Goal: Task Accomplishment & Management: Use online tool/utility

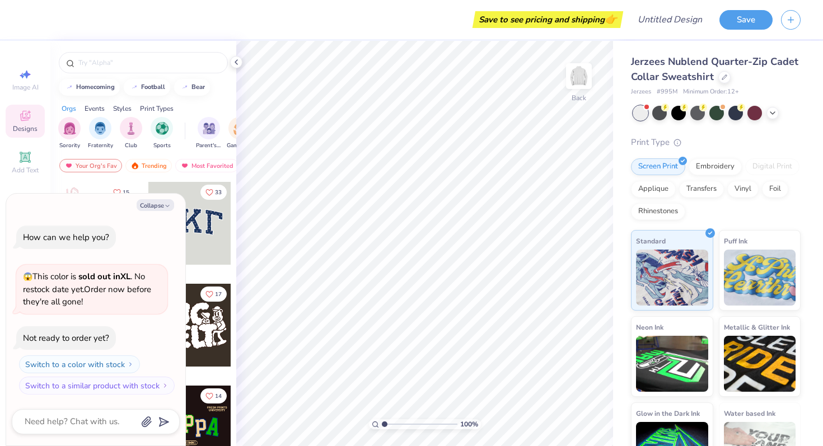
click at [116, 177] on div "Your Org's Fav Trending Most Favorited Newest" at bounding box center [143, 169] width 186 height 26
click at [167, 205] on icon "button" at bounding box center [167, 206] width 7 height 7
type textarea "x"
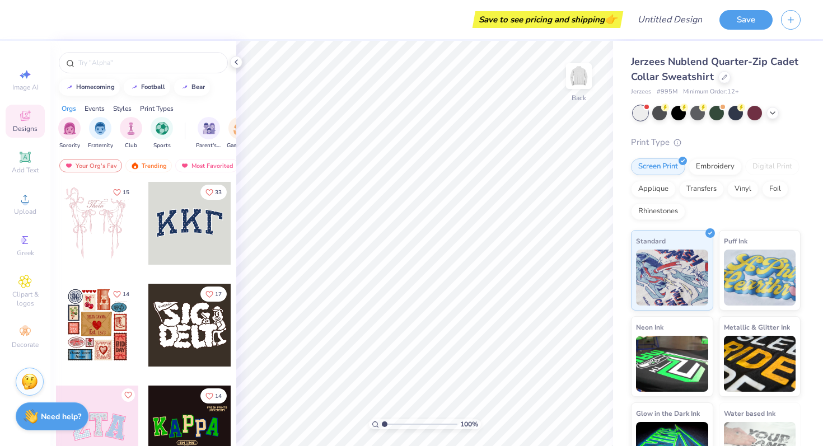
click at [193, 213] on div at bounding box center [189, 223] width 83 height 83
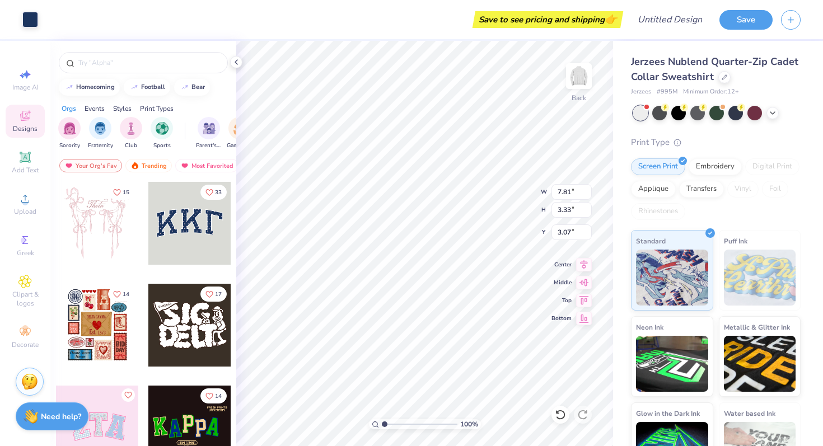
type input "7.81"
type input "3.33"
type input "3.07"
type input "7.94"
type input "3.49"
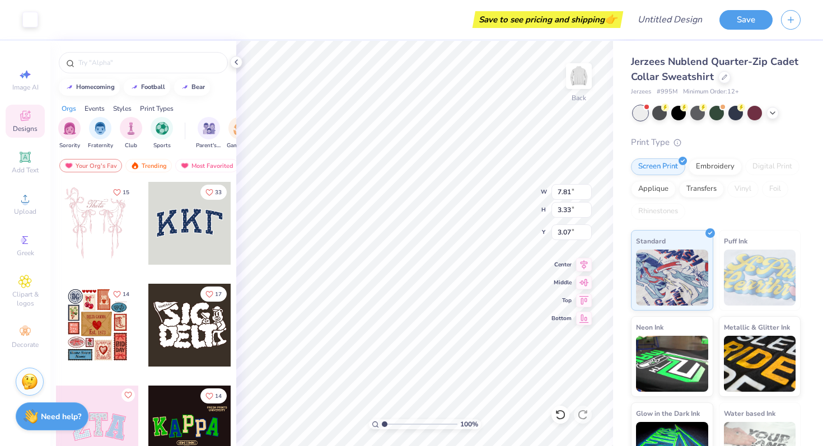
type input "3.00"
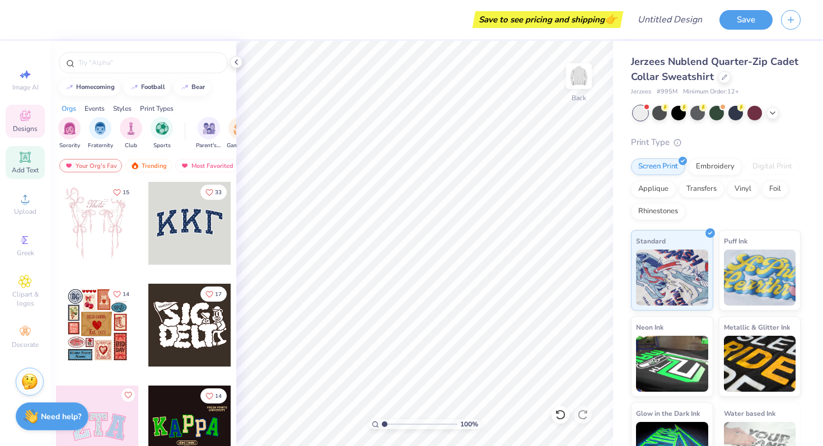
click at [22, 154] on icon at bounding box center [25, 157] width 8 height 8
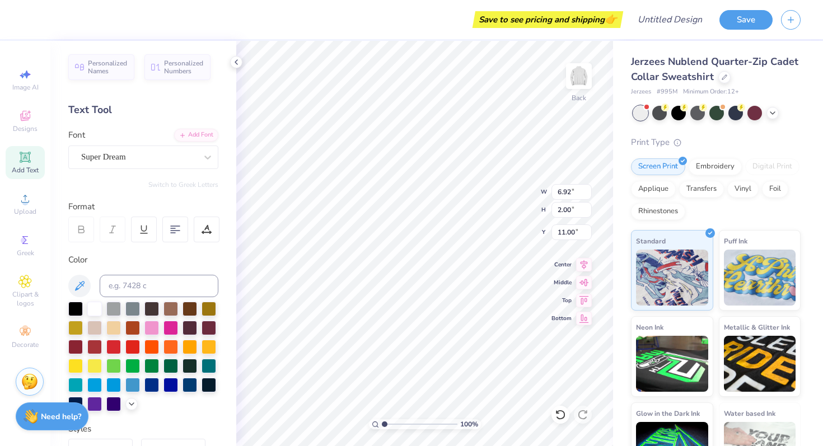
scroll to position [0, 1]
type textarea "SENIORS"
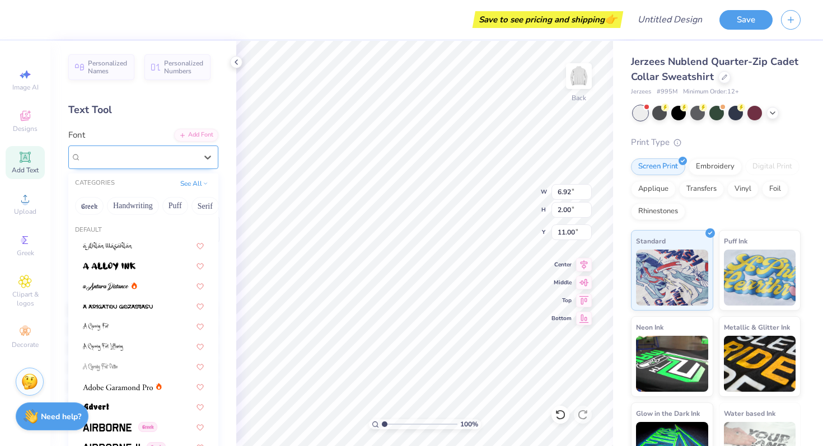
click at [188, 161] on div "Super Dream" at bounding box center [139, 156] width 118 height 17
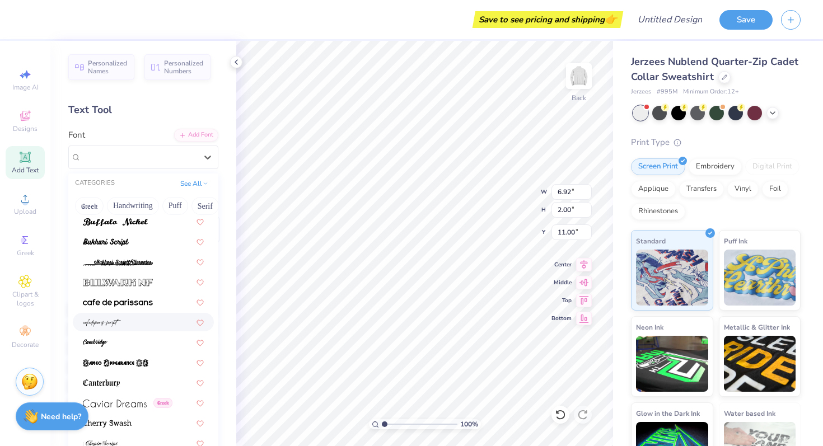
scroll to position [1051, 0]
click at [151, 299] on span at bounding box center [118, 303] width 70 height 12
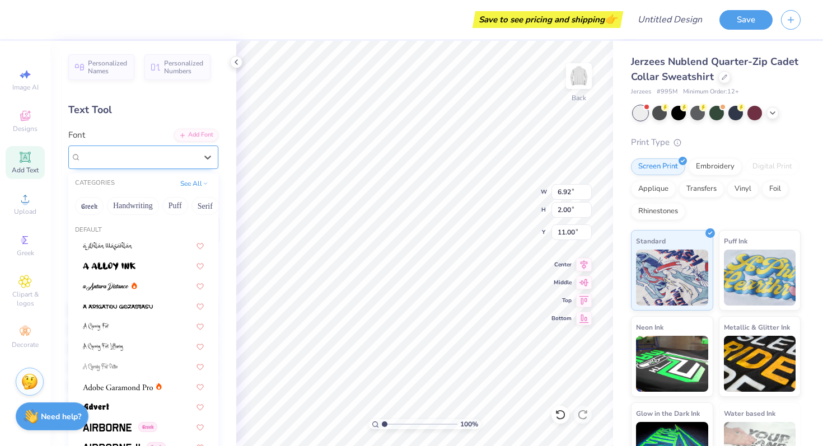
click at [172, 154] on div "[GEOGRAPHIC_DATA]-sans" at bounding box center [139, 156] width 118 height 17
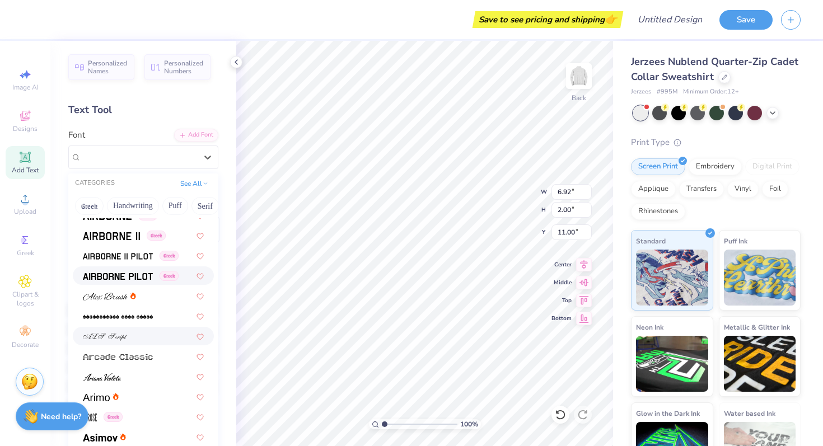
scroll to position [226, 0]
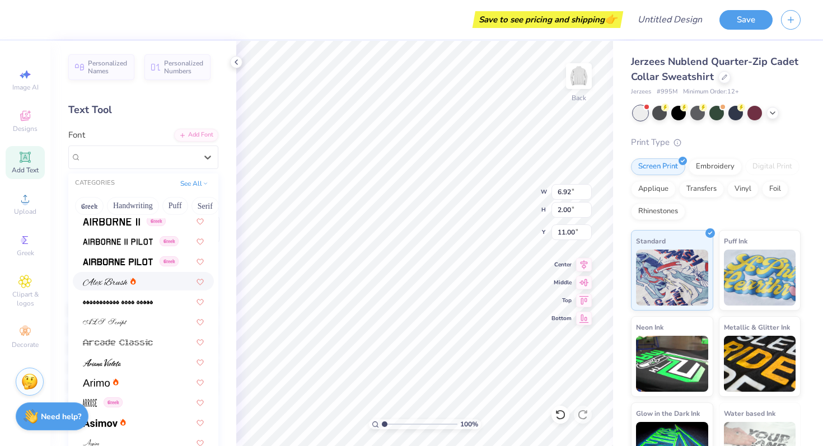
click at [112, 274] on div at bounding box center [143, 281] width 141 height 18
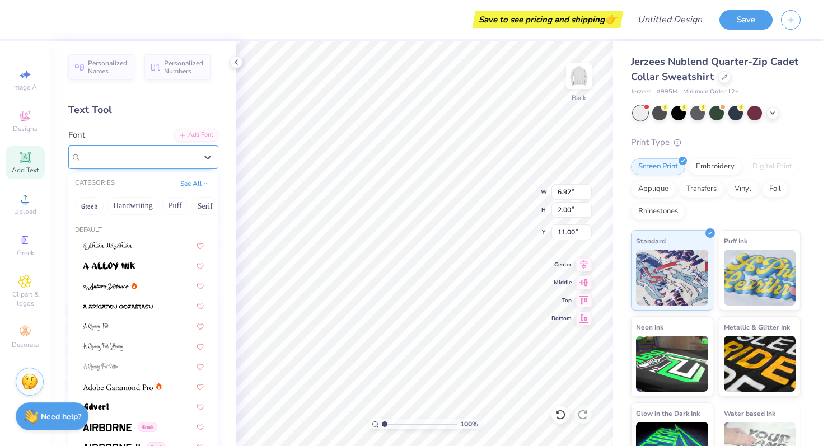
click at [130, 156] on div "[PERSON_NAME]" at bounding box center [139, 156] width 118 height 17
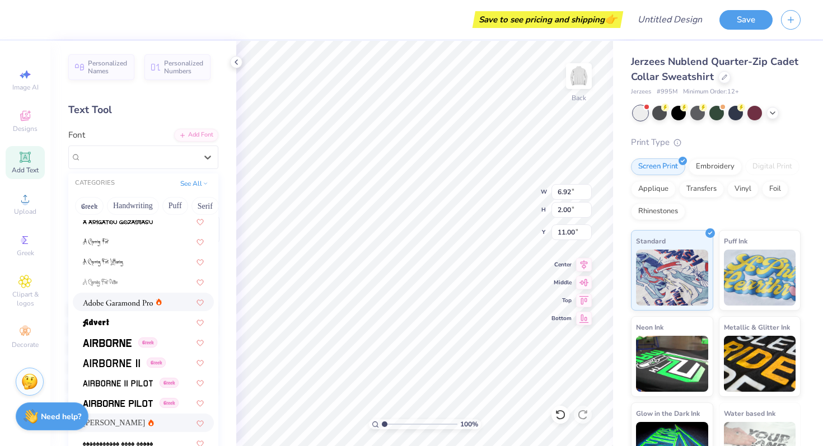
scroll to position [87, 0]
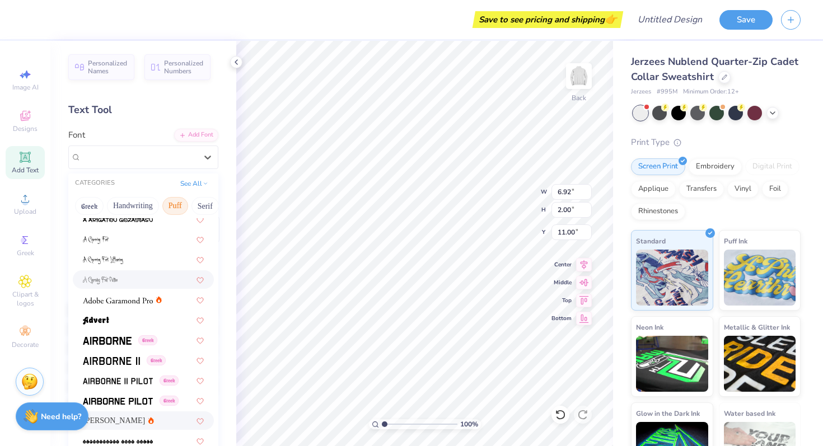
click at [181, 205] on button "Puff" at bounding box center [175, 206] width 26 height 18
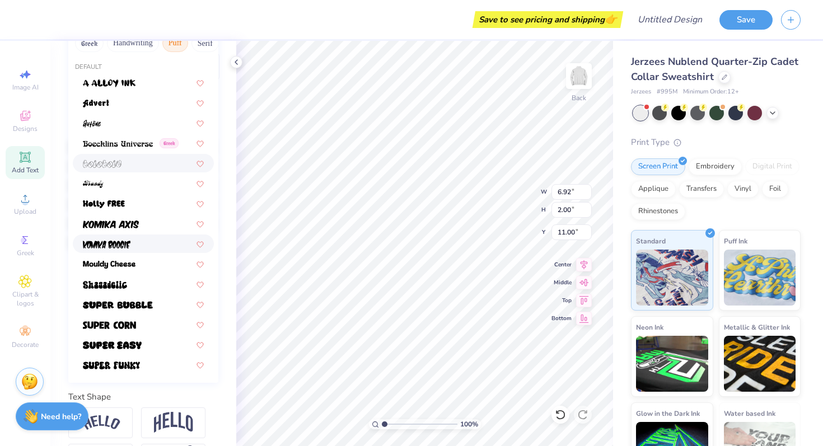
scroll to position [162, 0]
click at [143, 325] on div at bounding box center [143, 325] width 121 height 12
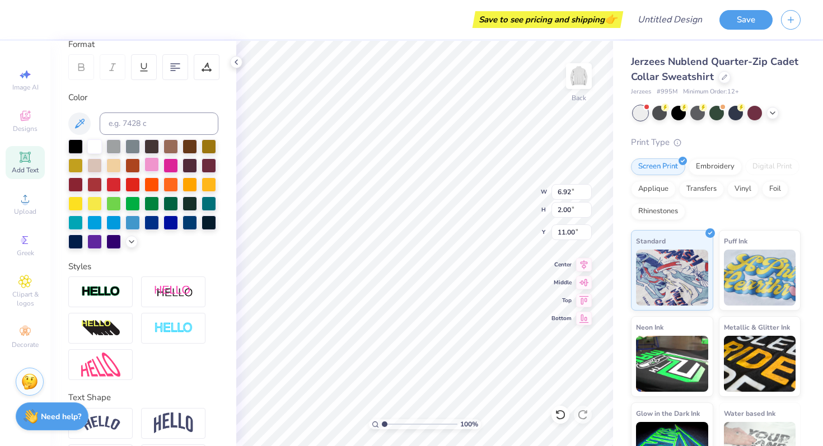
click at [157, 164] on div at bounding box center [151, 164] width 15 height 15
click at [99, 148] on div at bounding box center [94, 145] width 15 height 15
click at [239, 60] on icon at bounding box center [236, 62] width 9 height 9
click at [580, 263] on icon at bounding box center [584, 262] width 16 height 13
click at [584, 262] on icon at bounding box center [584, 262] width 16 height 13
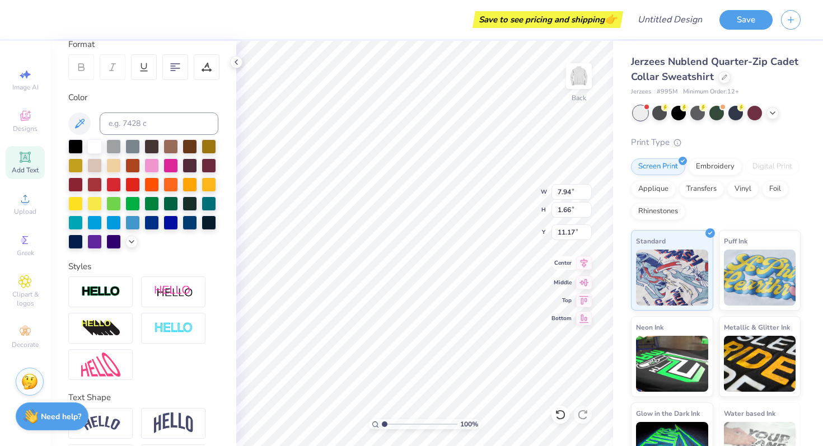
drag, startPoint x: 568, startPoint y: 260, endPoint x: 561, endPoint y: 260, distance: 6.2
click at [568, 260] on span "Center" at bounding box center [561, 263] width 20 height 8
click at [574, 277] on div "Middle" at bounding box center [571, 280] width 40 height 13
click at [578, 296] on icon at bounding box center [584, 298] width 16 height 13
click at [573, 312] on div "Bottom" at bounding box center [571, 316] width 40 height 13
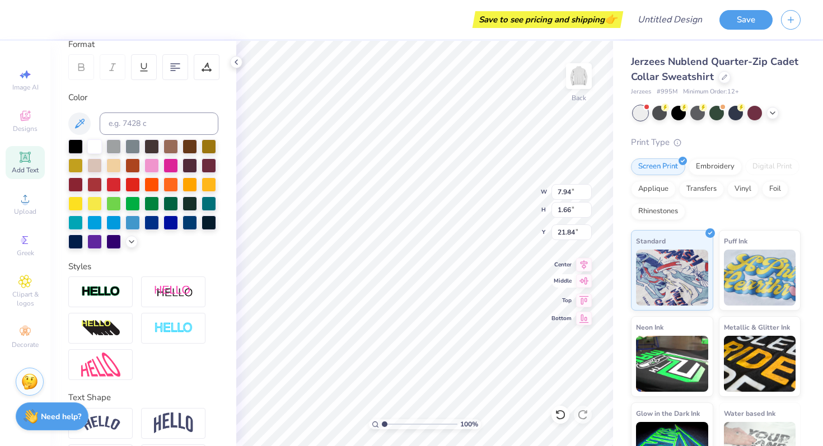
click at [578, 281] on icon at bounding box center [584, 280] width 16 height 13
type input "11.17"
click at [578, 261] on icon at bounding box center [584, 262] width 16 height 13
click at [587, 279] on icon at bounding box center [584, 280] width 10 height 7
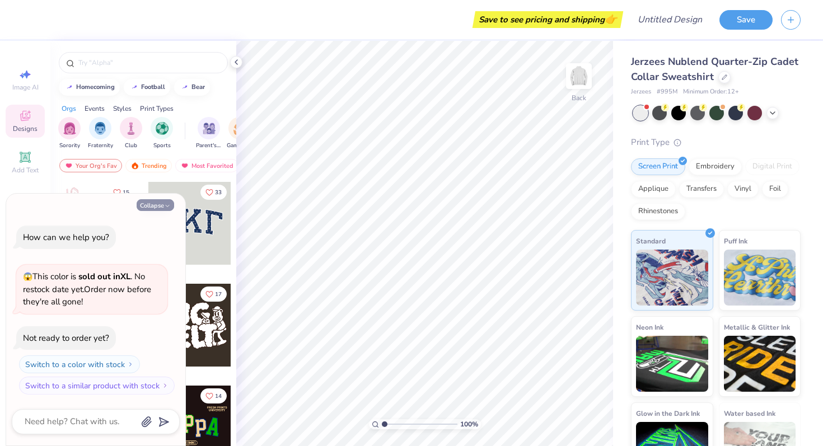
click at [161, 204] on button "Collapse" at bounding box center [155, 205] width 37 height 12
type textarea "x"
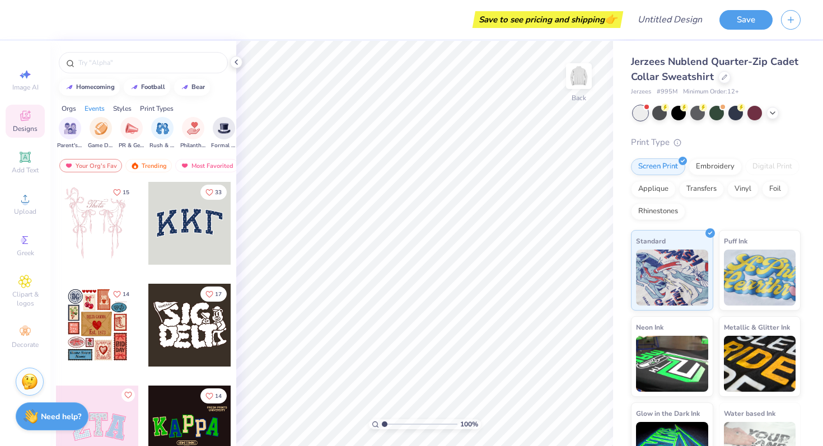
scroll to position [0, 141]
click at [128, 124] on img "filter for PR & General" at bounding box center [129, 127] width 13 height 13
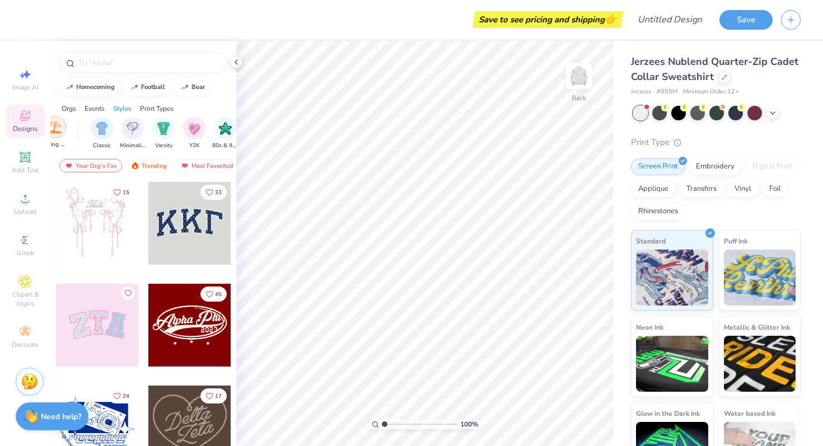
scroll to position [0, 558]
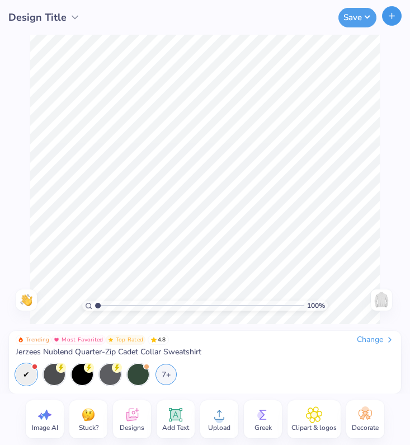
click at [396, 11] on icon "button" at bounding box center [392, 16] width 10 height 10
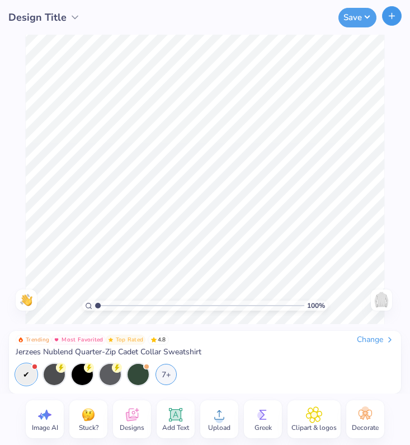
click at [396, 11] on icon "button" at bounding box center [392, 16] width 10 height 10
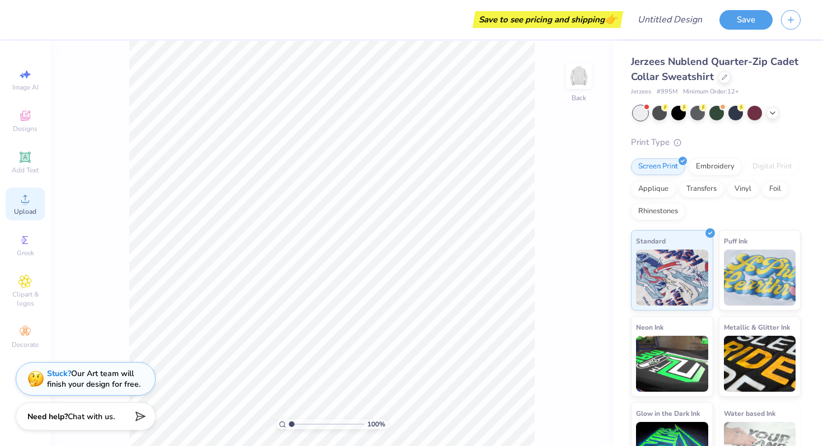
click at [22, 218] on div "Upload" at bounding box center [25, 203] width 39 height 33
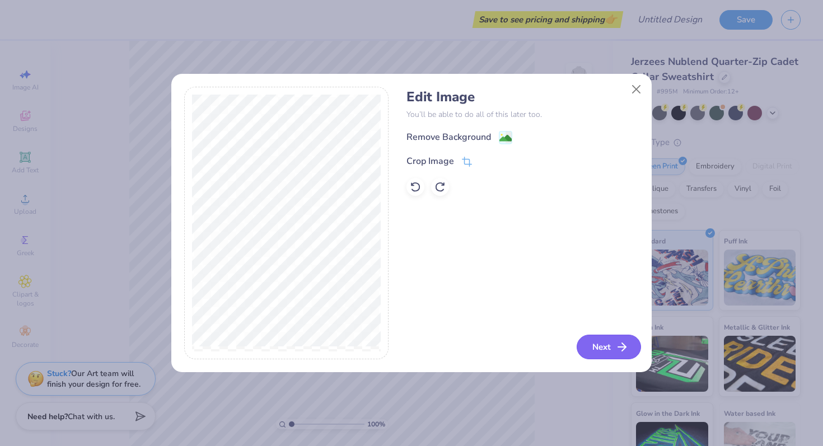
click at [616, 348] on icon "button" at bounding box center [621, 346] width 13 height 13
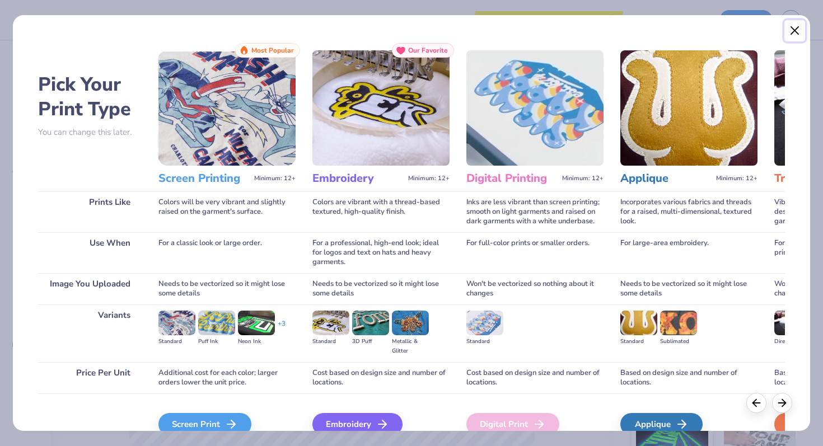
click at [792, 30] on button "Close" at bounding box center [794, 30] width 21 height 21
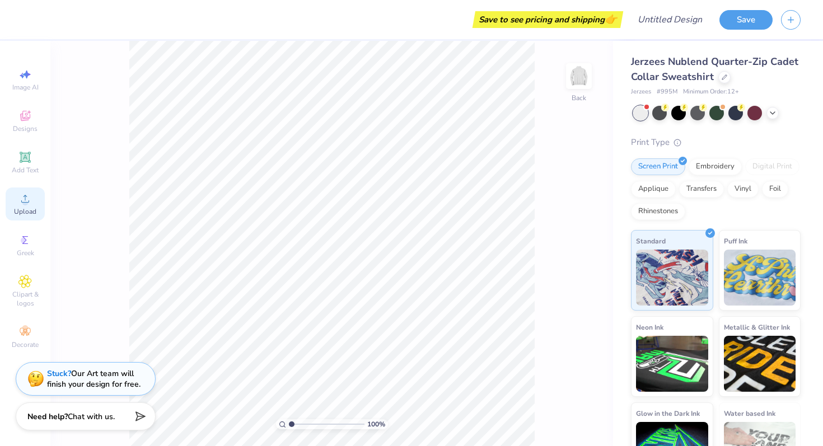
click at [26, 200] on circle at bounding box center [25, 202] width 6 height 6
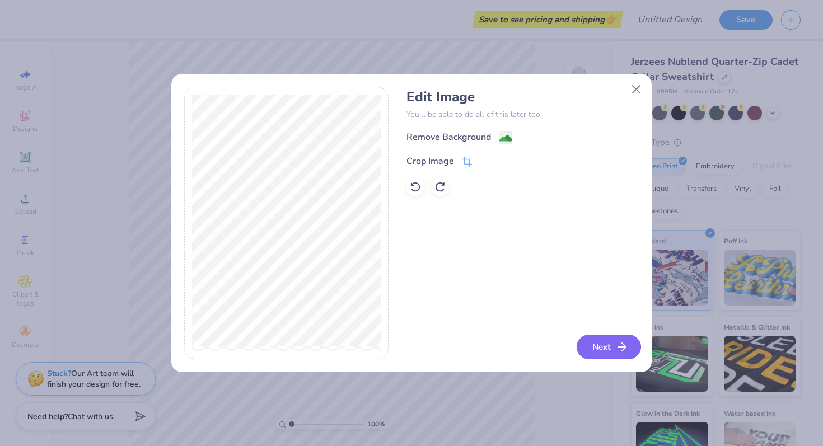
click at [605, 344] on button "Next" at bounding box center [608, 347] width 64 height 25
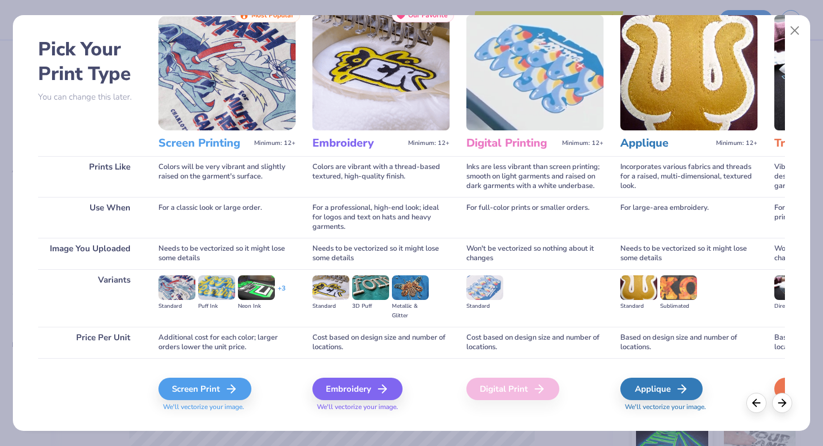
scroll to position [32, 0]
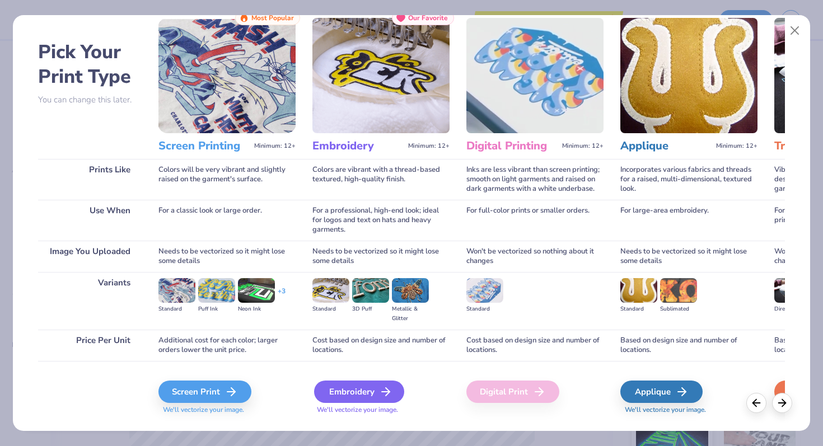
click at [381, 383] on div "Embroidery" at bounding box center [359, 392] width 90 height 22
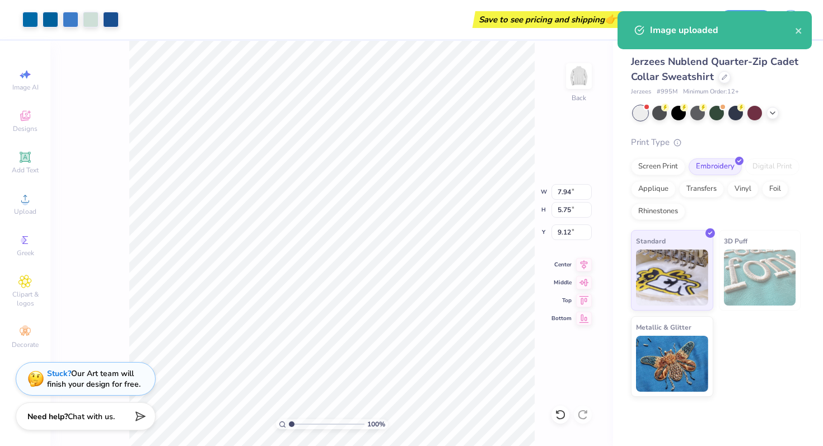
click at [308, 177] on body "Art colors Save to see pricing and shipping 👉 Design Title Save Image AI Design…" at bounding box center [411, 223] width 823 height 446
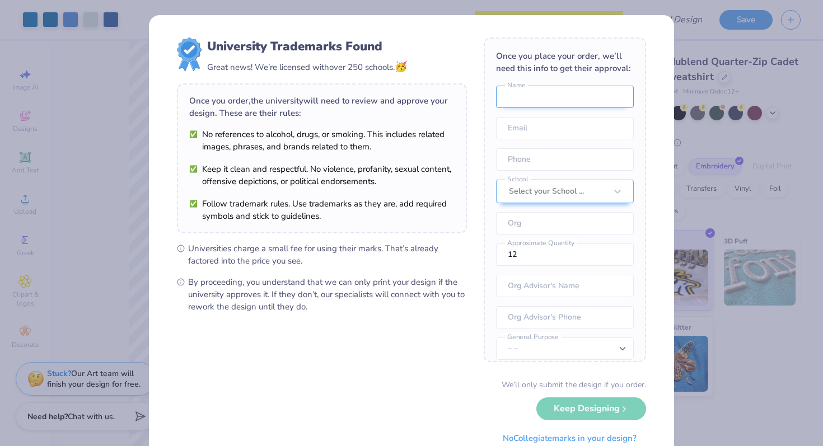
click at [568, 97] on input "text" at bounding box center [565, 97] width 138 height 22
type input "Maja"
click at [528, 124] on input "email" at bounding box center [565, 128] width 138 height 22
click at [536, 131] on input "email" at bounding box center [565, 128] width 138 height 22
type input "majaebooker@gmail.com"
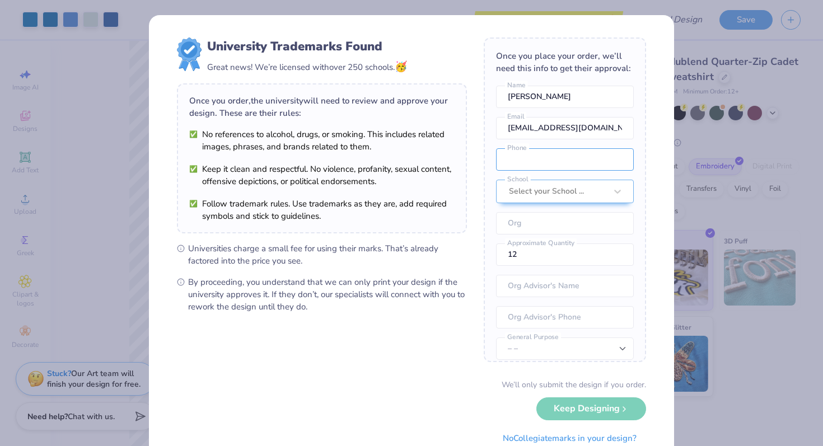
type input "(347) 599-4720"
click at [578, 184] on div at bounding box center [546, 191] width 75 height 15
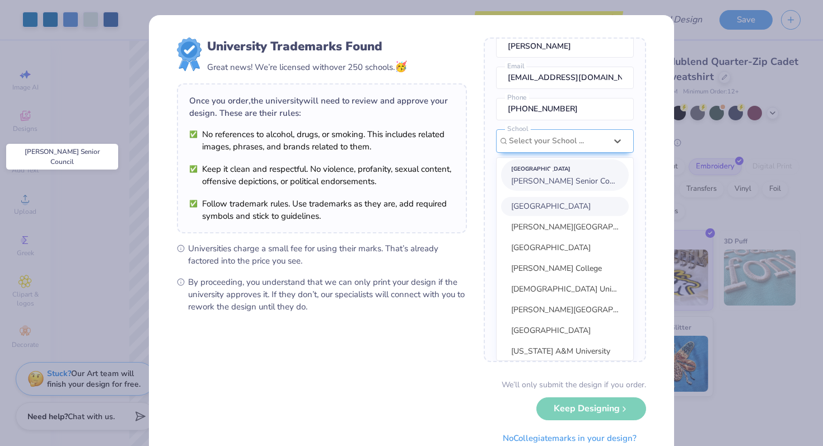
click at [567, 186] on span "Murrow Senior Council" at bounding box center [568, 181] width 115 height 11
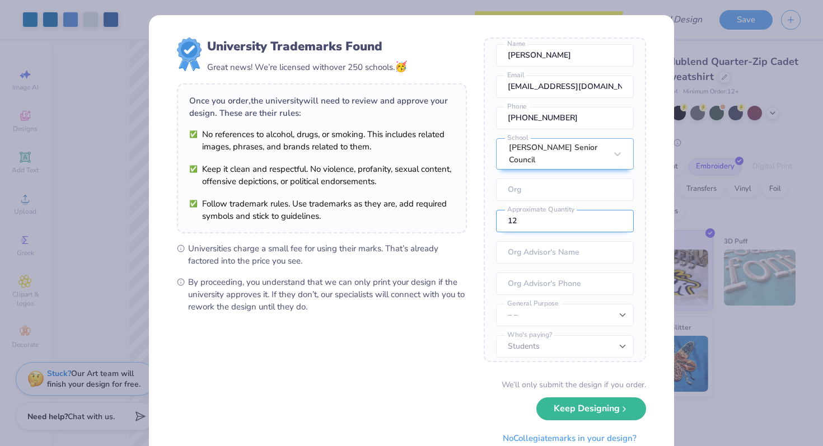
click at [569, 221] on input "12" at bounding box center [565, 221] width 138 height 22
drag, startPoint x: 601, startPoint y: 213, endPoint x: 467, endPoint y: 208, distance: 134.4
click at [467, 208] on form "University Trademarks Found Great news! We’re licensed with over 250 schools. 🥳…" at bounding box center [411, 243] width 469 height 412
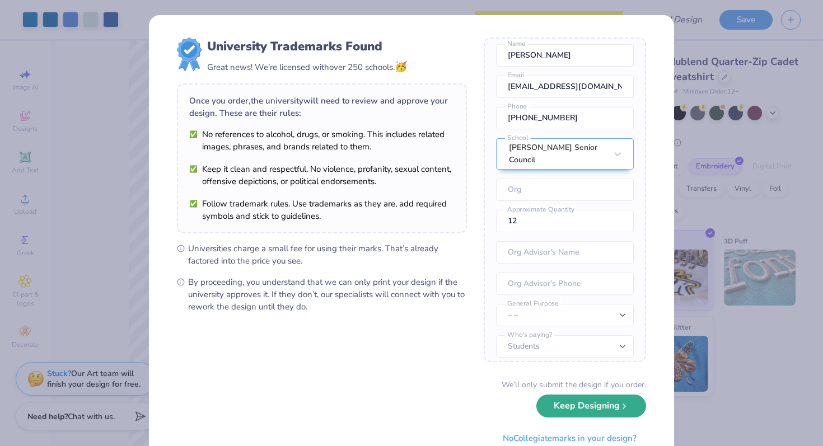
click at [557, 412] on button "Keep Designing" at bounding box center [591, 406] width 110 height 23
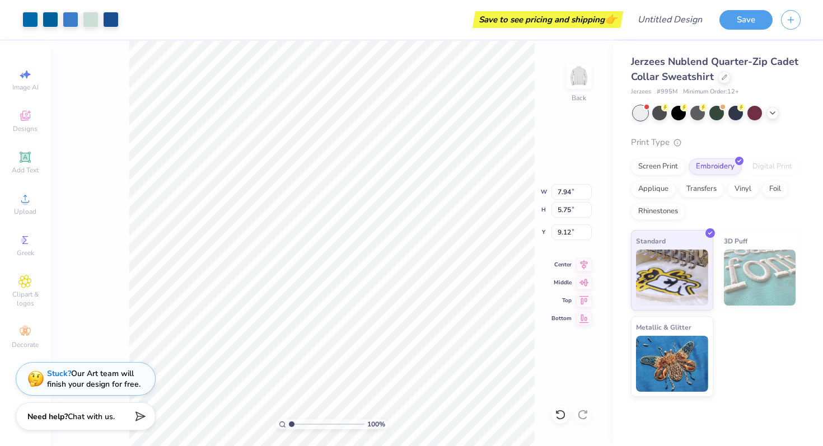
type input "4.72"
type input "4.79"
type input "3.47"
type input "4.07"
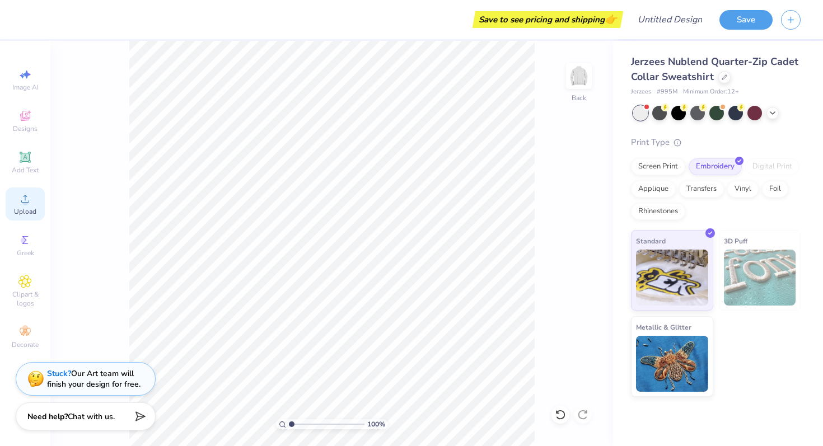
click at [26, 196] on icon at bounding box center [24, 198] width 13 height 13
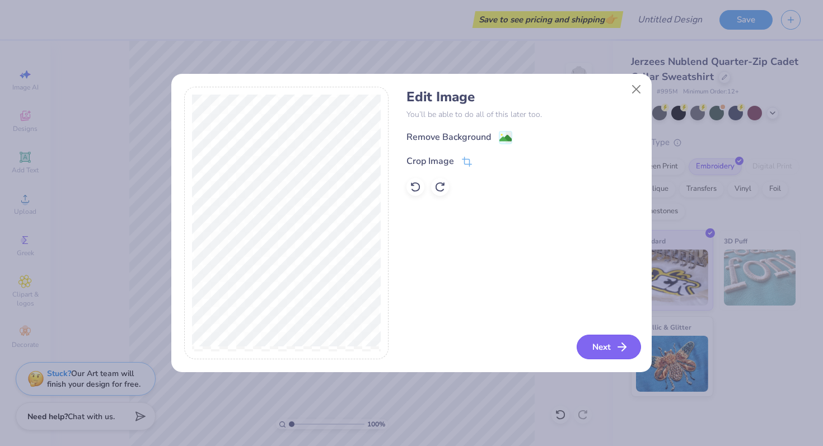
click at [627, 351] on icon "button" at bounding box center [621, 346] width 13 height 13
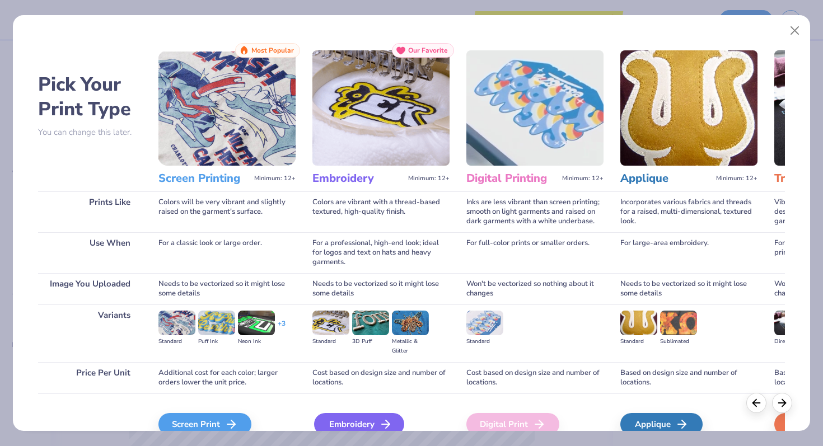
click at [353, 421] on div "Embroidery" at bounding box center [359, 424] width 90 height 22
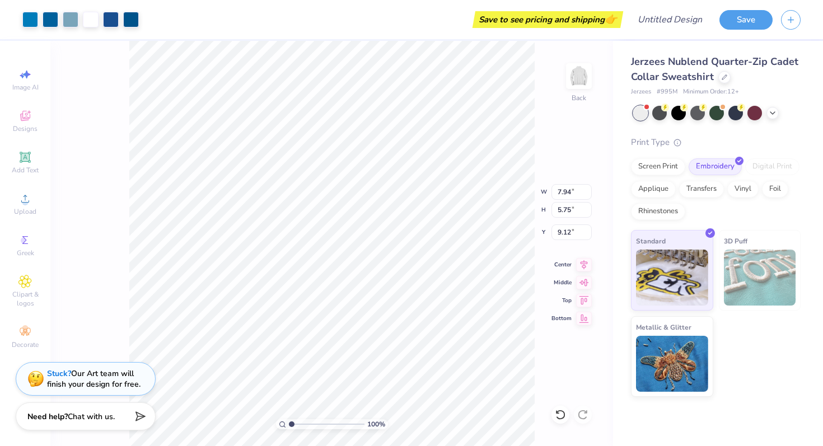
type input "4.84"
type input "5.27"
type input "3.81"
type input "4.82"
click at [29, 161] on icon at bounding box center [24, 157] width 13 height 13
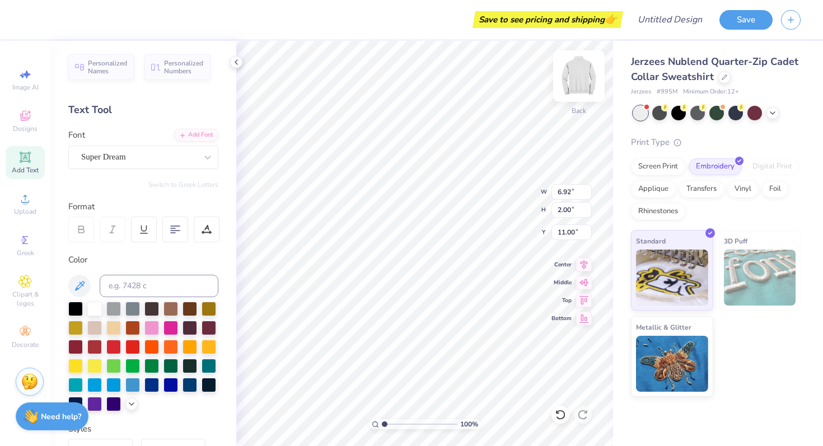
scroll to position [0, 0]
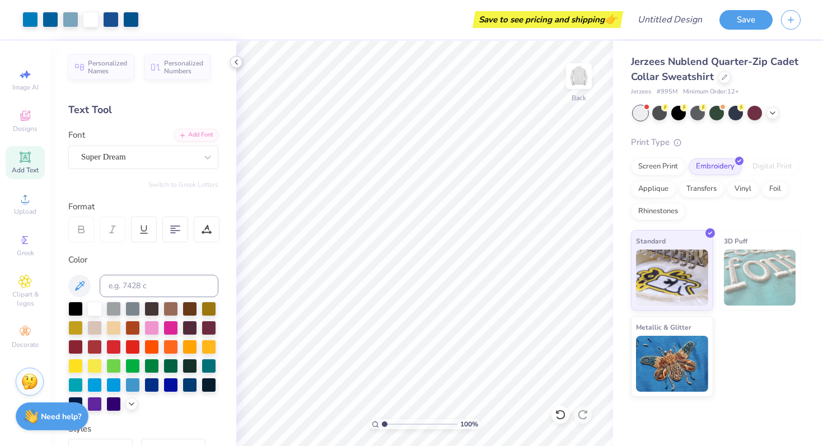
click at [235, 58] on icon at bounding box center [236, 62] width 9 height 9
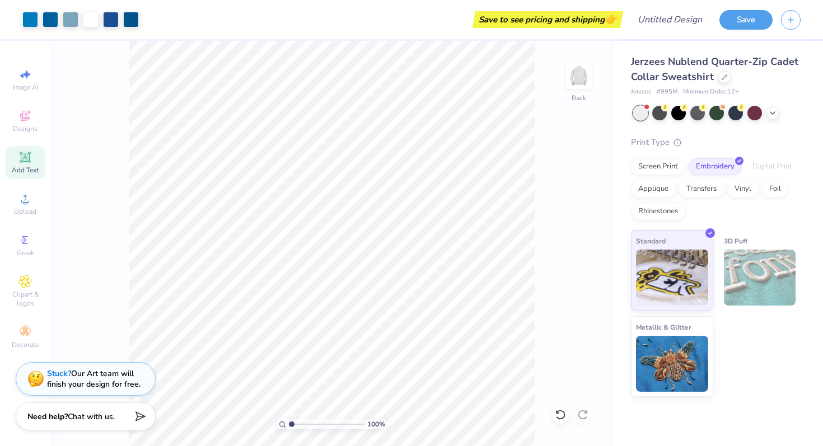
click at [569, 348] on div "100 % Back" at bounding box center [331, 243] width 562 height 405
type input "1.01"
type textarea "x"
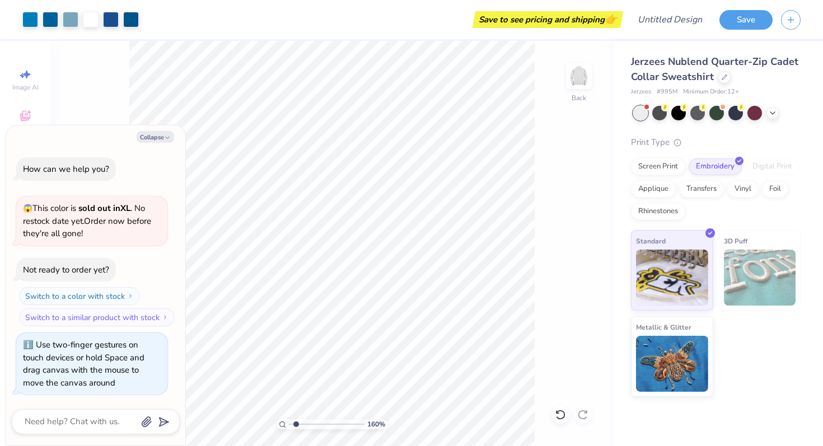
drag, startPoint x: 291, startPoint y: 423, endPoint x: 296, endPoint y: 419, distance: 5.9
type input "1.6"
click at [296, 419] on input "range" at bounding box center [327, 424] width 76 height 10
click at [166, 135] on icon "button" at bounding box center [167, 137] width 7 height 7
type textarea "x"
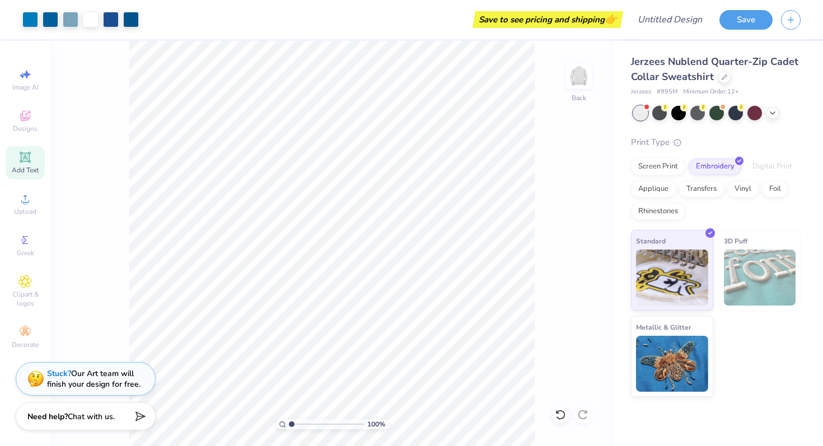
drag, startPoint x: 297, startPoint y: 422, endPoint x: 286, endPoint y: 419, distance: 11.0
click at [289, 419] on input "range" at bounding box center [327, 424] width 76 height 10
drag, startPoint x: 286, startPoint y: 419, endPoint x: 309, endPoint y: 420, distance: 23.0
click at [310, 420] on div "100 %" at bounding box center [332, 424] width 112 height 10
drag, startPoint x: 290, startPoint y: 423, endPoint x: 312, endPoint y: 424, distance: 21.8
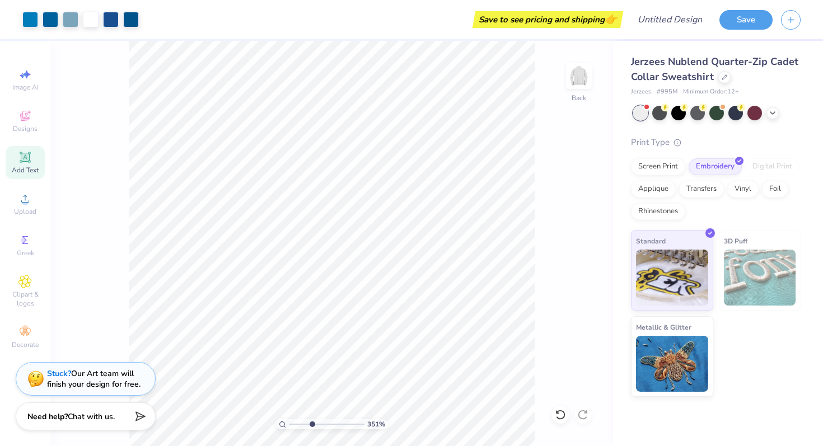
click at [312, 424] on input "range" at bounding box center [327, 424] width 76 height 10
drag, startPoint x: 310, startPoint y: 424, endPoint x: 298, endPoint y: 425, distance: 11.8
click at [298, 425] on input "range" at bounding box center [327, 424] width 76 height 10
click at [295, 421] on input "range" at bounding box center [327, 424] width 76 height 10
drag, startPoint x: 295, startPoint y: 421, endPoint x: 263, endPoint y: 415, distance: 32.6
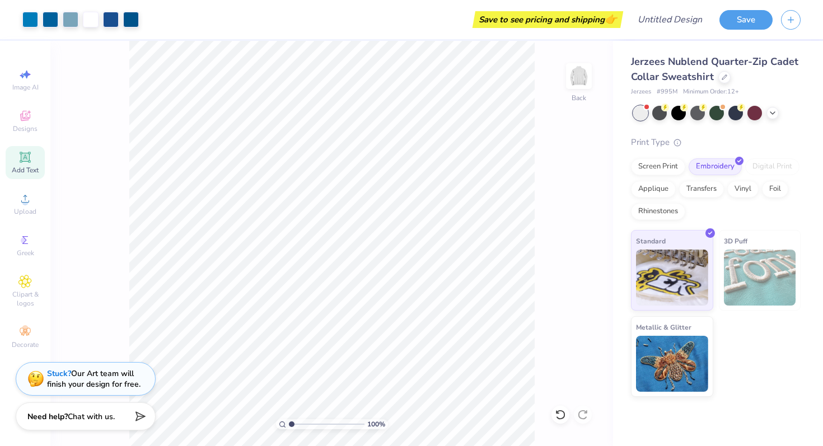
type input "1"
click at [289, 419] on input "range" at bounding box center [327, 424] width 76 height 10
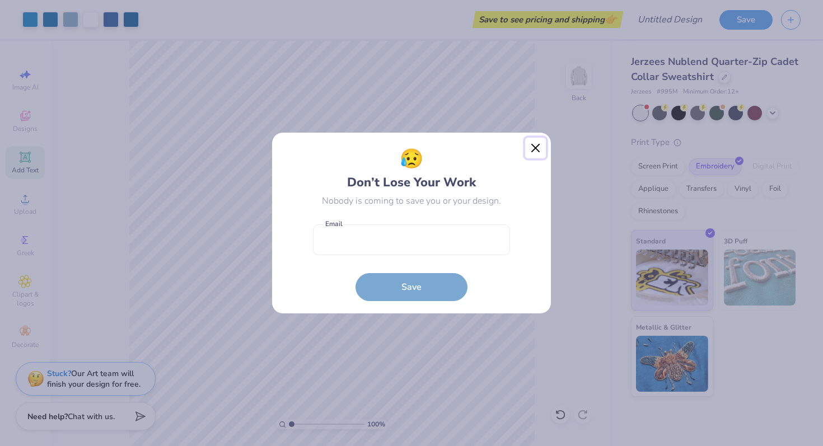
click at [537, 146] on button "Close" at bounding box center [535, 148] width 21 height 21
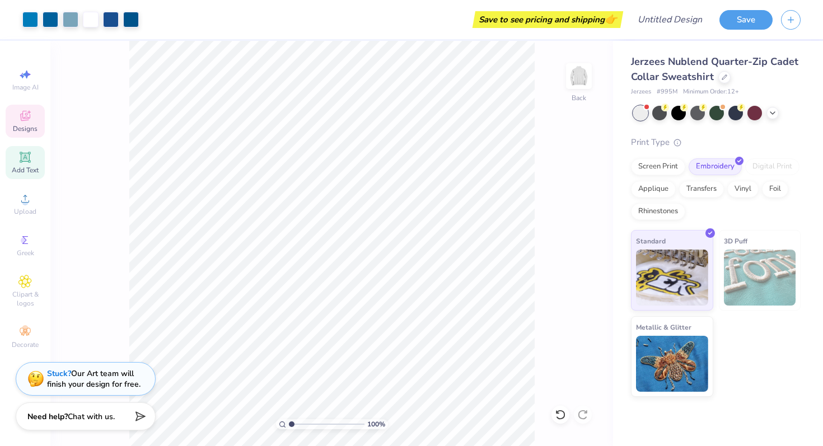
click at [21, 110] on icon at bounding box center [24, 115] width 13 height 13
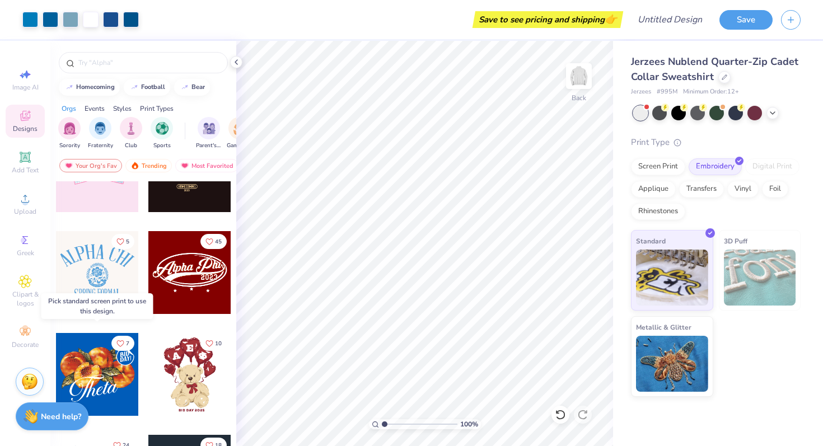
scroll to position [287, 0]
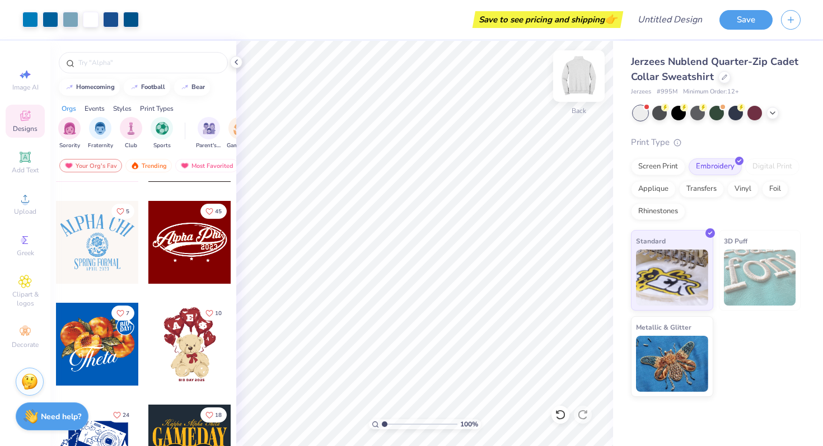
click at [580, 81] on img at bounding box center [578, 76] width 45 height 45
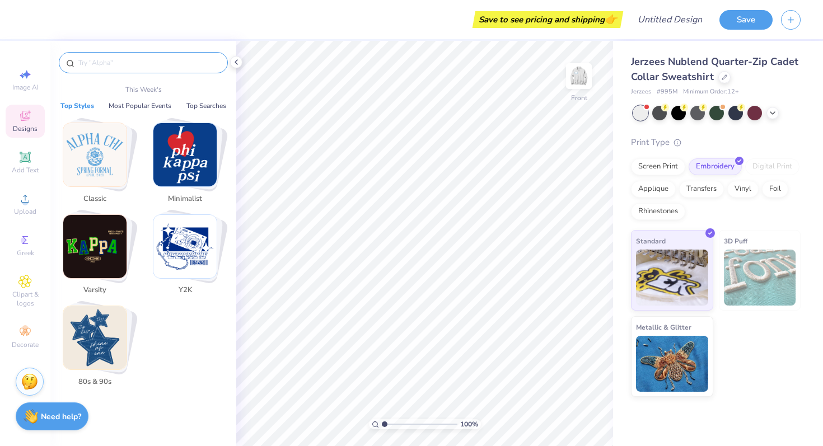
click at [103, 66] on input "text" at bounding box center [148, 62] width 143 height 11
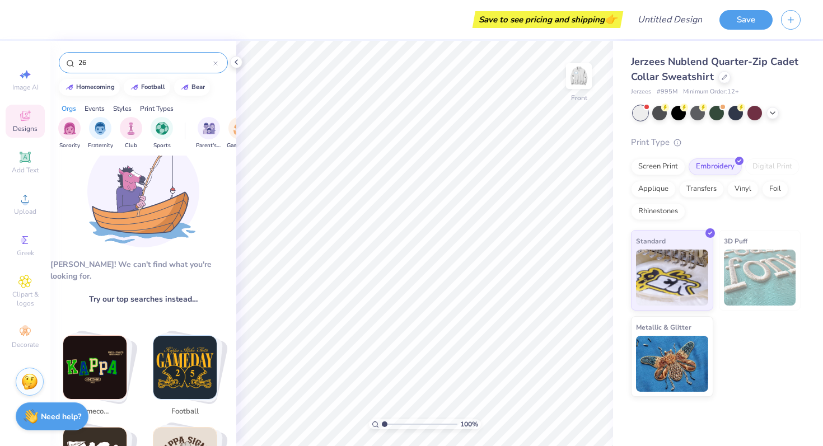
scroll to position [0, 0]
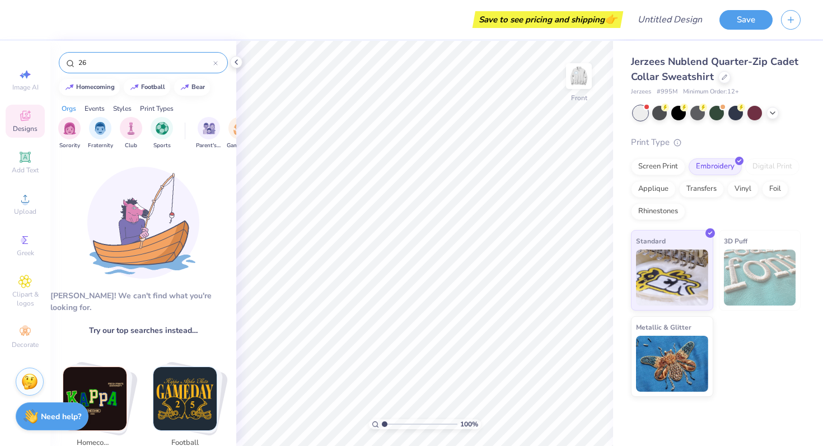
drag, startPoint x: 96, startPoint y: 63, endPoint x: 62, endPoint y: 61, distance: 34.2
click at [62, 61] on div "26" at bounding box center [143, 62] width 169 height 21
type input "2026"
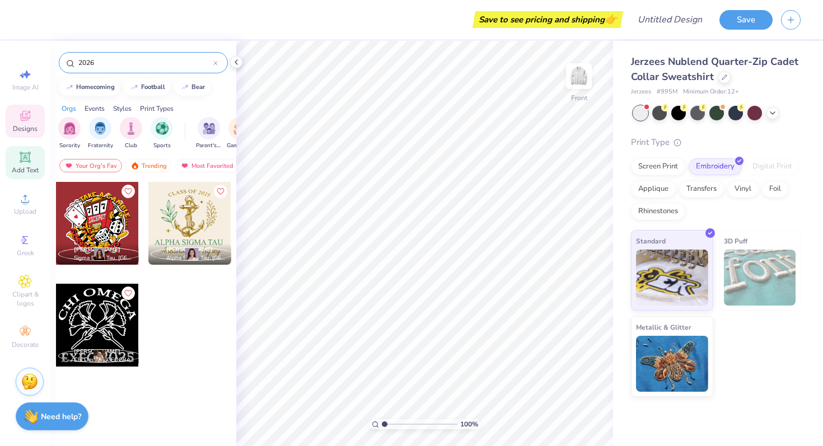
click at [28, 167] on span "Add Text" at bounding box center [25, 170] width 27 height 9
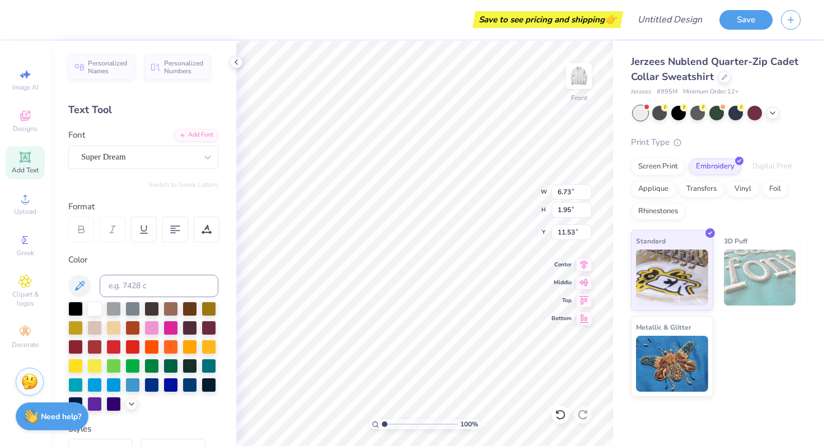
type textarea """
type textarea "'26"
type input "8.28"
type input "4.67"
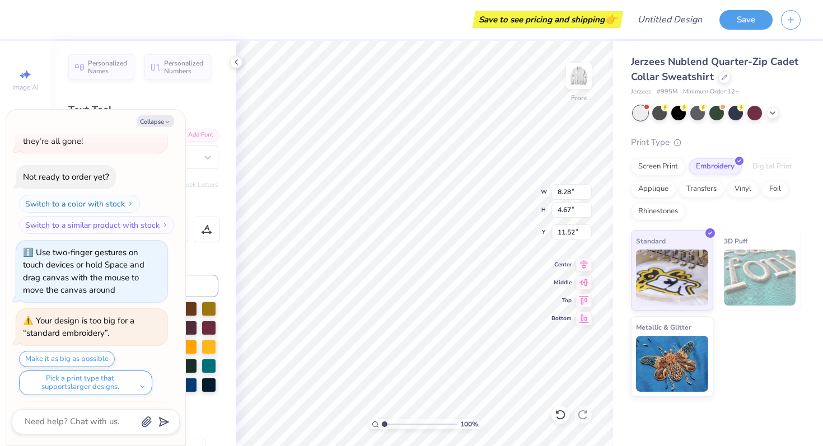
scroll to position [170, 0]
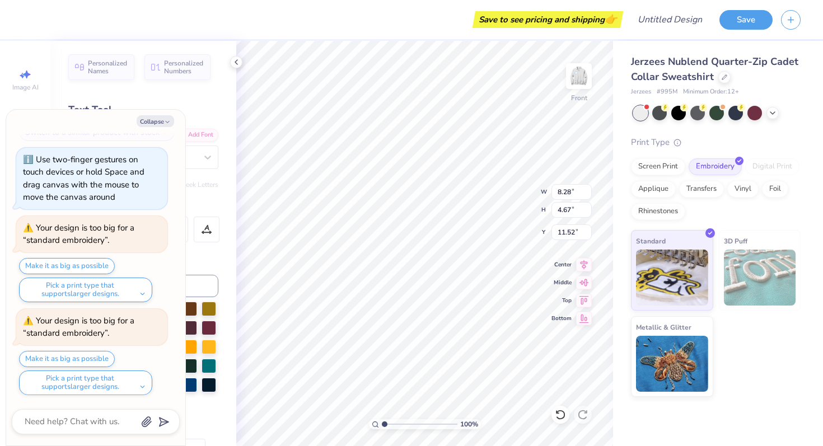
type textarea "x"
type input "10.15"
type input "5.72"
type input "10.47"
type textarea "x"
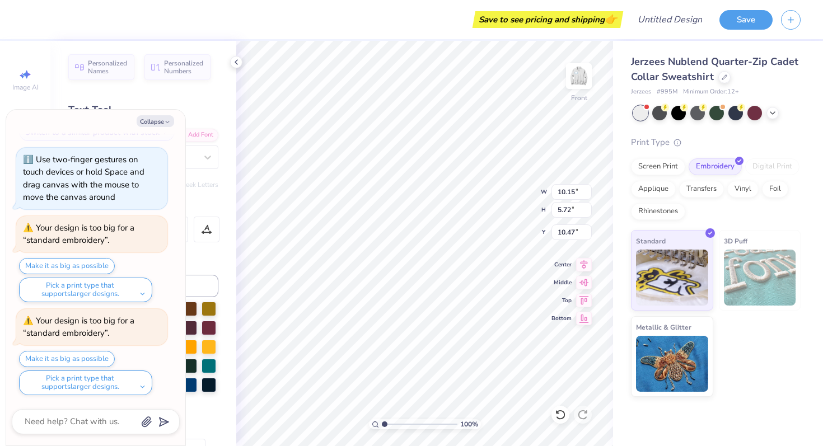
type input "10.95"
type input "6.17"
type input "10.02"
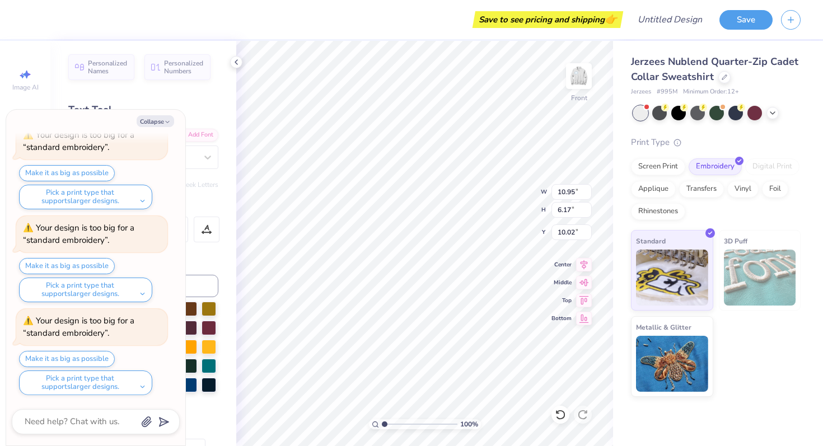
type textarea "x"
type input "11.42"
type input "6.44"
type input "9.75"
type textarea "x"
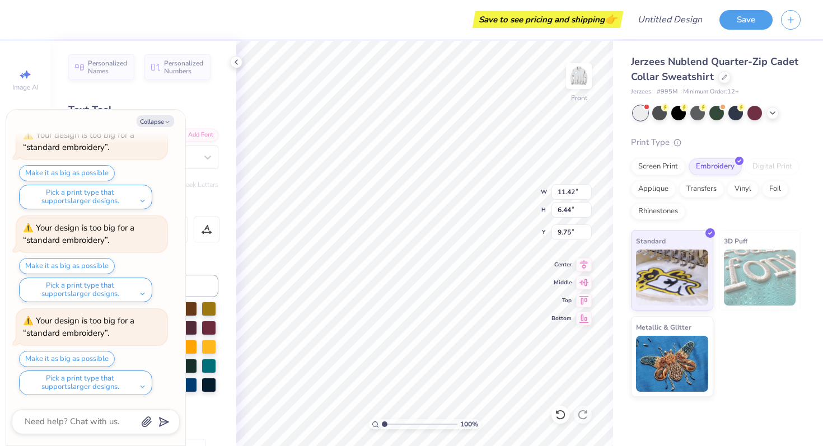
type input "7.57"
type textarea "x"
type input "6.64"
click at [161, 120] on button "Collapse" at bounding box center [155, 121] width 37 height 12
type textarea "x"
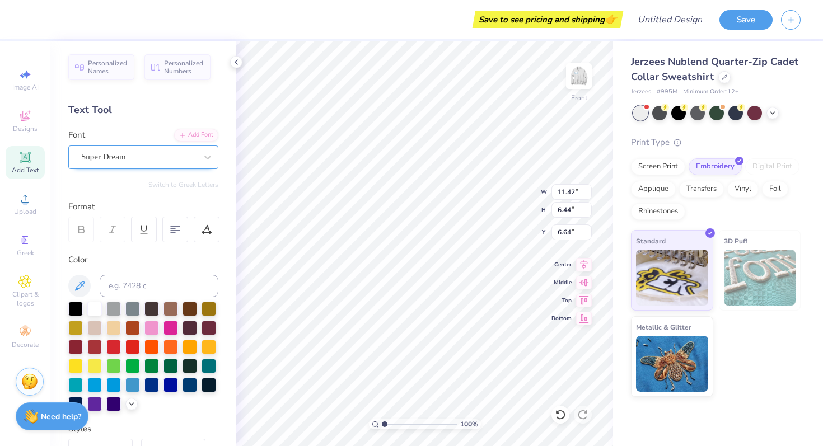
click at [146, 151] on div "Super Dream" at bounding box center [139, 156] width 118 height 17
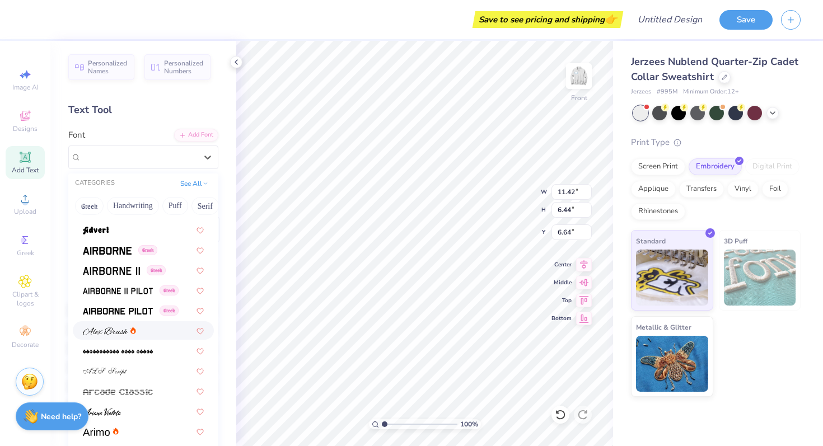
scroll to position [168, 0]
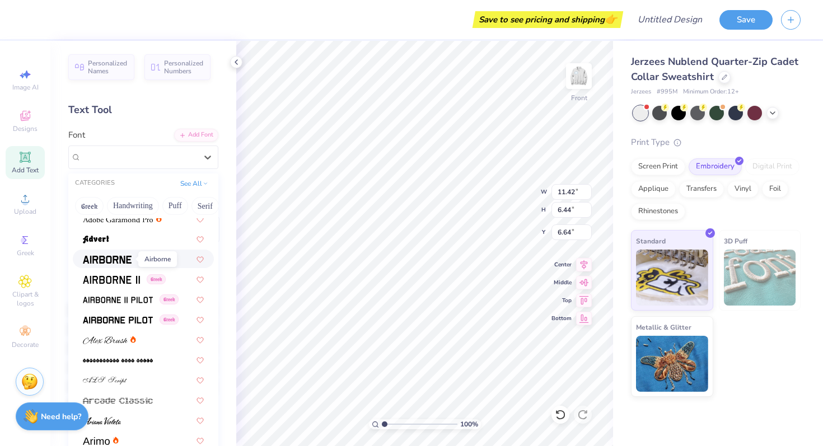
click at [116, 257] on img at bounding box center [107, 260] width 49 height 8
type input "12.78"
type input "6.71"
type input "6.50"
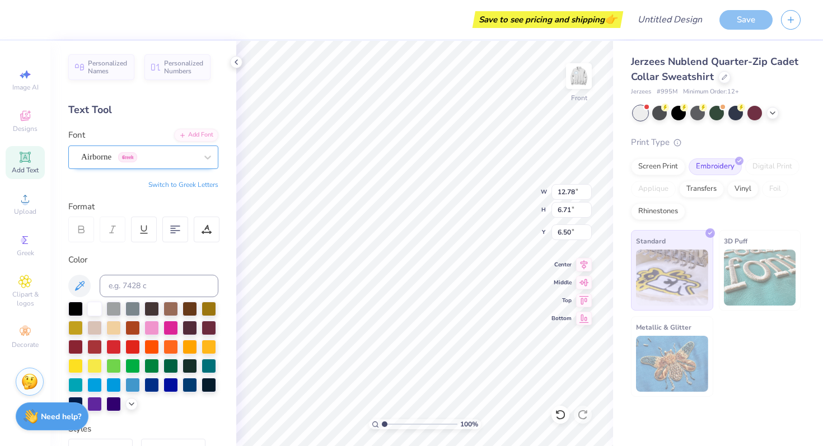
click at [183, 152] on div "Airborne Greek" at bounding box center [139, 156] width 118 height 17
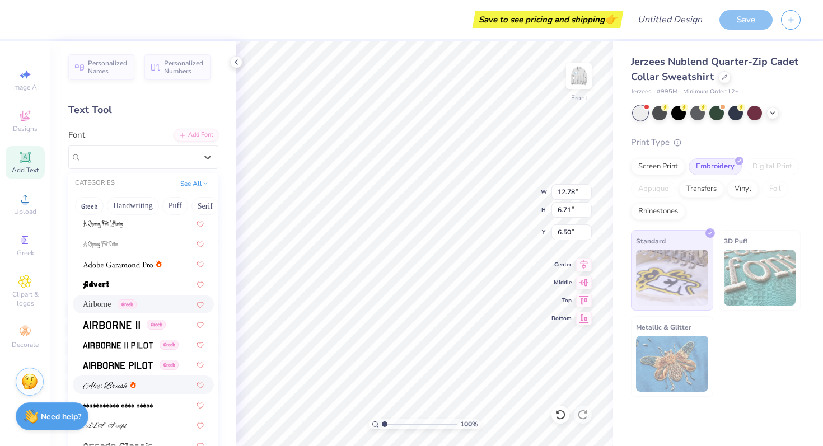
scroll to position [234, 0]
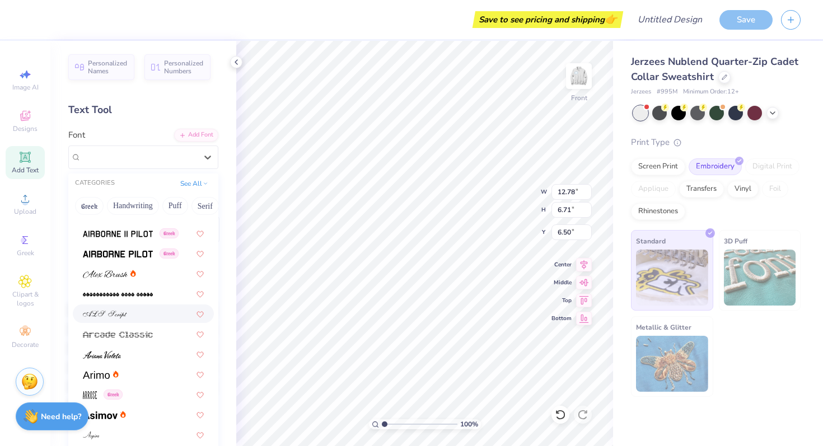
click at [152, 310] on div at bounding box center [143, 314] width 121 height 12
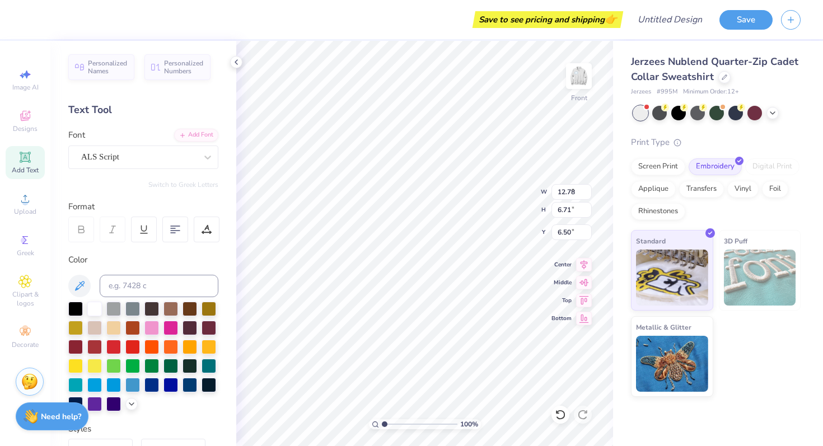
type input "8.76"
type input "6.58"
type input "6.57"
click at [196, 158] on div "ALS Script" at bounding box center [139, 156] width 118 height 17
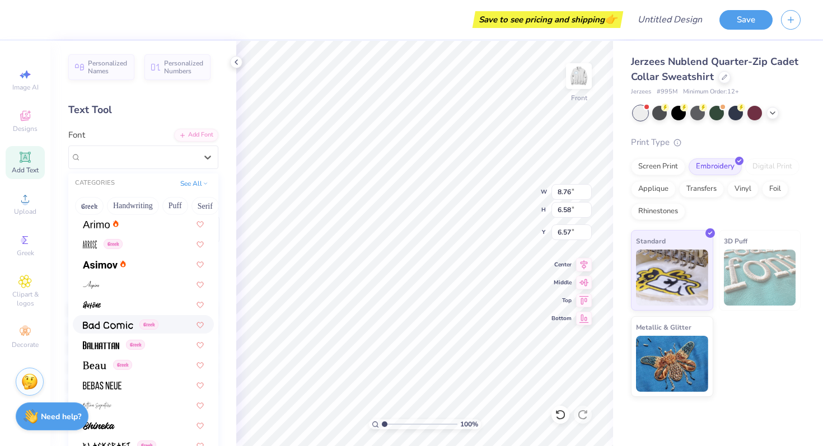
scroll to position [386, 0]
click at [133, 267] on div at bounding box center [143, 263] width 121 height 12
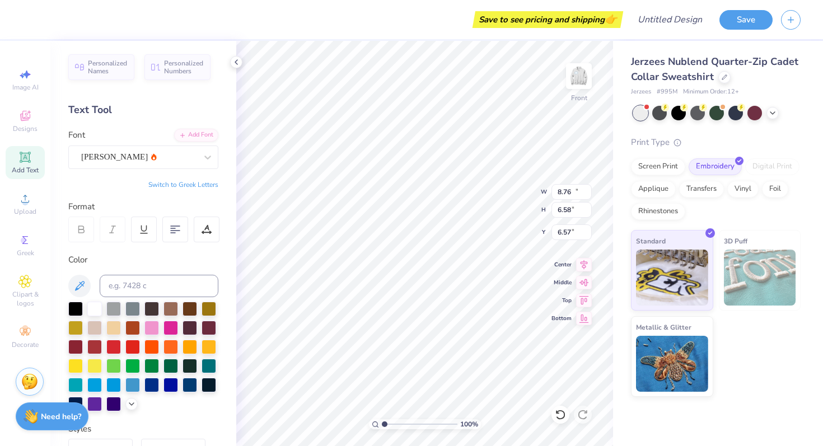
type input "11.35"
type input "6.97"
type input "6.38"
click at [177, 150] on div at bounding box center [138, 156] width 115 height 15
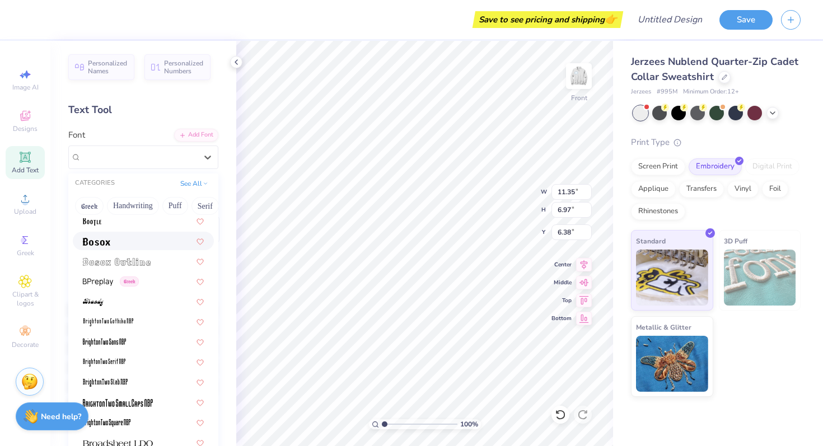
scroll to position [749, 0]
click at [144, 248] on div at bounding box center [143, 241] width 141 height 18
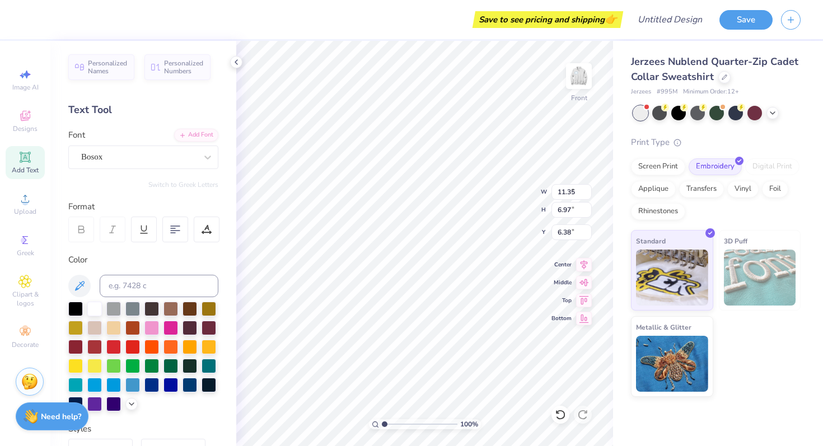
type input "9.64"
type input "5.12"
type input "7.30"
click at [167, 165] on div "Bosox" at bounding box center [139, 156] width 118 height 17
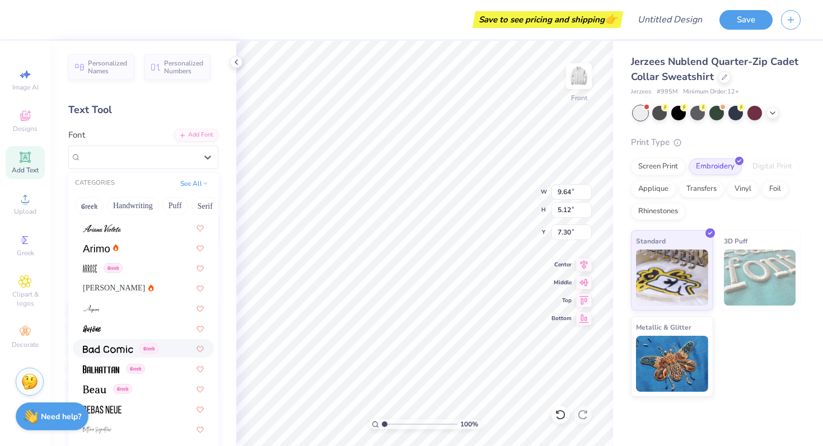
scroll to position [355, 0]
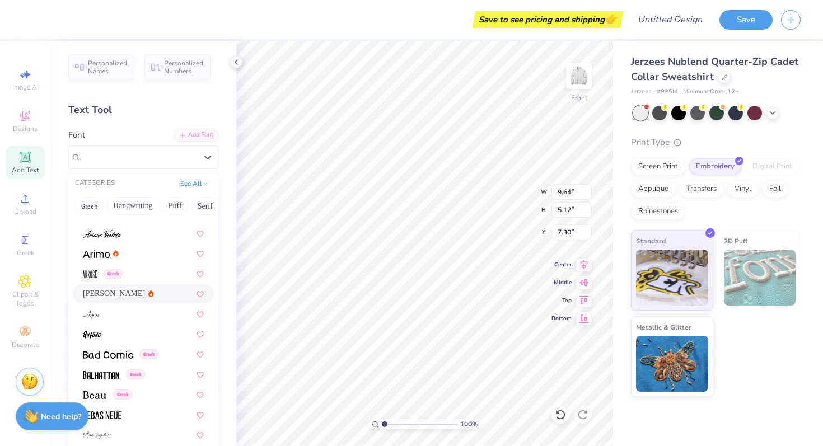
click at [101, 293] on span "Asimov" at bounding box center [114, 294] width 62 height 12
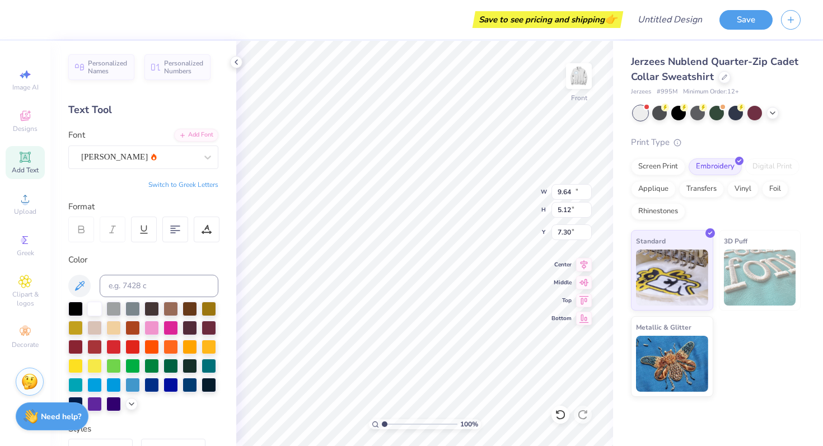
type input "11.35"
type input "6.97"
type input "6.38"
click at [151, 385] on div at bounding box center [151, 384] width 15 height 15
click at [86, 288] on icon at bounding box center [79, 285] width 13 height 13
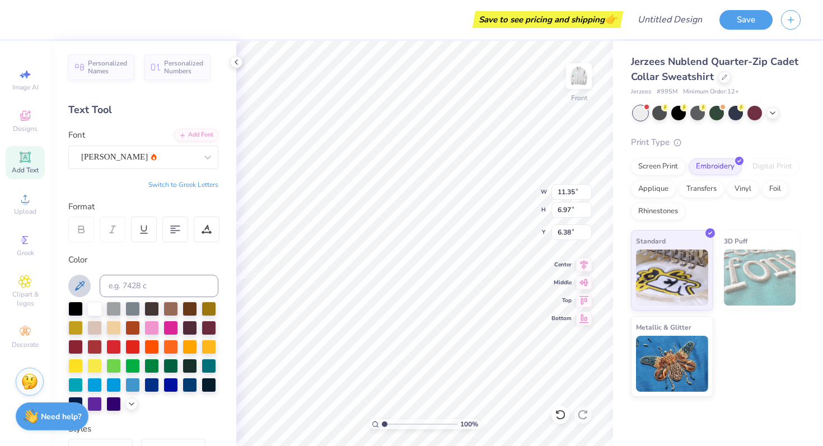
click at [79, 283] on icon at bounding box center [79, 285] width 13 height 13
click at [79, 283] on icon at bounding box center [80, 286] width 10 height 10
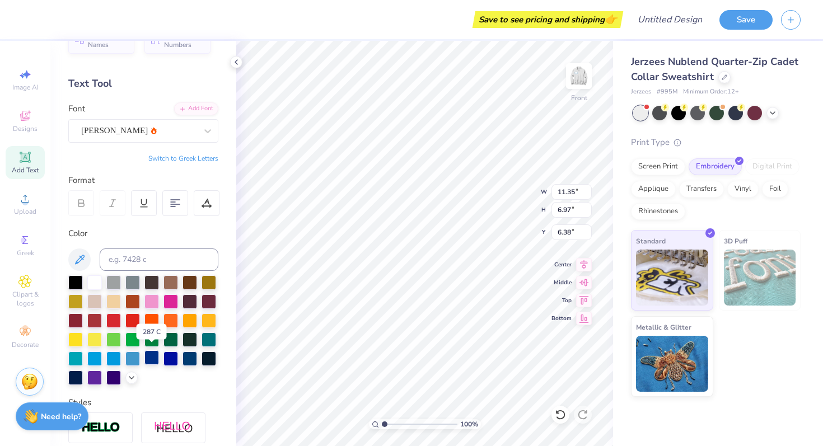
scroll to position [30, 0]
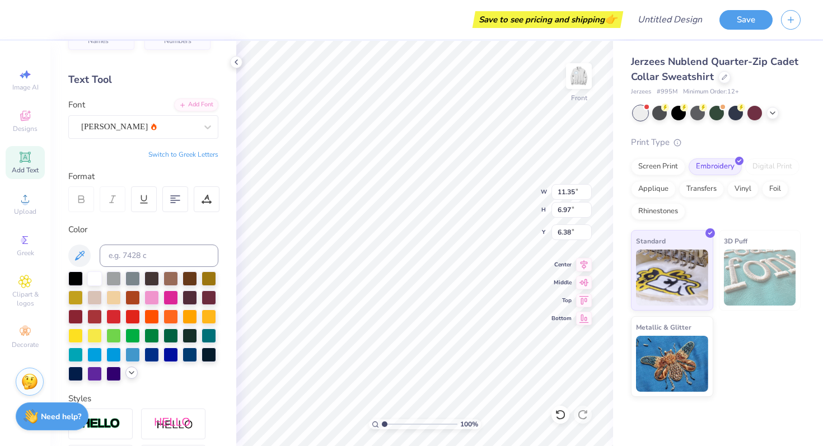
click at [129, 372] on polyline at bounding box center [131, 373] width 4 height 2
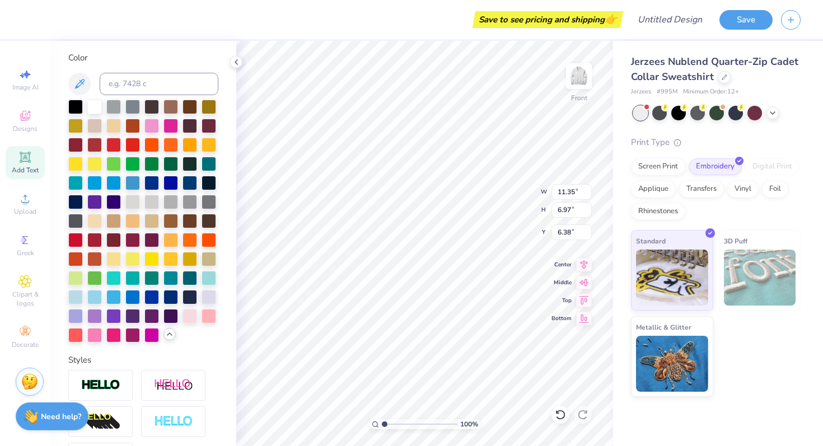
scroll to position [203, 0]
click at [173, 296] on div at bounding box center [170, 295] width 15 height 15
click at [189, 290] on div at bounding box center [189, 295] width 15 height 15
click at [176, 291] on div at bounding box center [170, 295] width 15 height 15
click at [186, 297] on div at bounding box center [189, 295] width 15 height 15
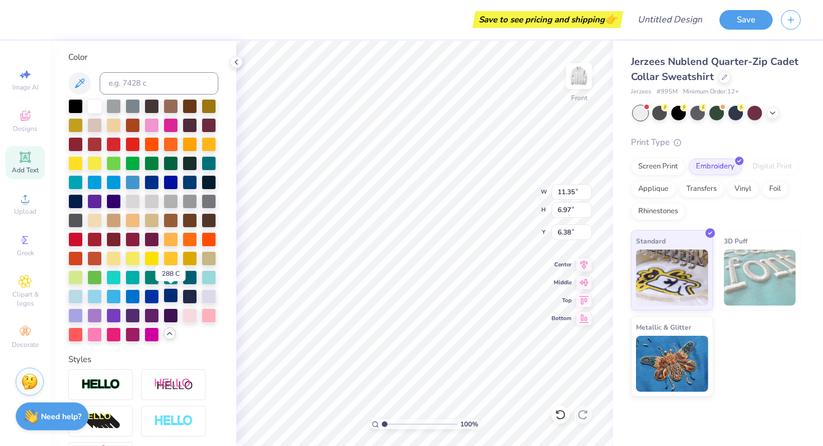
click at [175, 293] on div at bounding box center [170, 295] width 15 height 15
type textarea "'26 murrow"
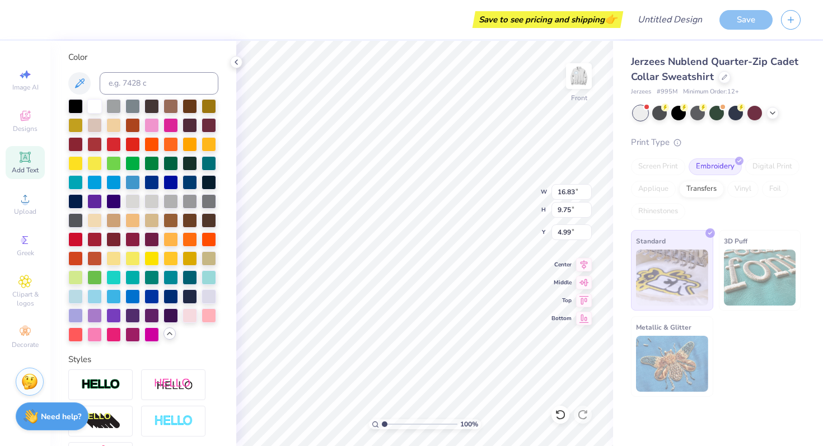
type input "5.00"
type textarea "'26"
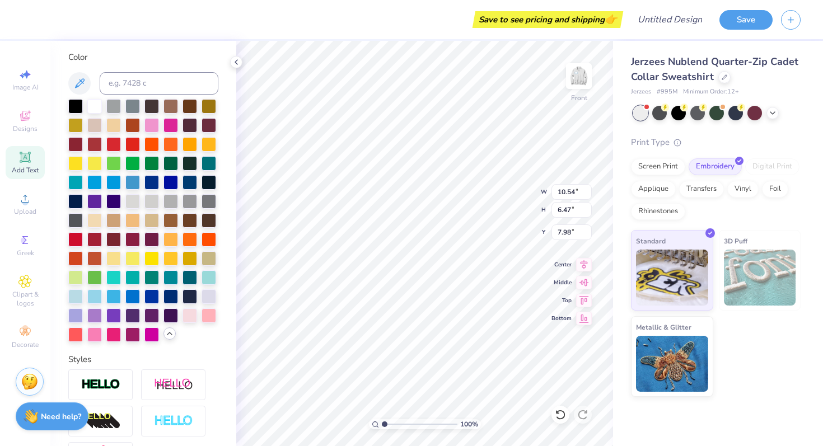
type input "10.54"
type input "6.47"
type input "7.37"
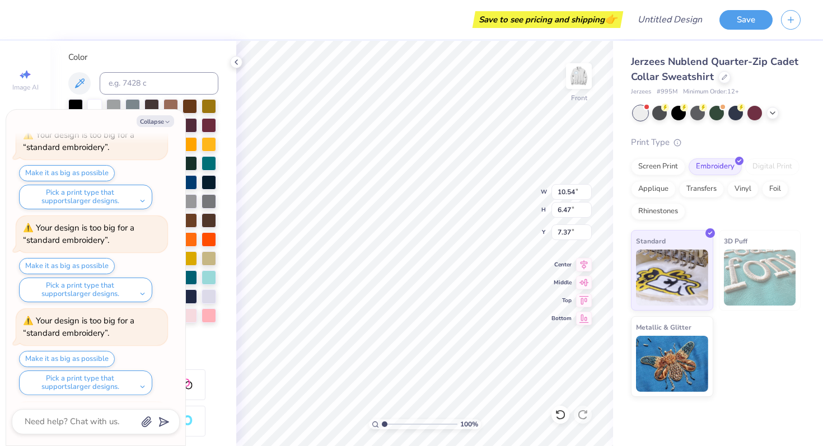
scroll to position [449, 0]
type textarea "x"
type input "11.25"
type input "6.91"
type input "6.92"
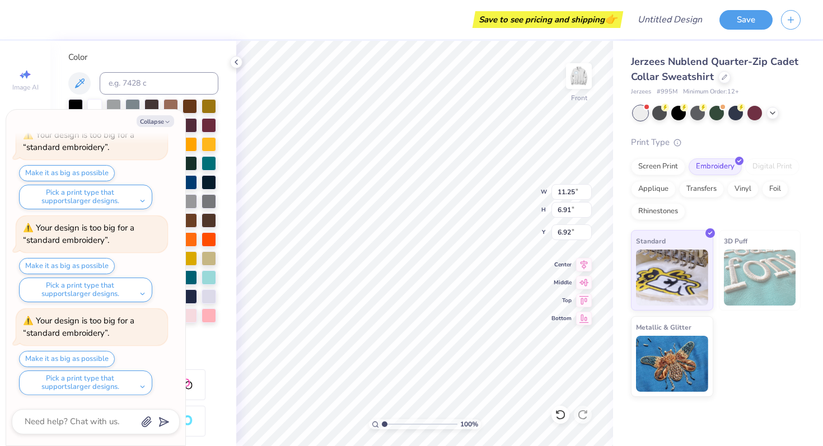
type textarea "x"
type input "11.52"
type input "7.07"
type input "6.76"
type textarea "x"
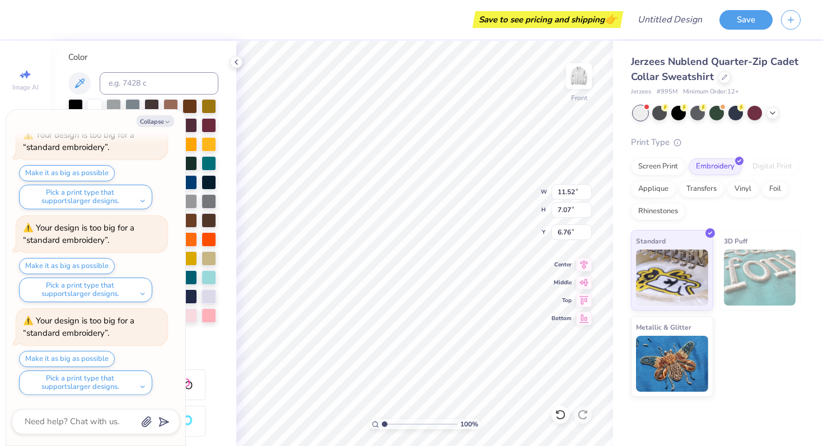
type input "11.85"
type input "7.27"
type input "6.56"
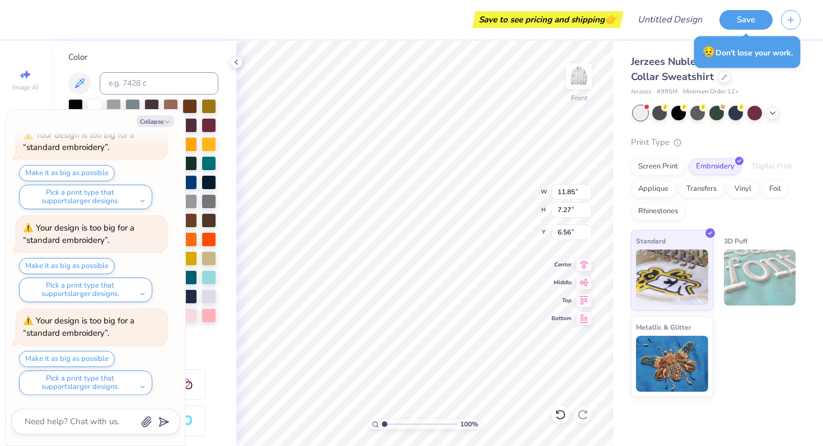
type textarea "x"
type input "6.57"
type textarea "x"
type input "6.58"
type textarea "x"
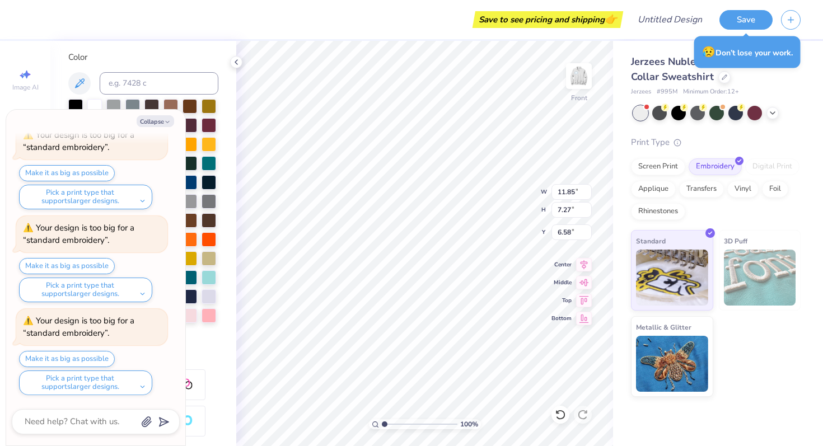
type textarea "26"
click at [151, 121] on button "Collapse" at bounding box center [155, 121] width 37 height 12
type textarea "x"
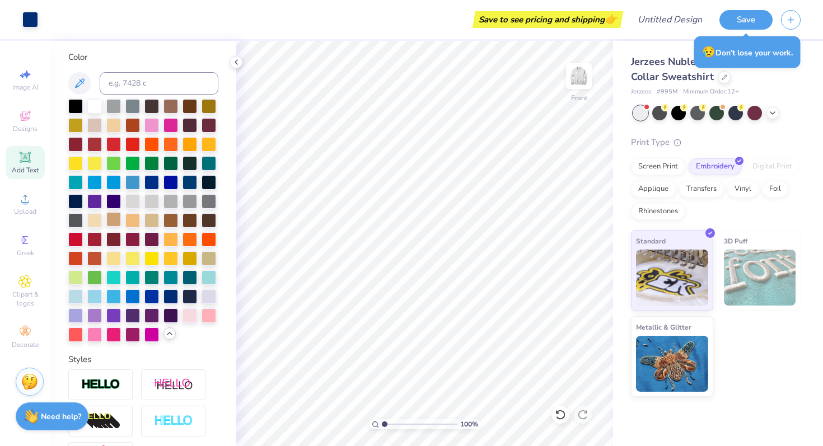
scroll to position [0, 0]
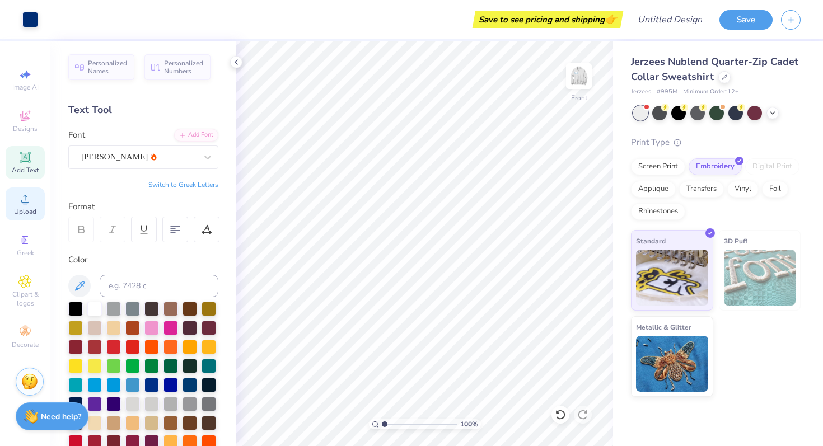
click at [25, 195] on icon at bounding box center [25, 199] width 8 height 8
click at [23, 124] on span "Designs" at bounding box center [25, 128] width 25 height 9
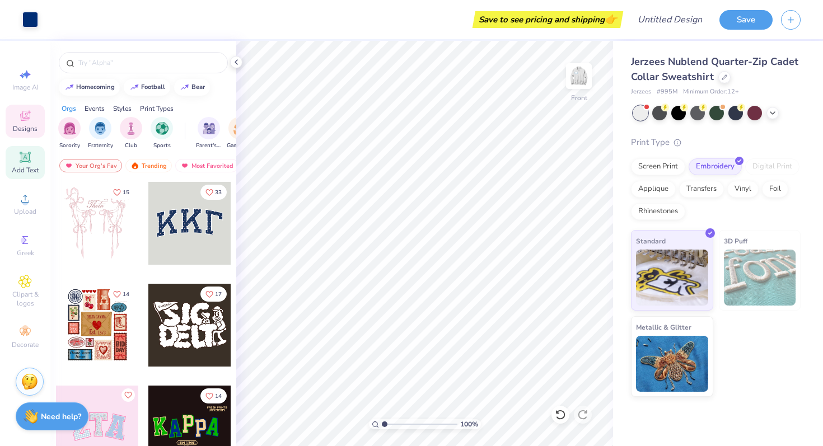
click at [26, 168] on span "Add Text" at bounding box center [25, 170] width 27 height 9
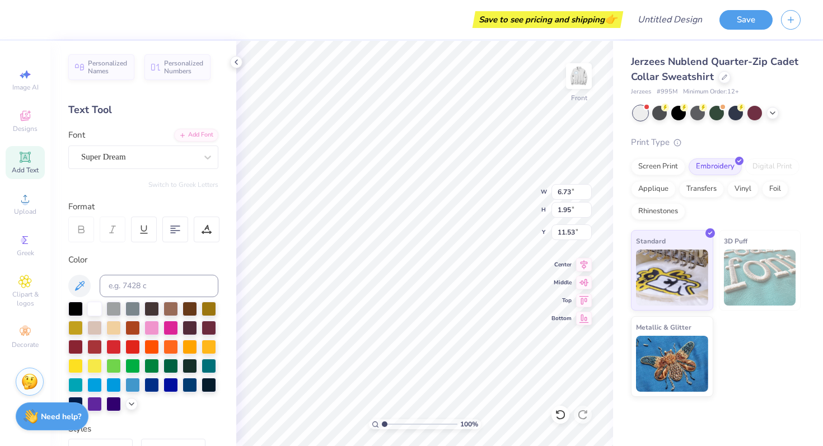
scroll to position [0, 1]
type textarea "MURROW"
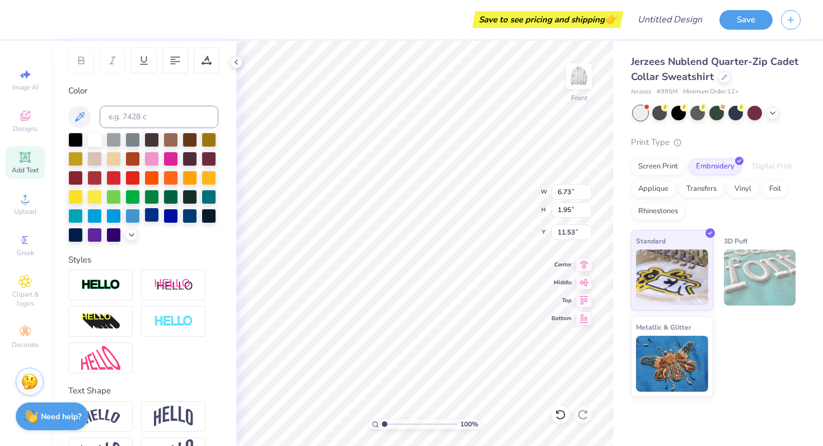
scroll to position [175, 0]
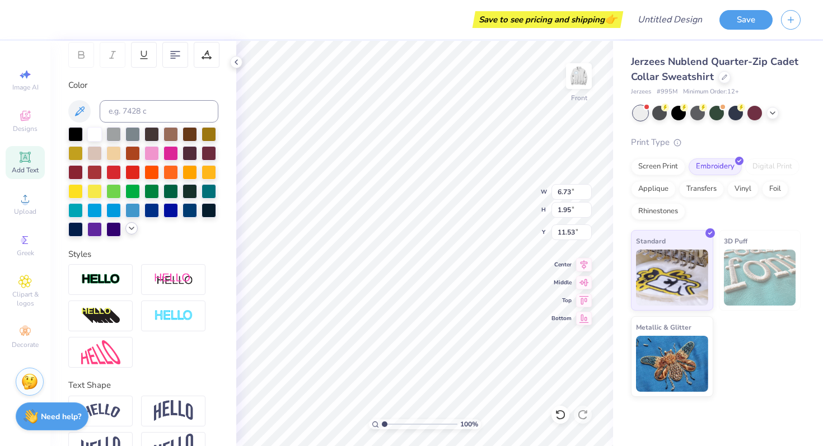
click at [128, 229] on icon at bounding box center [131, 228] width 9 height 9
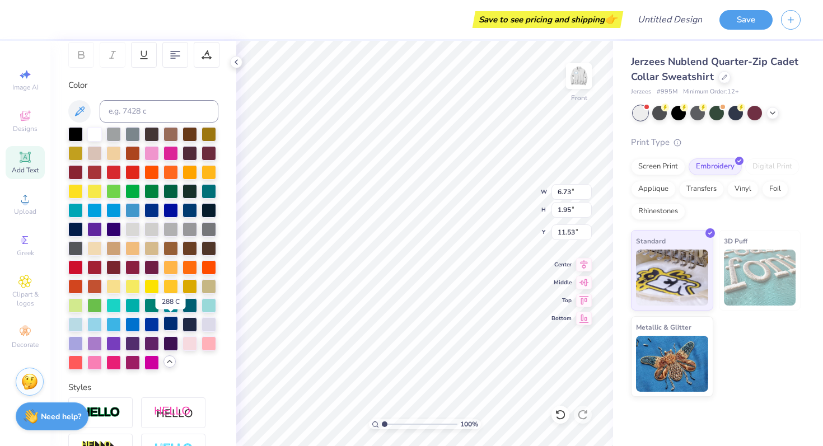
click at [173, 318] on div at bounding box center [170, 323] width 15 height 15
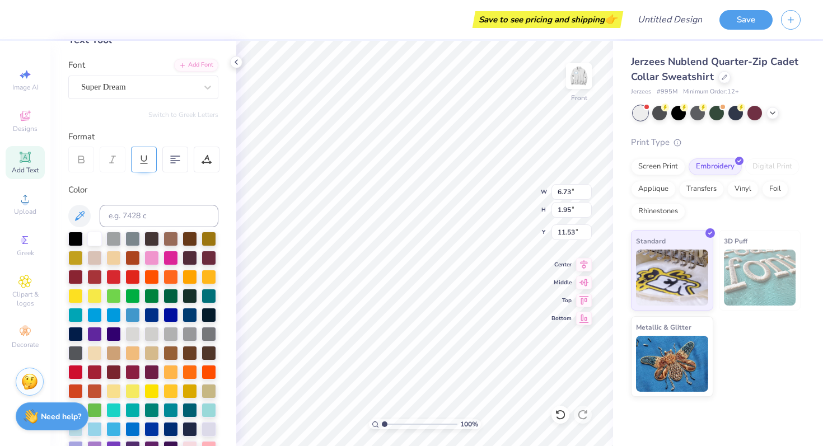
scroll to position [52, 0]
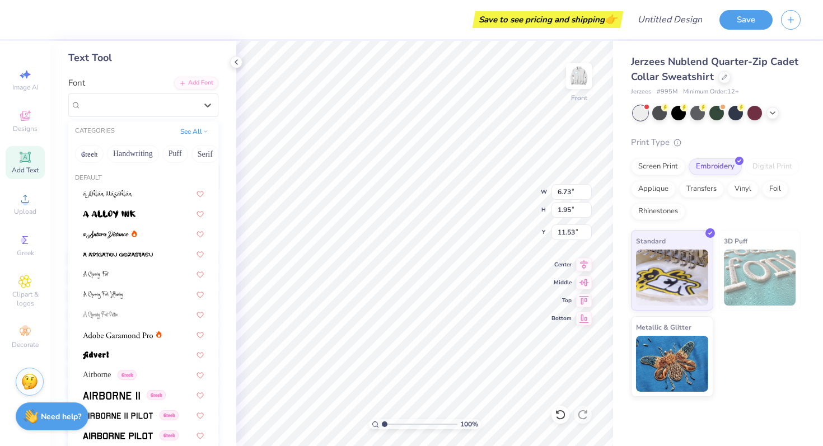
click at [135, 114] on div "Super Dream" at bounding box center [143, 105] width 150 height 24
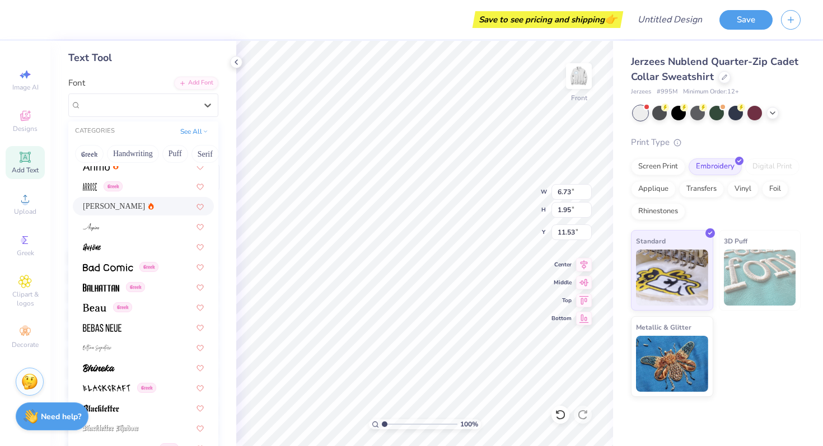
scroll to position [390, 0]
click at [155, 206] on div "Asimov" at bounding box center [143, 207] width 121 height 12
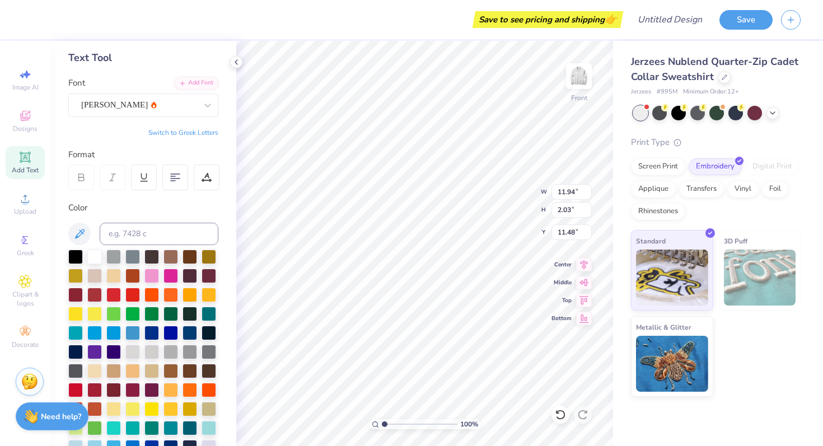
type input "14.63"
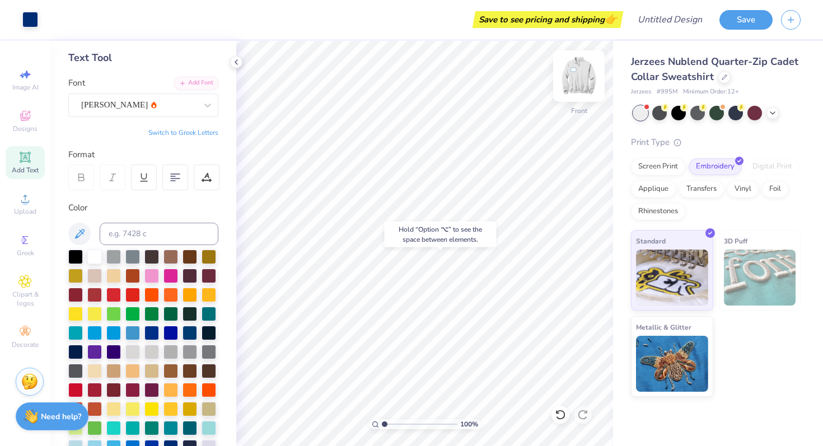
click at [582, 69] on img at bounding box center [578, 76] width 45 height 45
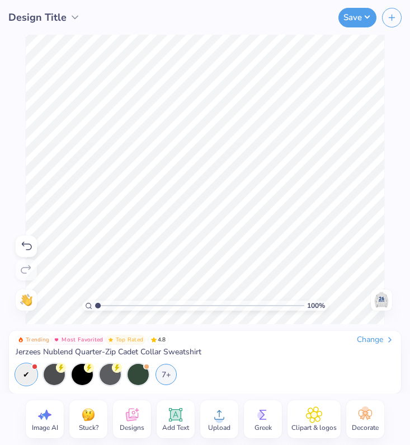
drag, startPoint x: 96, startPoint y: 303, endPoint x: 79, endPoint y: 303, distance: 16.2
click at [95, 303] on input "range" at bounding box center [200, 306] width 210 height 10
click at [81, 303] on div "100 %" at bounding box center [205, 179] width 360 height 360
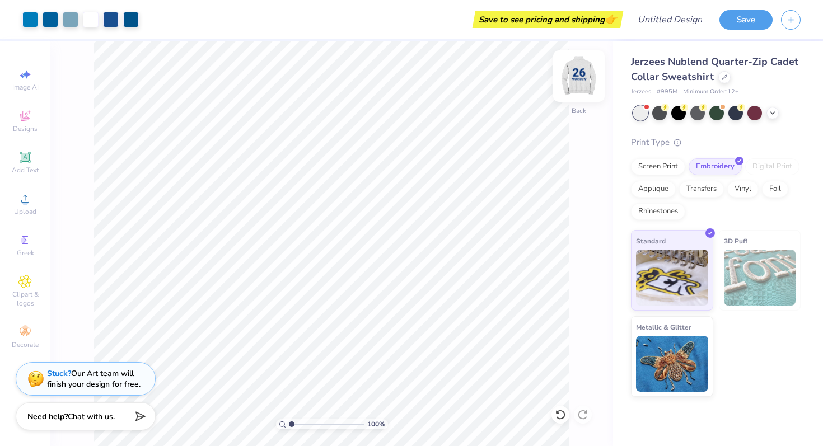
click at [582, 85] on img at bounding box center [578, 76] width 45 height 45
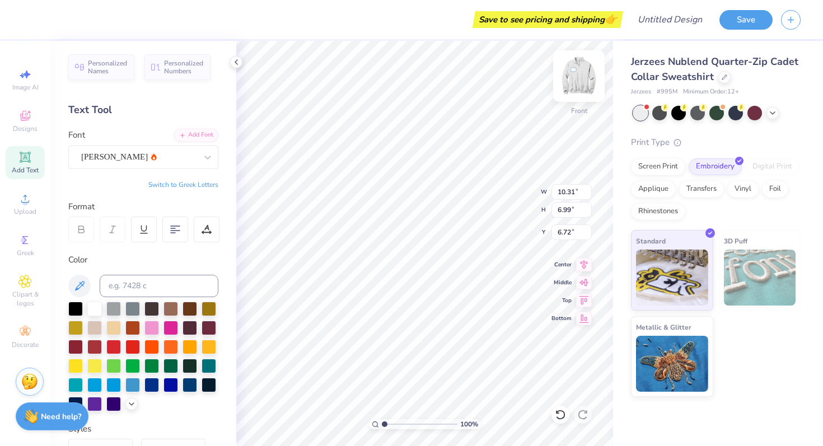
click at [579, 78] on img at bounding box center [578, 76] width 45 height 45
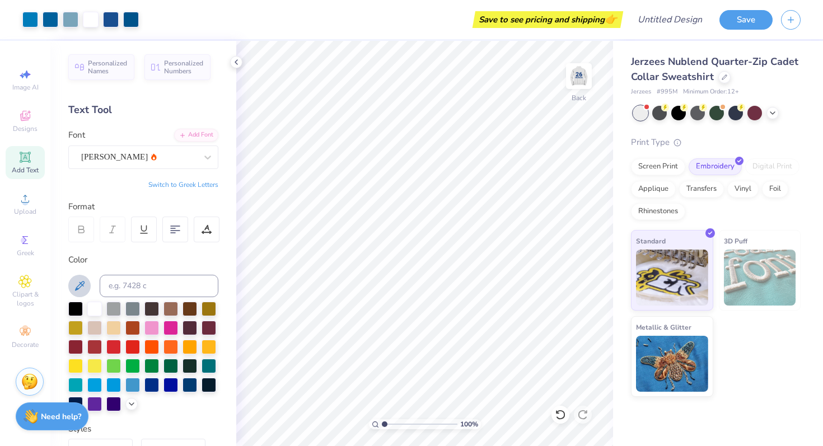
click at [74, 282] on icon at bounding box center [79, 285] width 13 height 13
click at [575, 83] on img at bounding box center [578, 76] width 45 height 45
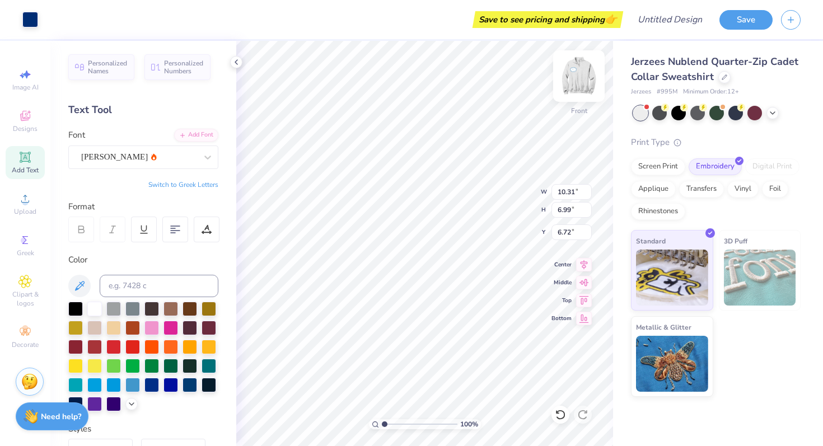
type input "6.73"
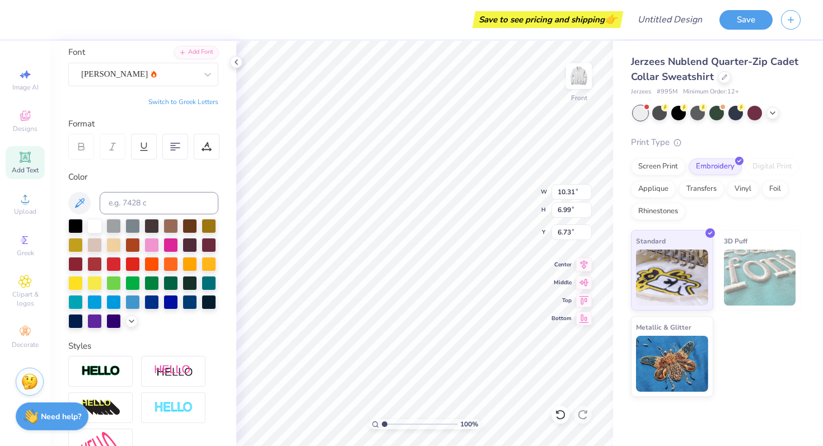
scroll to position [97, 0]
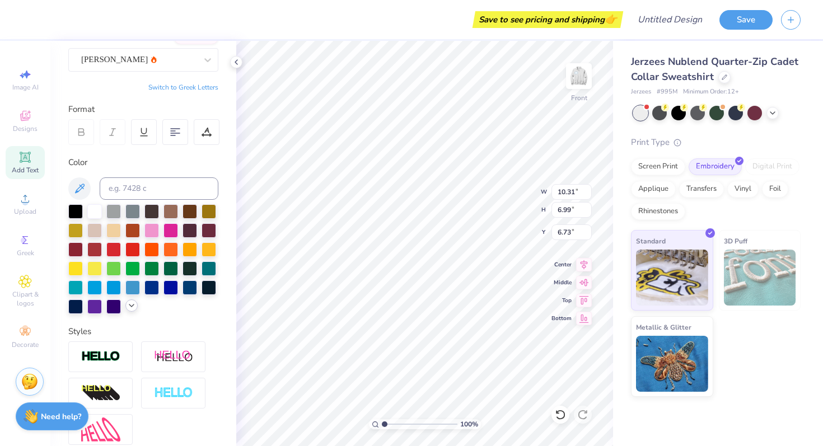
click at [131, 309] on icon at bounding box center [131, 305] width 9 height 9
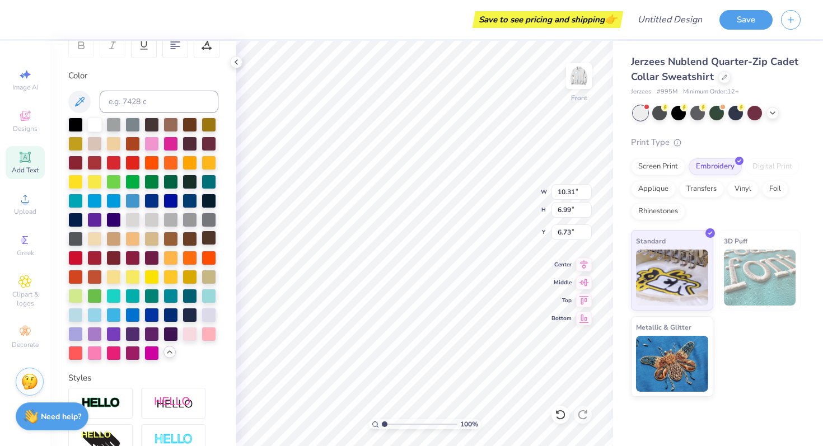
scroll to position [245, 0]
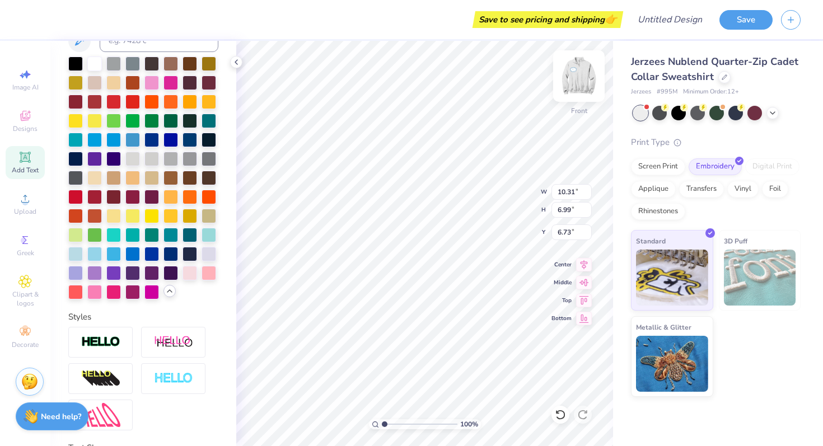
click at [583, 86] on img at bounding box center [578, 76] width 45 height 45
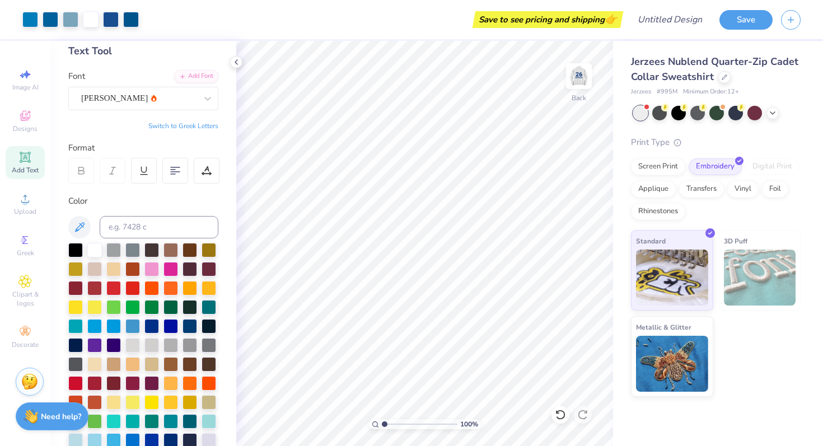
scroll to position [0, 0]
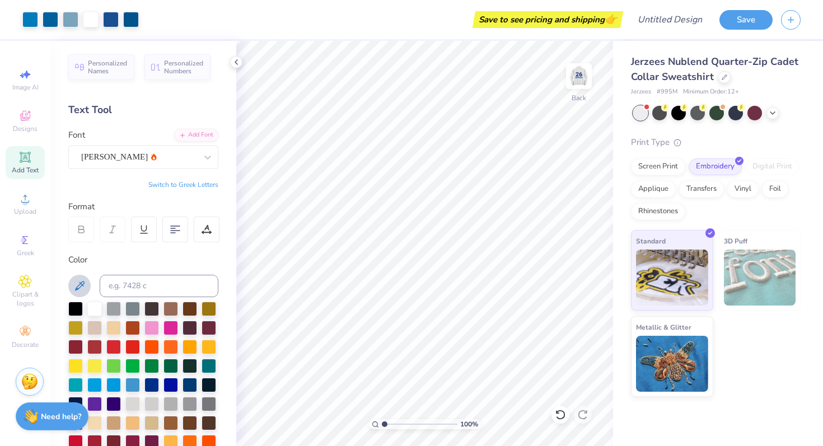
click at [86, 283] on button at bounding box center [79, 286] width 22 height 22
drag, startPoint x: 386, startPoint y: 425, endPoint x: 395, endPoint y: 424, distance: 9.0
click at [395, 424] on input "range" at bounding box center [420, 424] width 76 height 10
click at [83, 284] on icon at bounding box center [79, 285] width 13 height 13
type input "1"
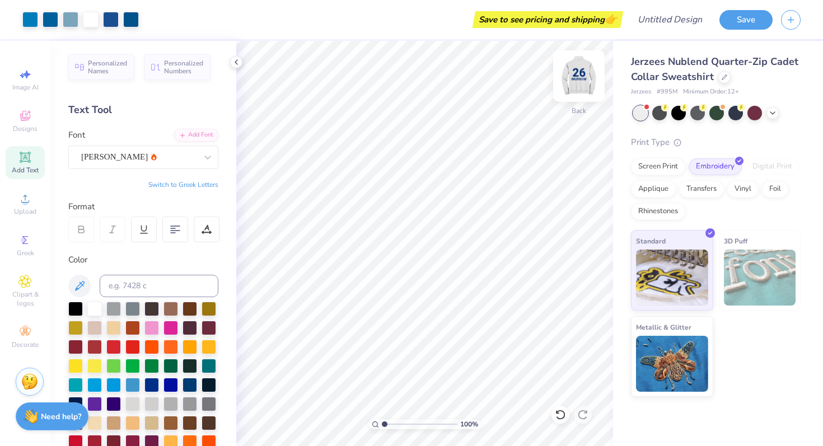
click at [579, 85] on img at bounding box center [578, 76] width 45 height 45
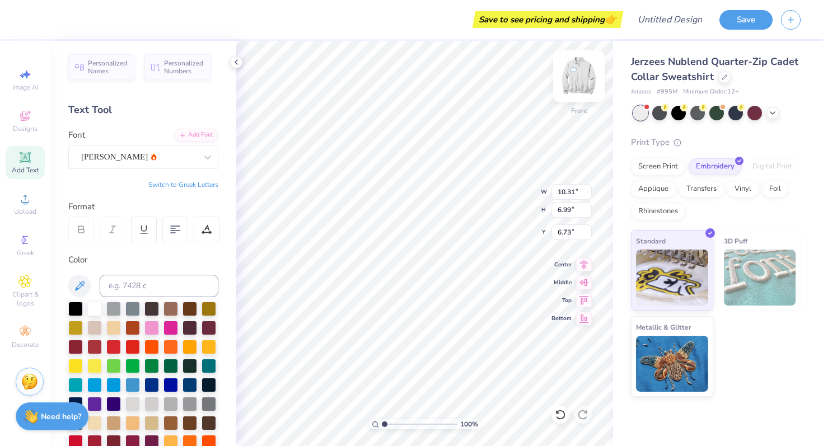
click at [582, 77] on img at bounding box center [578, 76] width 45 height 45
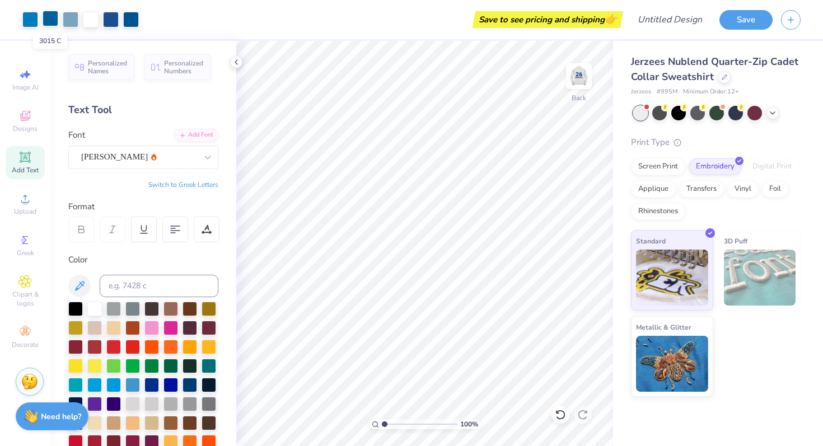
click at [49, 18] on div at bounding box center [51, 19] width 16 height 16
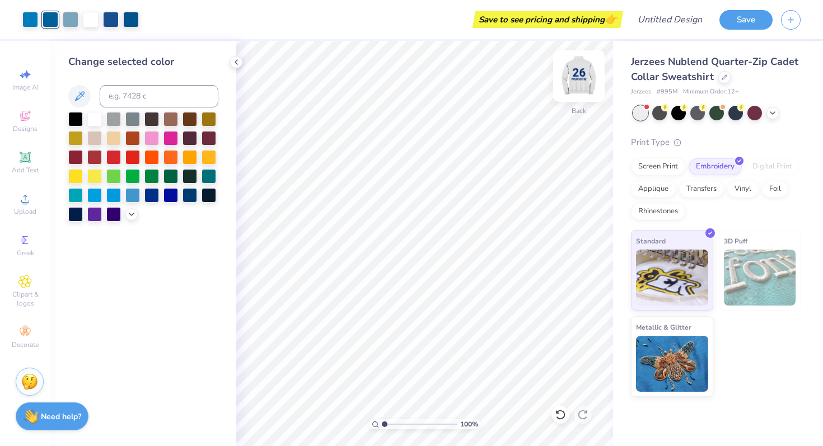
click at [583, 72] on img at bounding box center [578, 76] width 45 height 45
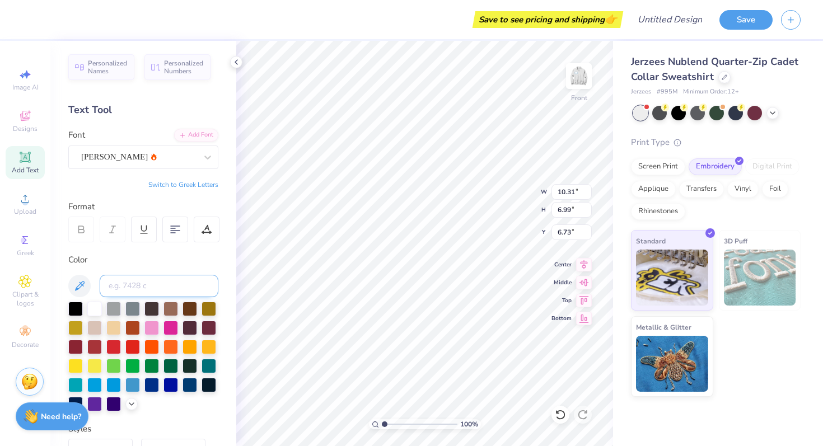
click at [171, 285] on input at bounding box center [159, 286] width 119 height 22
type input "3015 c"
click at [167, 284] on input at bounding box center [159, 286] width 119 height 22
type input "3015 c"
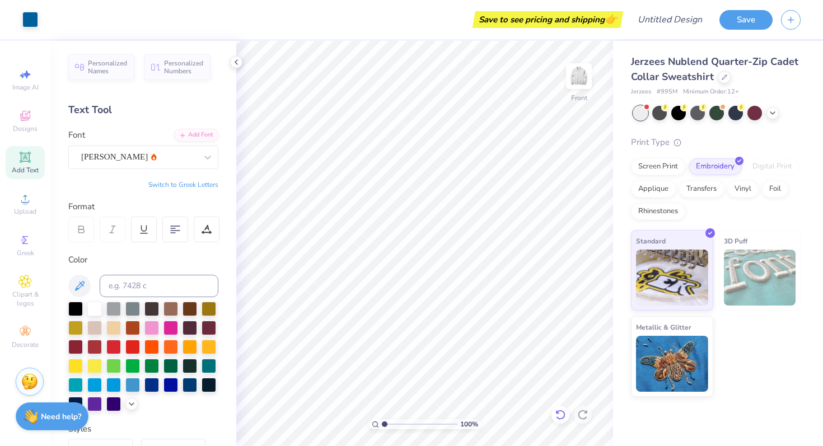
click at [557, 416] on icon at bounding box center [560, 414] width 11 height 11
click at [156, 284] on input at bounding box center [159, 286] width 119 height 22
type input "3015 c"
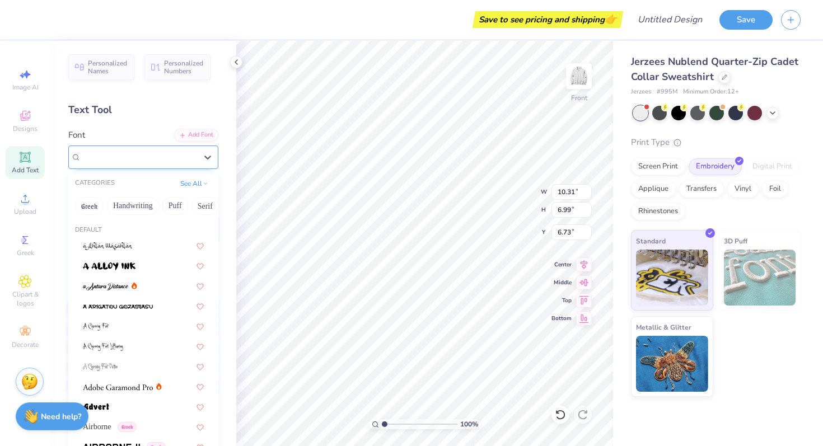
click at [115, 160] on div "Asimov" at bounding box center [139, 156] width 118 height 17
click at [124, 201] on button "Handwriting" at bounding box center [121, 206] width 52 height 18
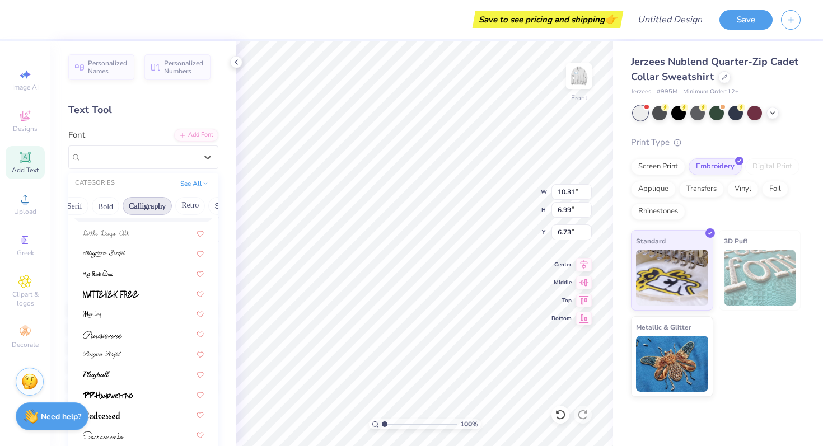
scroll to position [0, 172]
click at [139, 204] on button "Retro" at bounding box center [149, 206] width 30 height 18
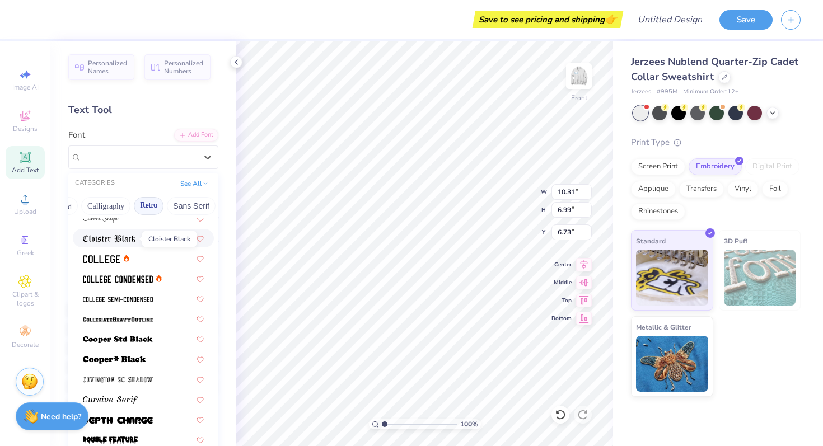
scroll to position [430, 0]
click at [107, 257] on img at bounding box center [101, 260] width 37 height 8
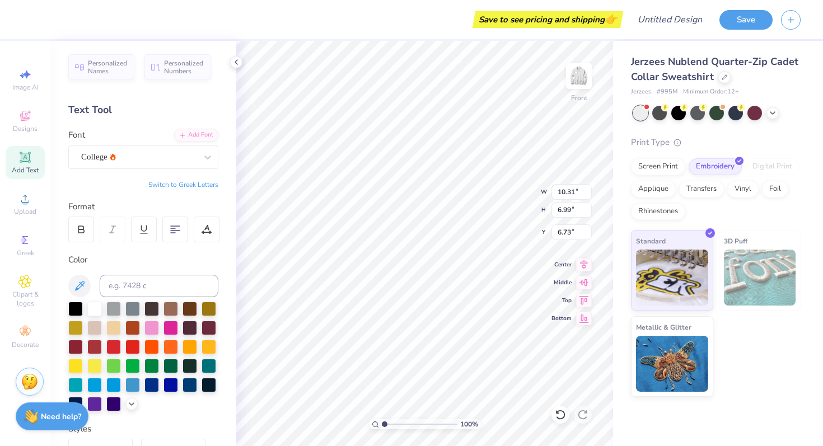
type input "8.41"
type input "6.54"
type input "6.95"
type input "11.94"
type input "2.03"
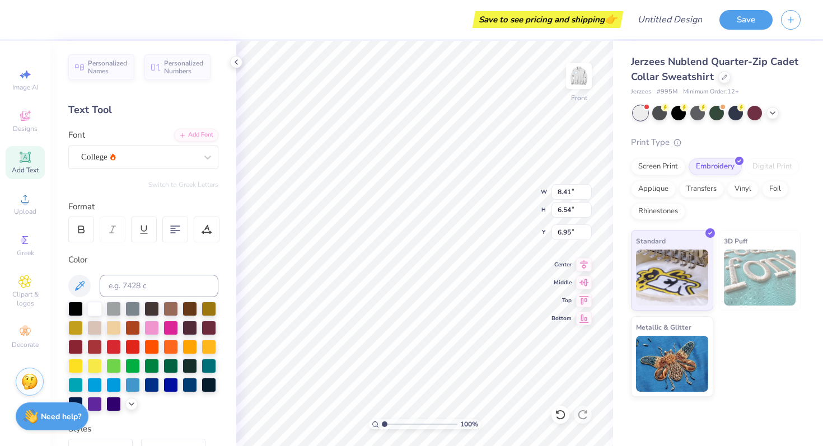
type input "14.62"
click at [176, 161] on div "Asimov" at bounding box center [139, 156] width 118 height 17
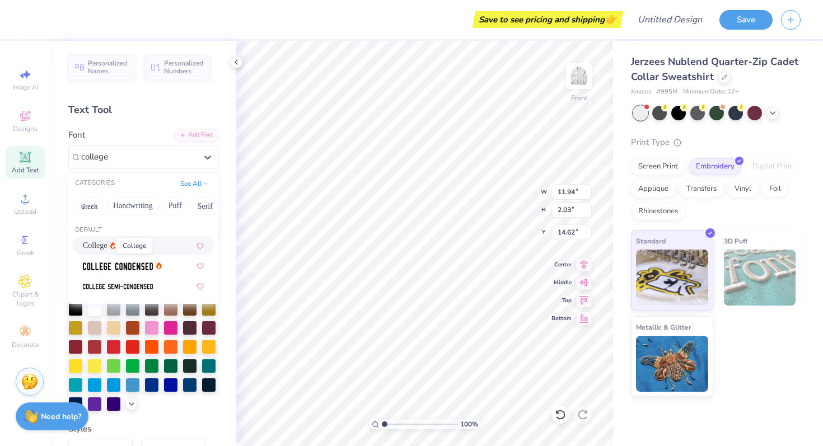
click at [100, 245] on span "College" at bounding box center [95, 246] width 25 height 12
type input "college"
type input "10.18"
type input "1.90"
type input "14.69"
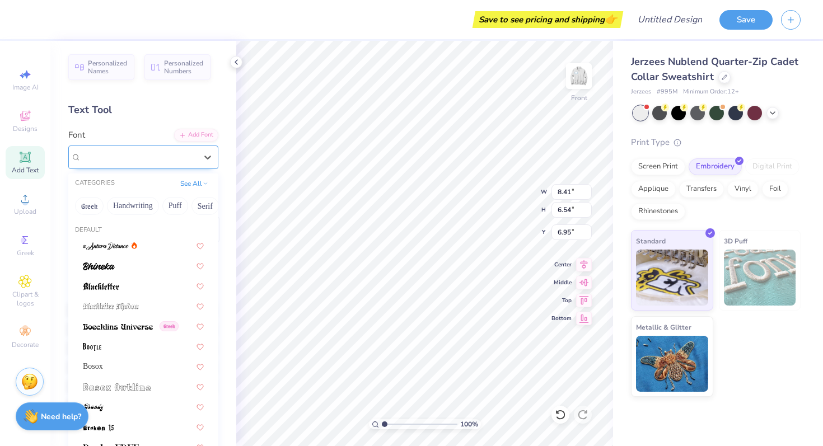
click at [158, 162] on div "College" at bounding box center [139, 156] width 118 height 17
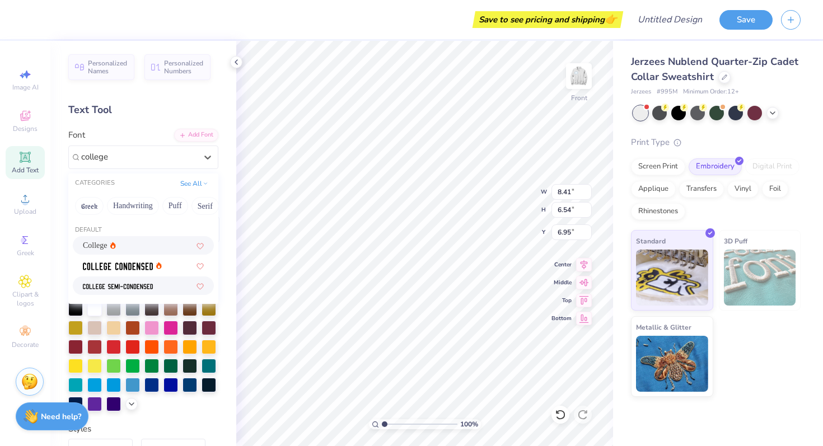
click at [121, 283] on img at bounding box center [118, 287] width 70 height 8
type input "college"
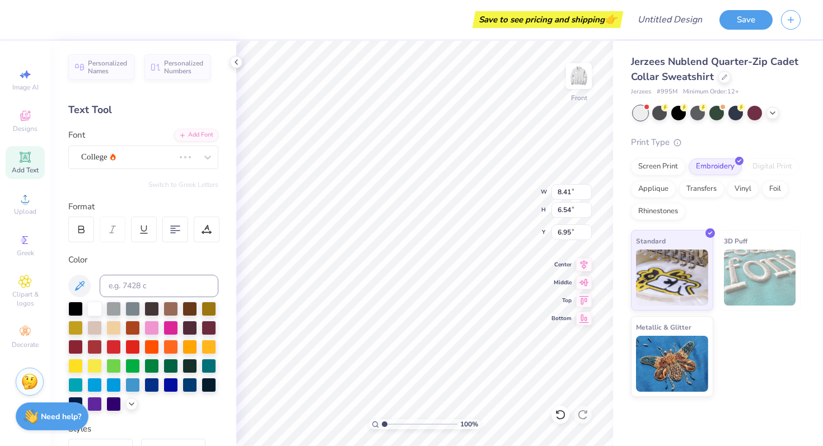
type input "7.48"
click at [184, 163] on div "College" at bounding box center [139, 156] width 118 height 17
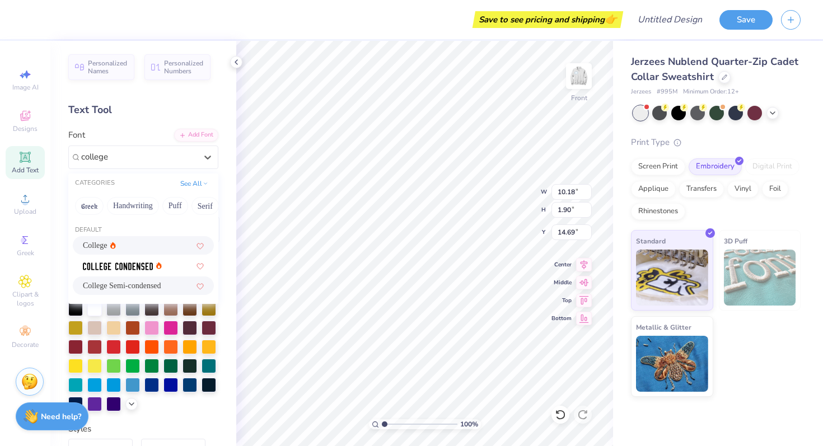
click at [157, 283] on span "College Semi-condensed" at bounding box center [122, 286] width 78 height 12
type input "college"
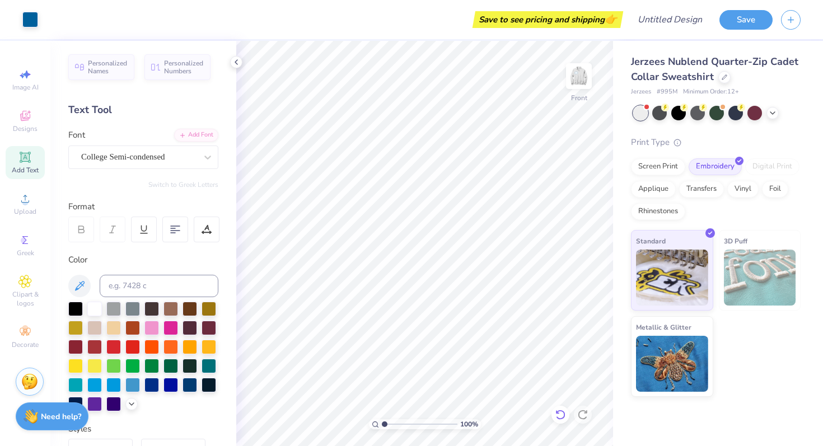
click at [560, 416] on icon at bounding box center [560, 414] width 11 height 11
click at [738, 25] on button "Save" at bounding box center [745, 18] width 53 height 20
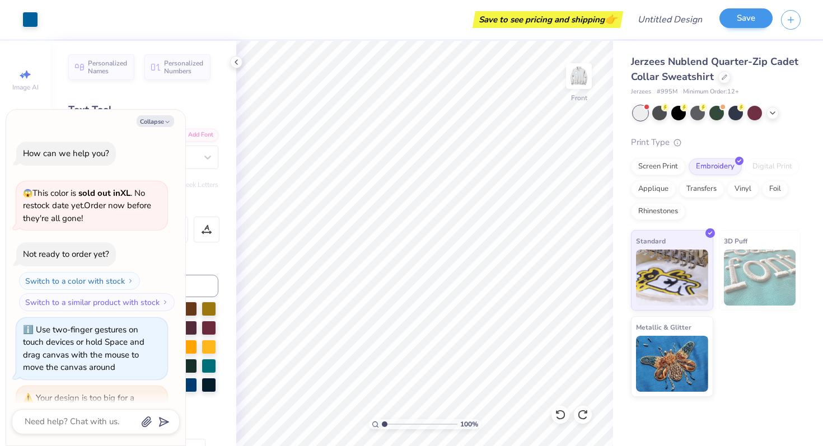
scroll to position [573, 0]
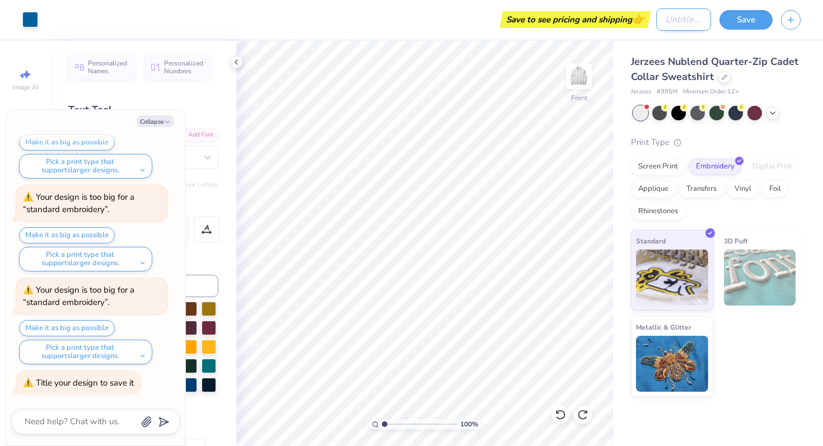
click at [677, 12] on input "Design Title" at bounding box center [683, 19] width 55 height 22
type textarea "x"
type input "m"
type textarea "x"
type input "mu"
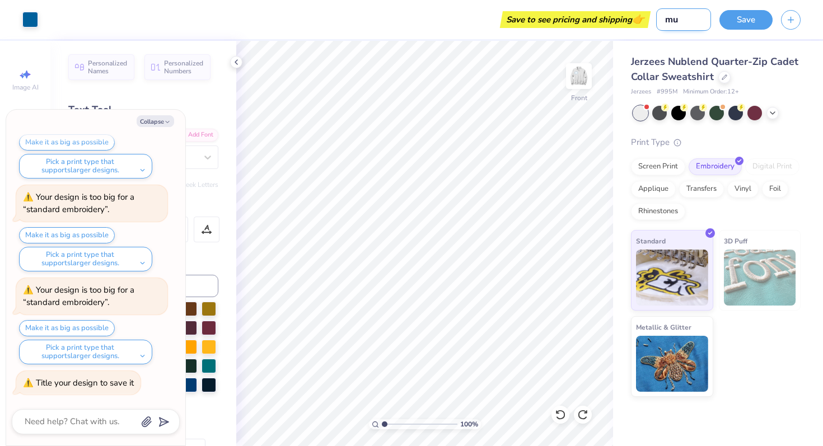
type textarea "x"
type input "mur"
type textarea "x"
type input "murr"
type textarea "x"
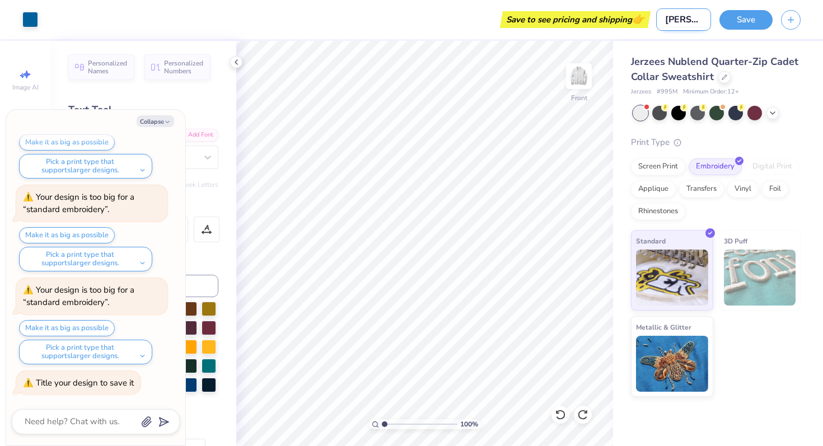
type input "murro"
type textarea "x"
type input "murrow"
type textarea "x"
type input "murrow"
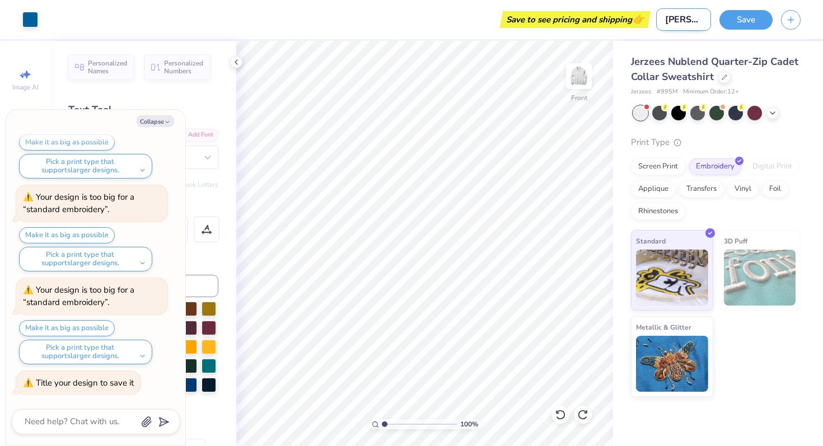
type textarea "x"
type input "murrow SC"
type textarea "x"
type input "murrow SC"
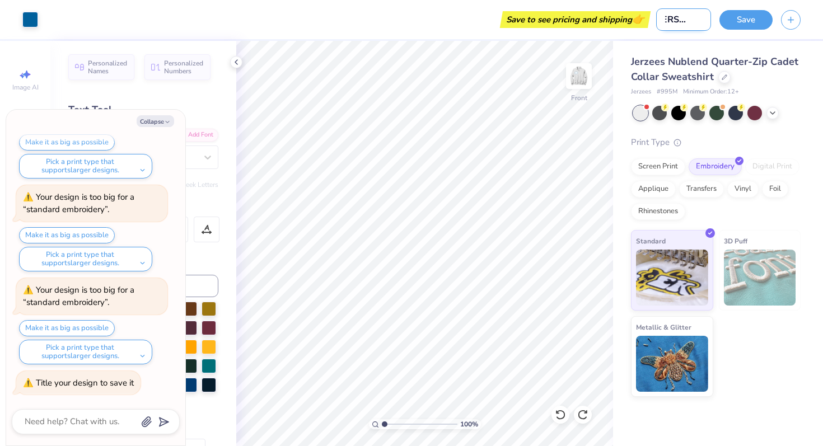
type textarea "x"
type input "murrow SC #"
type textarea "x"
type input "murrow SC #!"
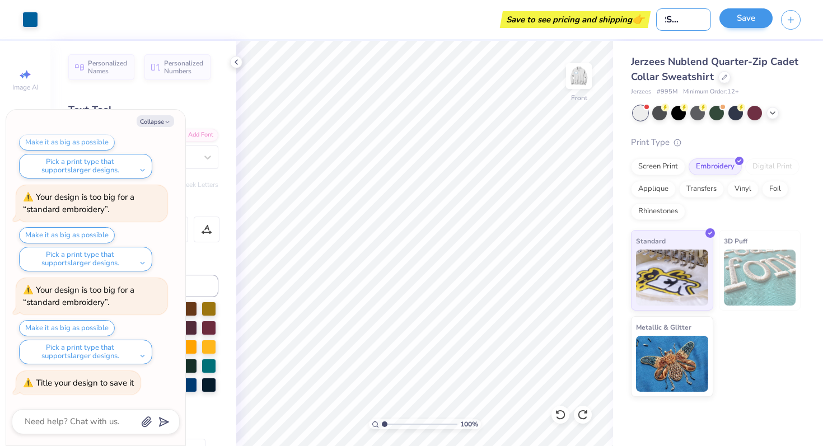
type textarea "x"
type input "murrow SC #"
type textarea "x"
type input "murrow SC #1"
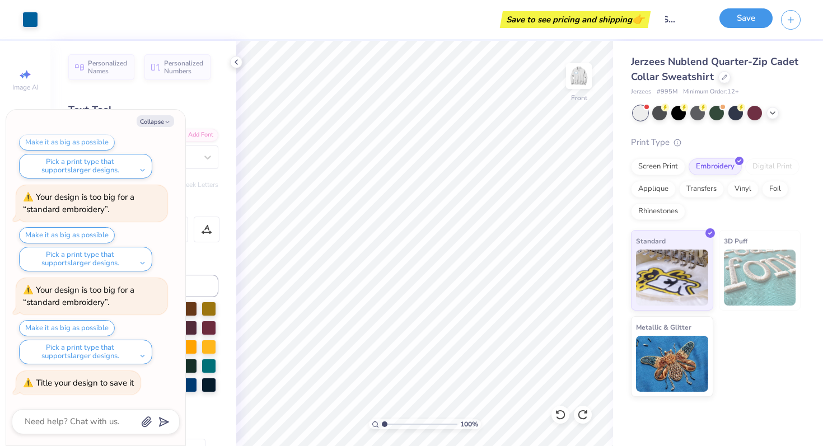
scroll to position [0, 0]
click at [759, 19] on button "Save" at bounding box center [745, 18] width 53 height 20
type textarea "x"
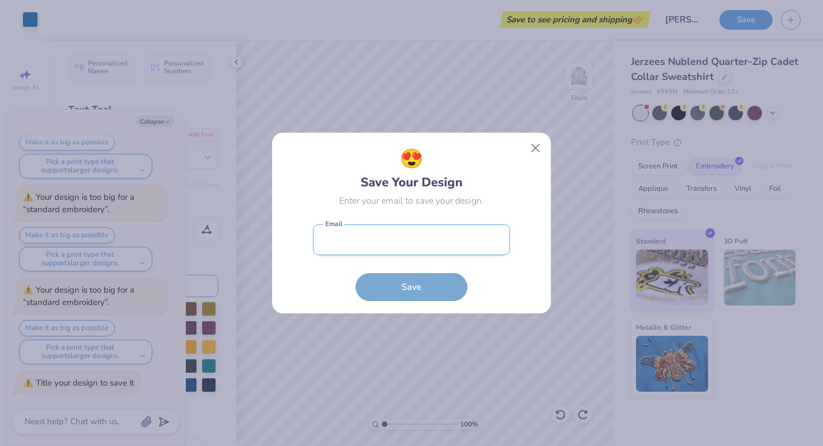
click at [483, 233] on input "email" at bounding box center [411, 239] width 197 height 31
type input "majaebooker@gmail.com"
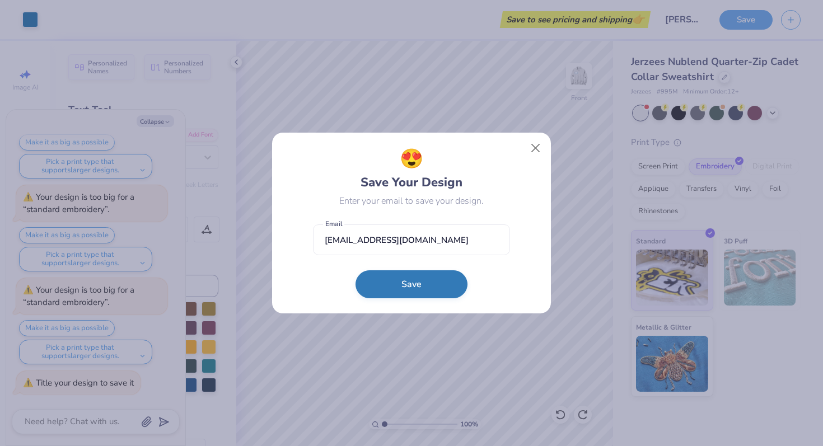
click at [436, 284] on button "Save" at bounding box center [411, 284] width 112 height 28
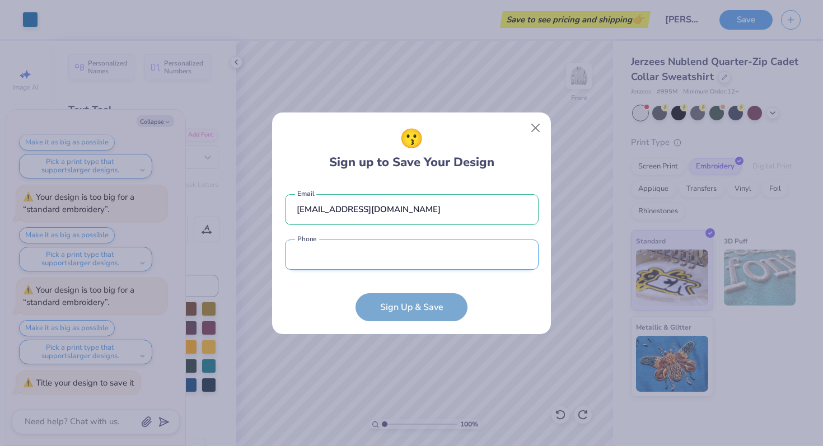
click at [404, 264] on input "tel" at bounding box center [412, 255] width 254 height 31
type input "(347) 599-4720"
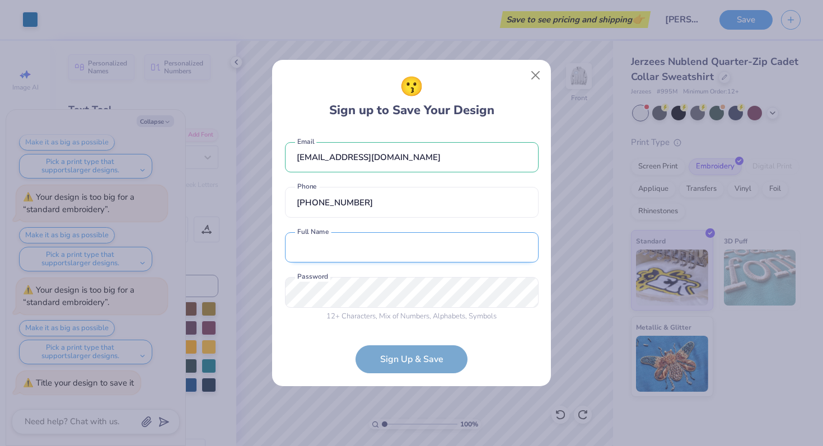
click at [378, 255] on input "text" at bounding box center [412, 247] width 254 height 31
type input "Maja Booker"
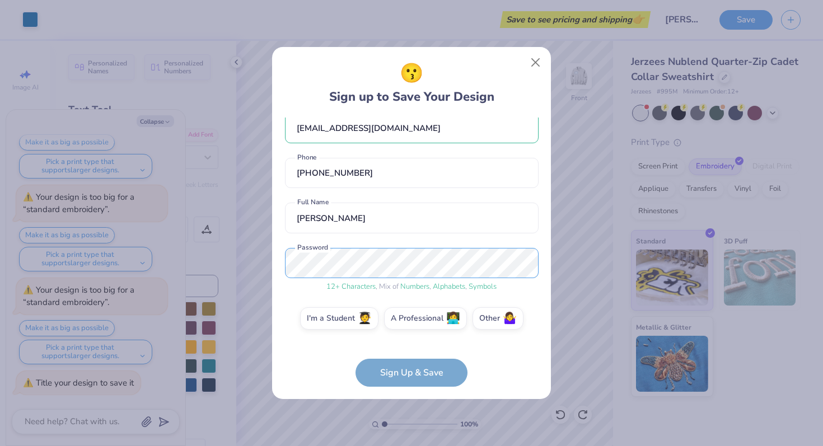
click at [283, 260] on div "😗 Sign up to Save Your Design majaebooker@gmail.com Email (347) 599-4720 Phone …" at bounding box center [411, 223] width 279 height 353
click at [264, 262] on div "😗 Sign up to Save Your Design majaebooker@gmail.com Email (347) 599-4720 Phone …" at bounding box center [411, 223] width 823 height 446
click at [355, 323] on label "I'm a Student 🧑‍🎓" at bounding box center [339, 317] width 78 height 22
click at [408, 334] on input "I'm a Student 🧑‍🎓" at bounding box center [411, 337] width 7 height 7
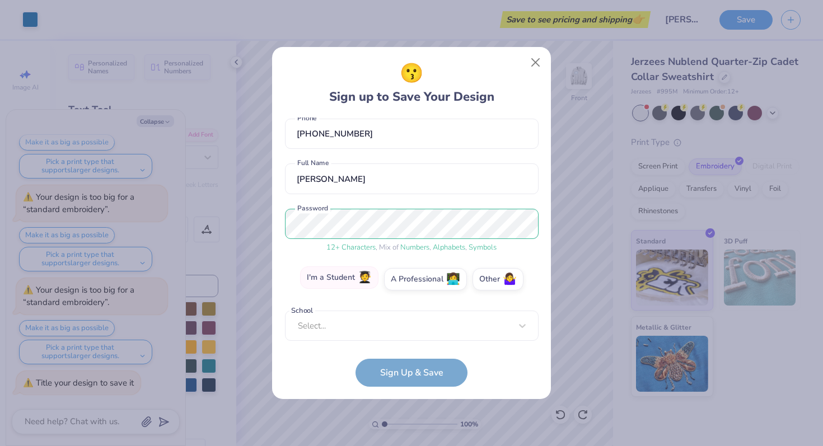
click at [378, 272] on label "I'm a Student 🧑‍🎓" at bounding box center [339, 277] width 78 height 22
click at [408, 334] on input "I'm a Student 🧑‍🎓" at bounding box center [411, 337] width 7 height 7
click at [470, 279] on div "I'm a Student 🧑‍🎓 A Professional 👩‍💻 Other 🤷‍♀️" at bounding box center [412, 282] width 254 height 28
click at [491, 281] on label "Other 🤷‍♀️" at bounding box center [497, 277] width 51 height 22
click at [415, 334] on input "Other 🤷‍♀️" at bounding box center [411, 337] width 7 height 7
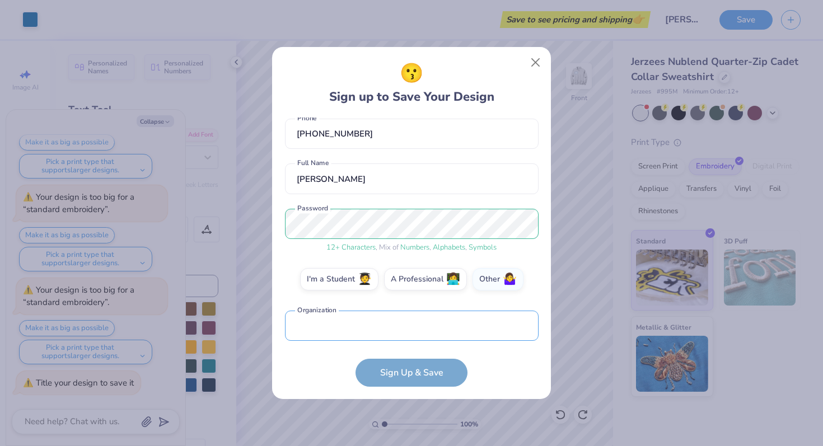
scroll to position [61, 0]
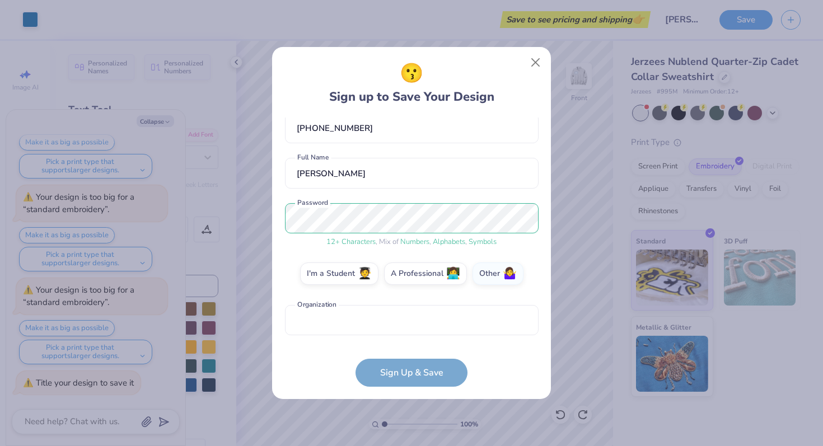
click at [414, 369] on form "majaebooker@gmail.com Email (347) 599-4720 Phone Maja Booker Full Name 12 + Cha…" at bounding box center [412, 252] width 254 height 269
click at [402, 327] on input "text" at bounding box center [412, 320] width 254 height 31
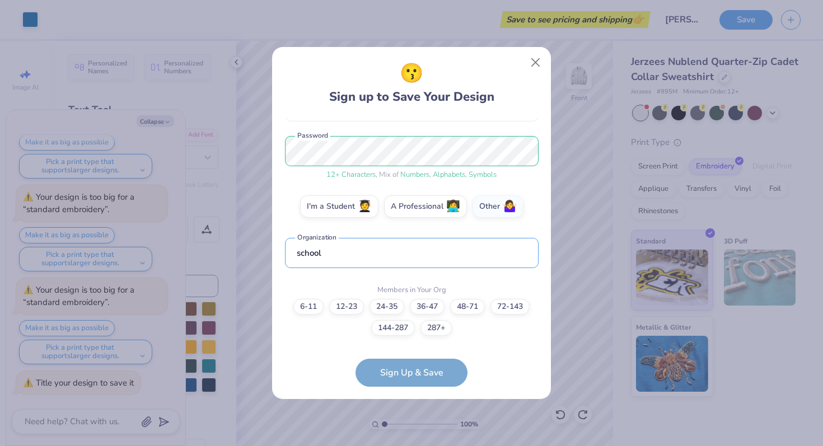
type input "school"
click at [416, 371] on form "majaebooker@gmail.com Email (347) 599-4720 Phone Maja Booker Full Name 12 + Cha…" at bounding box center [412, 252] width 254 height 269
click at [299, 310] on label "6-11" at bounding box center [308, 305] width 30 height 16
click at [408, 442] on input "6-11" at bounding box center [411, 445] width 7 height 7
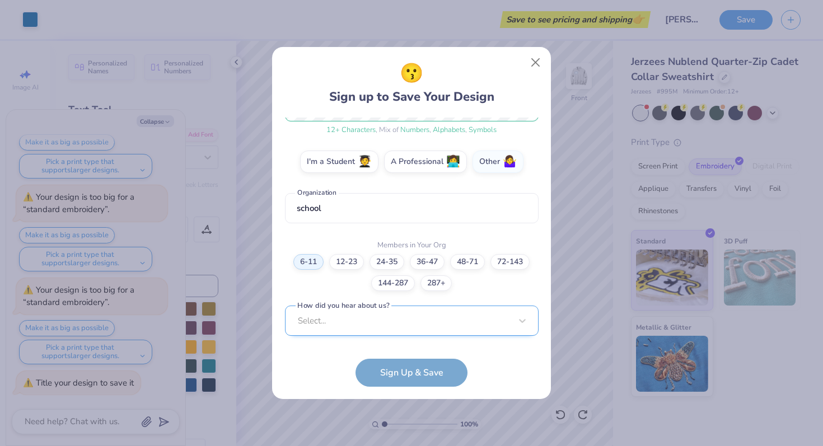
click at [388, 325] on div "Select..." at bounding box center [412, 321] width 254 height 31
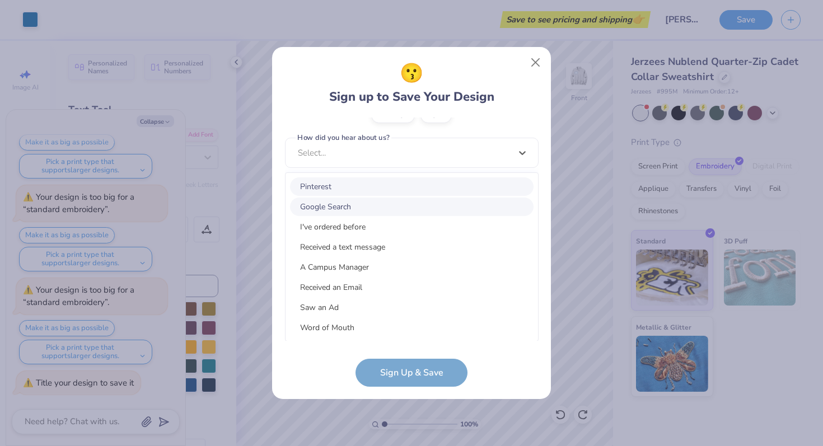
click at [368, 206] on div "Google Search" at bounding box center [411, 207] width 243 height 18
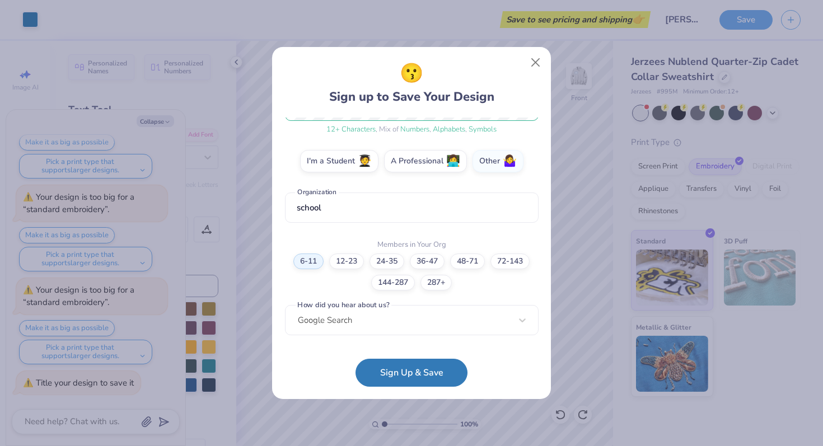
scroll to position [173, 0]
click at [402, 383] on button "Sign Up & Save" at bounding box center [411, 370] width 112 height 28
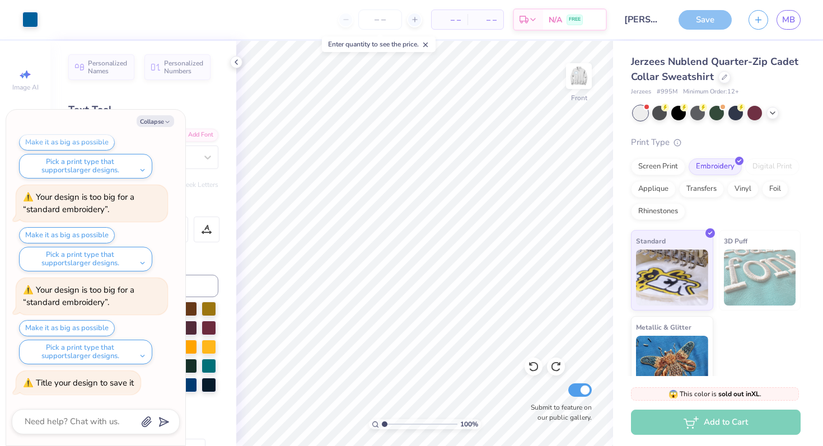
click at [696, 19] on div "Save" at bounding box center [704, 20] width 53 height 20
click at [235, 60] on icon at bounding box center [236, 62] width 9 height 9
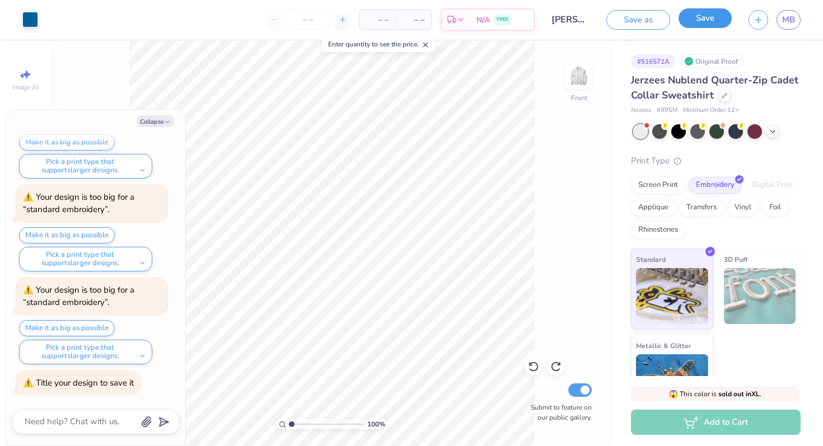
click at [694, 21] on button "Save" at bounding box center [704, 18] width 53 height 20
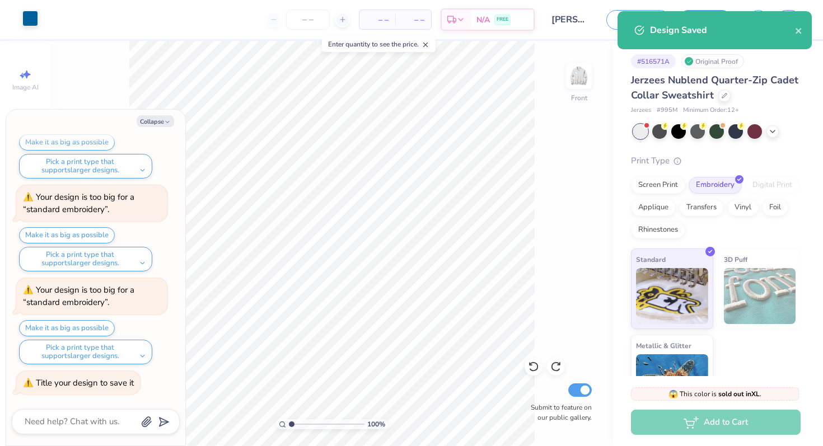
click at [31, 20] on div at bounding box center [30, 19] width 16 height 16
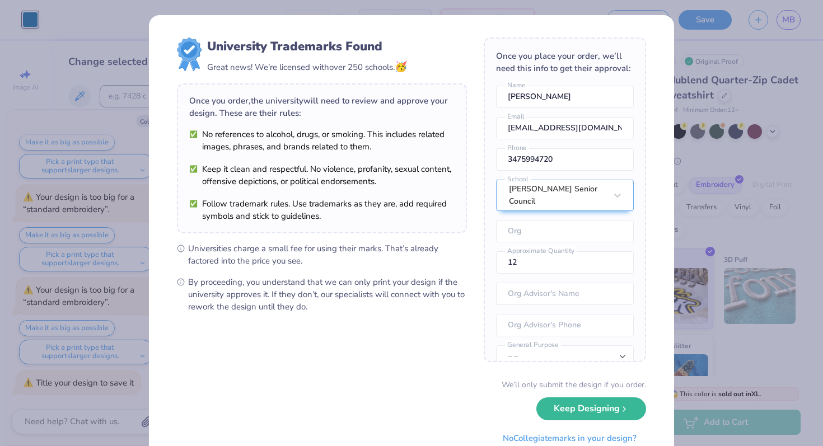
click at [29, 77] on div "University Trademarks Found Great news! We’re licensed with over 250 schools. 🥳…" at bounding box center [411, 223] width 823 height 446
click at [122, 1] on div "University Trademarks Found Great news! We’re licensed with over 250 schools. 🥳…" at bounding box center [411, 223] width 823 height 446
click at [626, 401] on button "Keep Designing" at bounding box center [591, 406] width 110 height 23
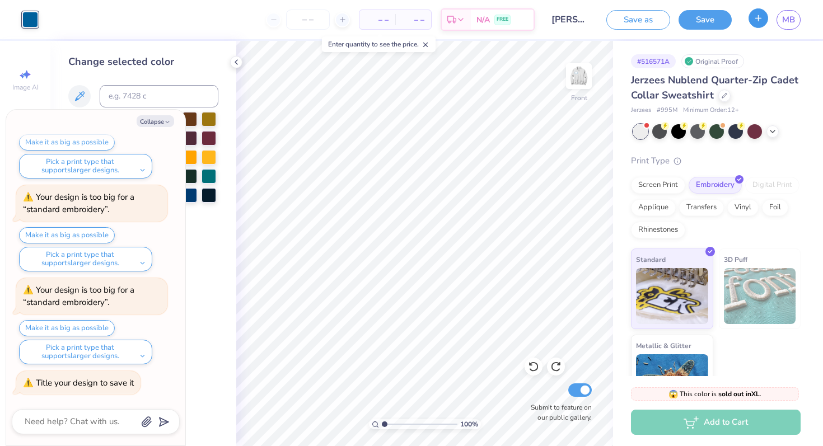
click at [762, 21] on icon "button" at bounding box center [758, 18] width 10 height 10
type textarea "x"
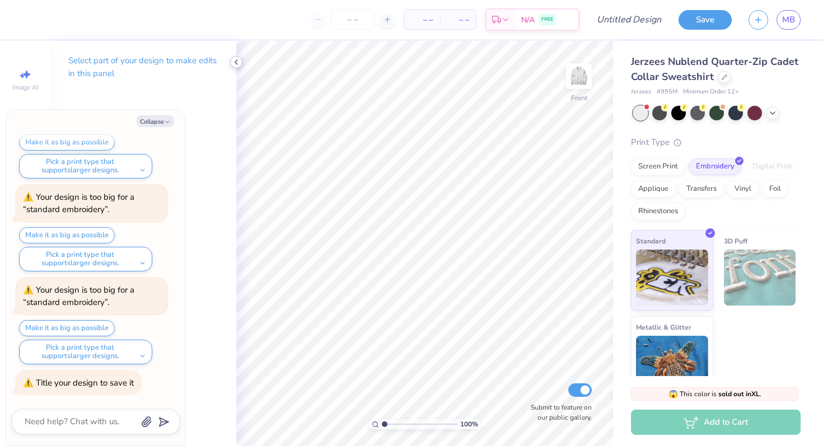
click at [236, 63] on polyline at bounding box center [236, 62] width 2 height 4
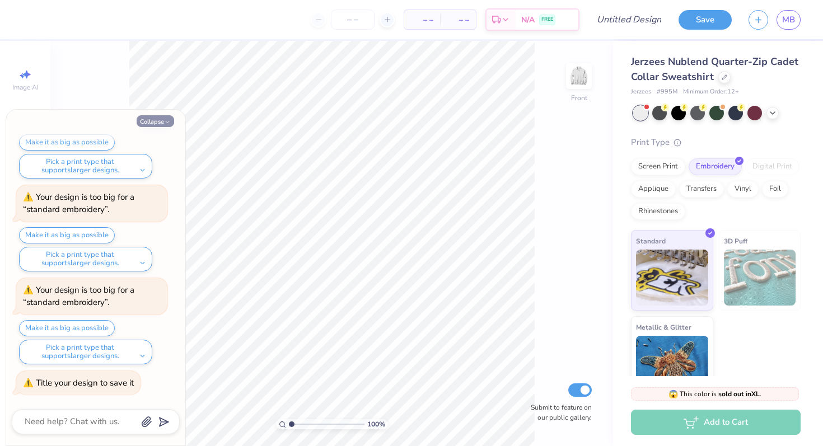
click at [164, 123] on icon "button" at bounding box center [167, 122] width 7 height 7
type textarea "x"
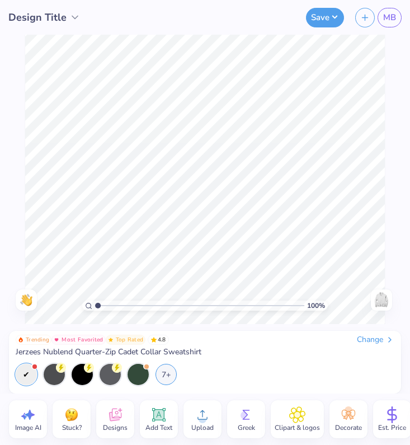
click at [377, 298] on img at bounding box center [382, 300] width 18 height 18
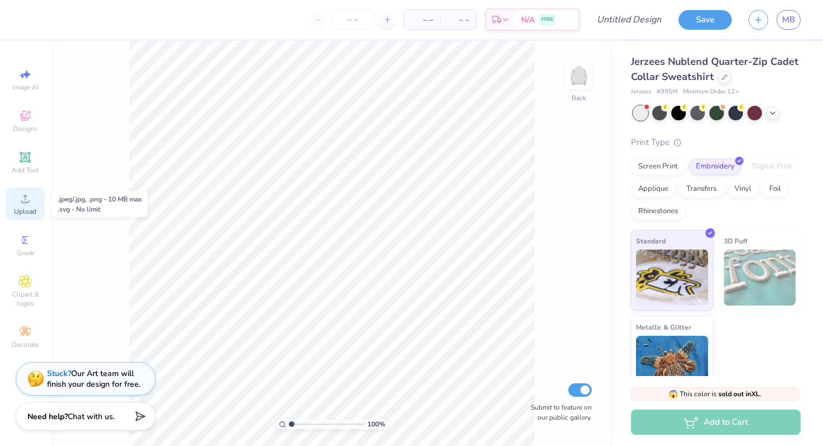
click at [27, 214] on span "Upload" at bounding box center [25, 211] width 22 height 9
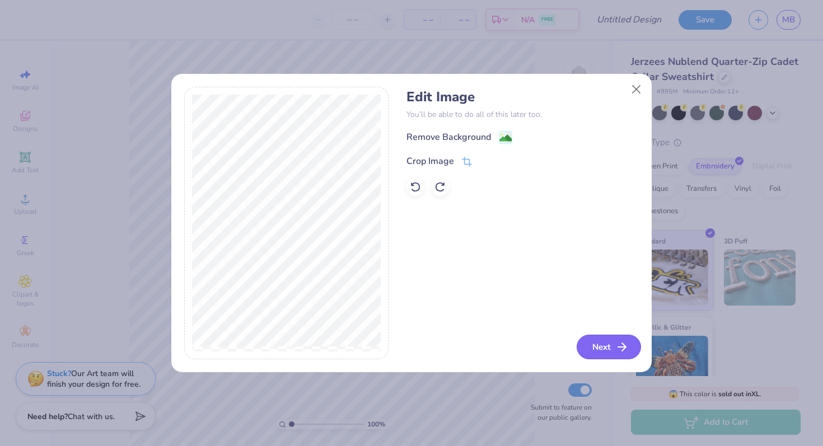
click at [584, 349] on button "Next" at bounding box center [608, 347] width 64 height 25
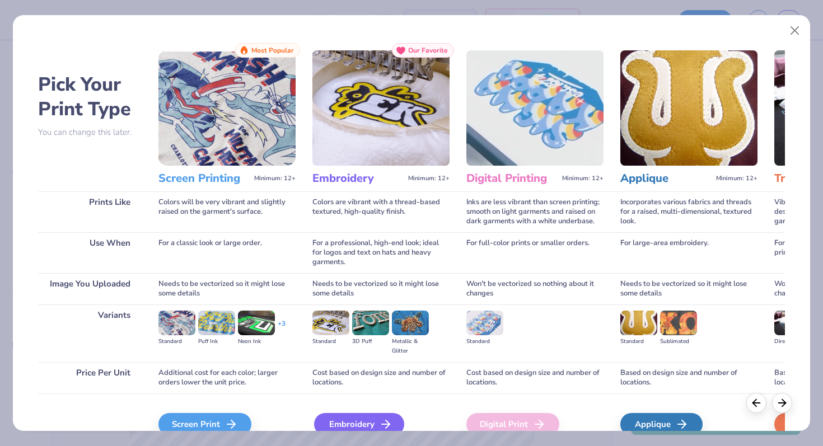
click at [332, 423] on div "Embroidery" at bounding box center [359, 424] width 90 height 22
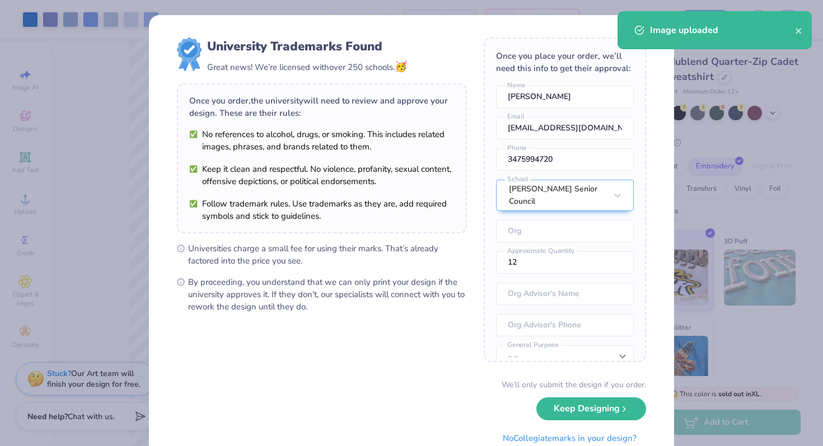
click at [307, 202] on body "Art colors – – Per Item – – Total Est. Delivery N/A FREE Design Title Save MB I…" at bounding box center [411, 223] width 823 height 446
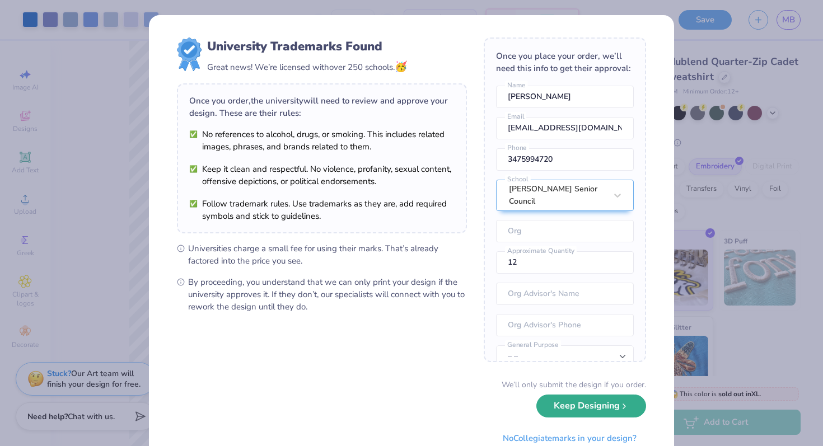
click at [615, 416] on button "Keep Designing" at bounding box center [591, 406] width 110 height 23
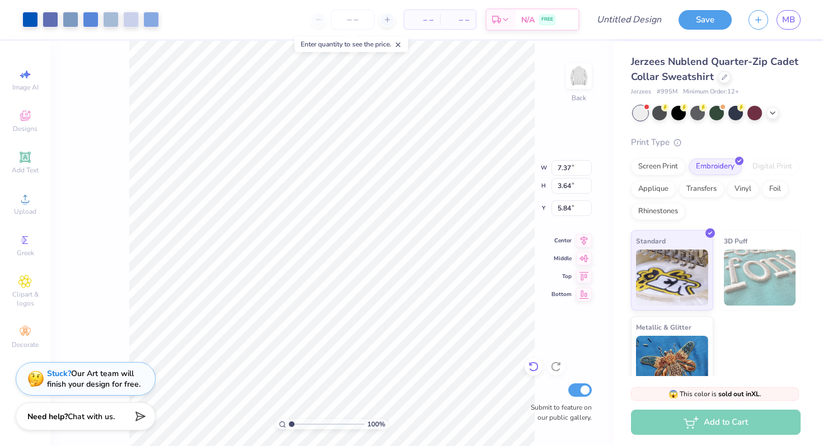
type input "4.91"
click at [583, 81] on img at bounding box center [578, 76] width 45 height 45
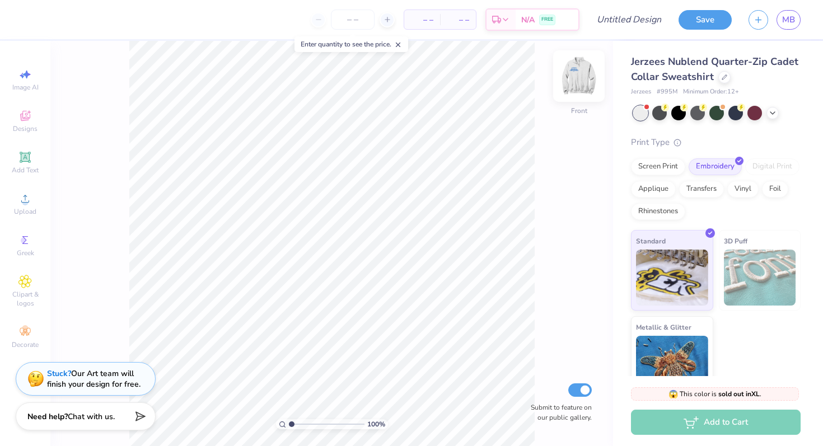
click at [577, 83] on img at bounding box center [578, 76] width 45 height 45
click at [583, 93] on div "Back" at bounding box center [579, 83] width 26 height 40
click at [26, 208] on span "Upload" at bounding box center [25, 211] width 22 height 9
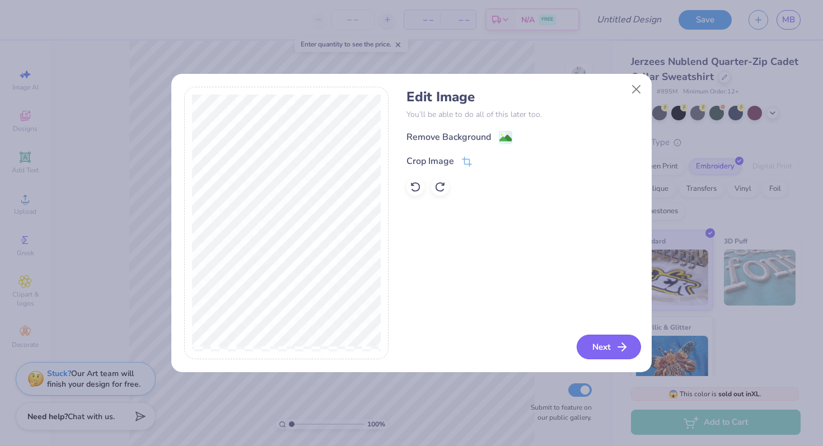
click at [593, 342] on button "Next" at bounding box center [608, 347] width 64 height 25
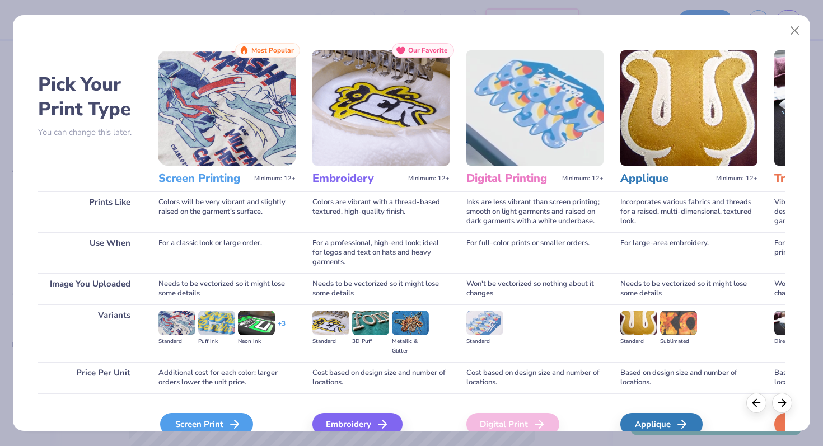
click at [216, 420] on div "Screen Print" at bounding box center [206, 424] width 93 height 22
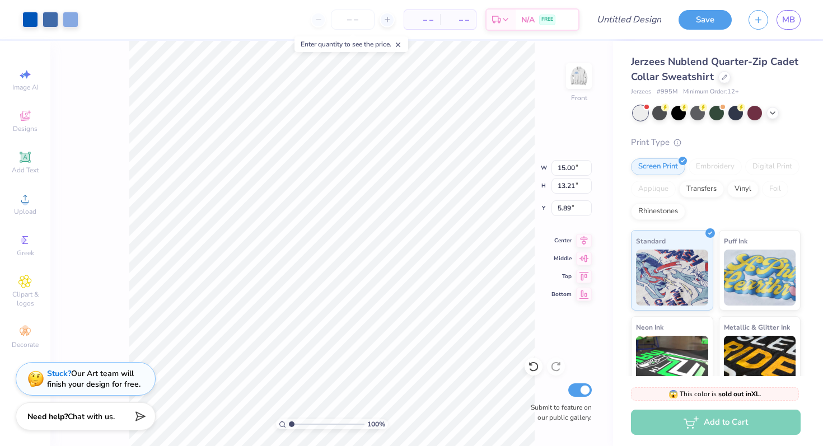
type input "13.31"
type input "11.73"
type input "6.64"
click at [580, 79] on img at bounding box center [578, 76] width 45 height 45
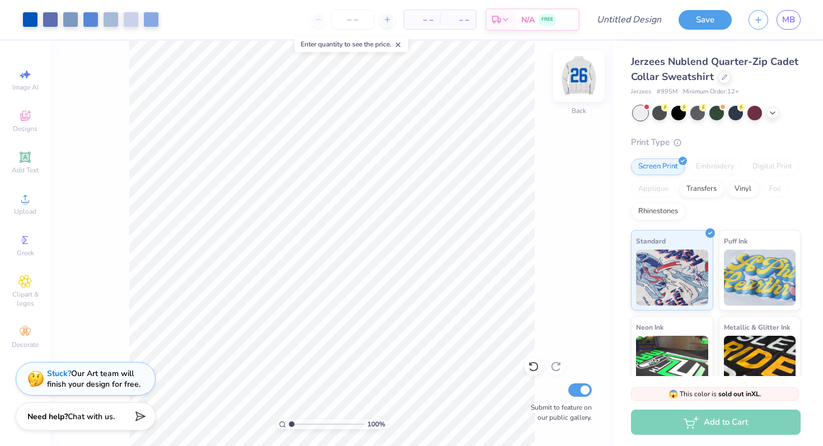
click at [574, 82] on img at bounding box center [578, 76] width 45 height 45
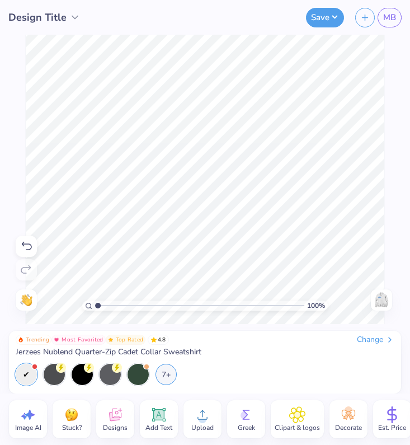
click at [387, 299] on img at bounding box center [382, 300] width 18 height 18
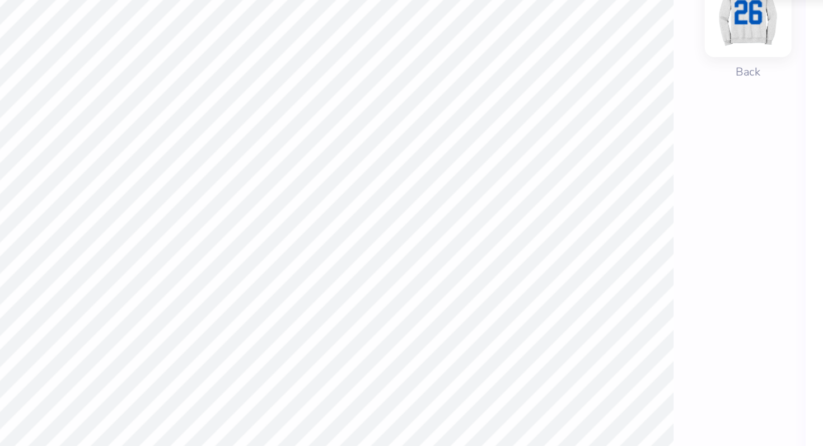
click at [575, 80] on img at bounding box center [578, 76] width 45 height 45
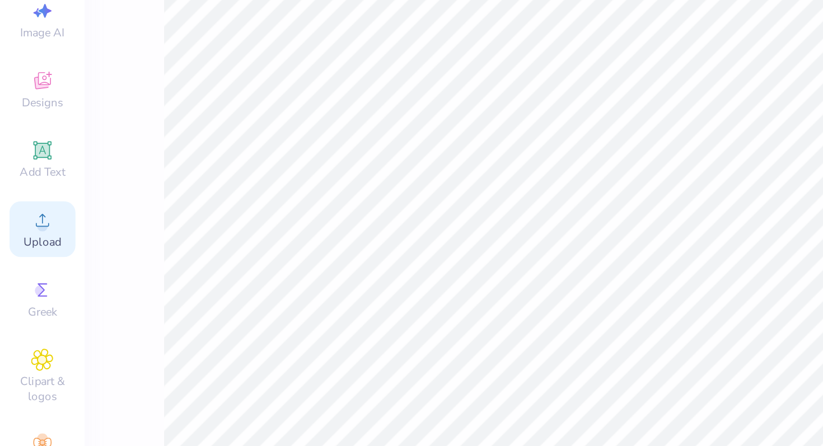
click at [23, 208] on span "Upload" at bounding box center [25, 211] width 22 height 9
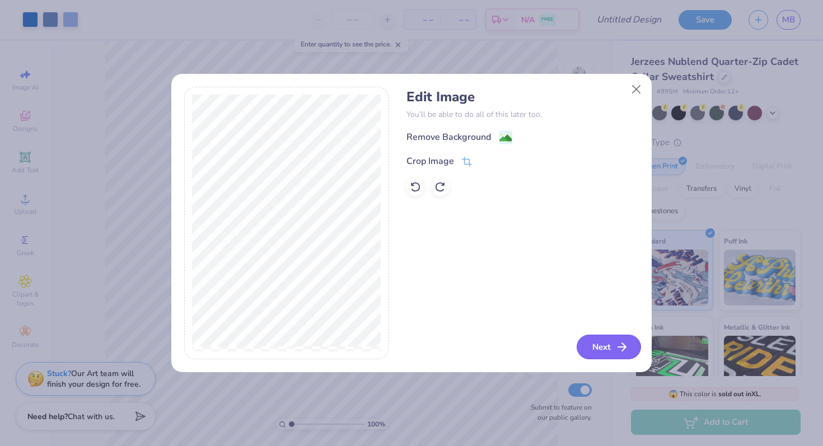
click at [594, 345] on button "Next" at bounding box center [608, 347] width 64 height 25
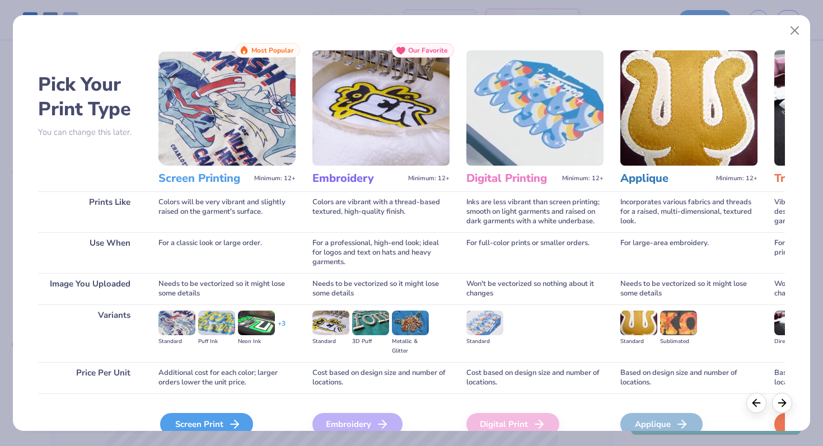
click at [235, 419] on icon at bounding box center [234, 424] width 13 height 13
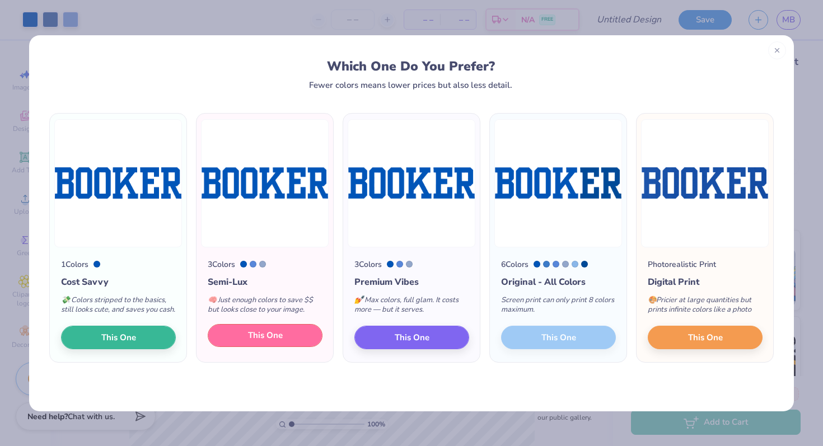
click at [245, 343] on button "This One" at bounding box center [265, 336] width 115 height 24
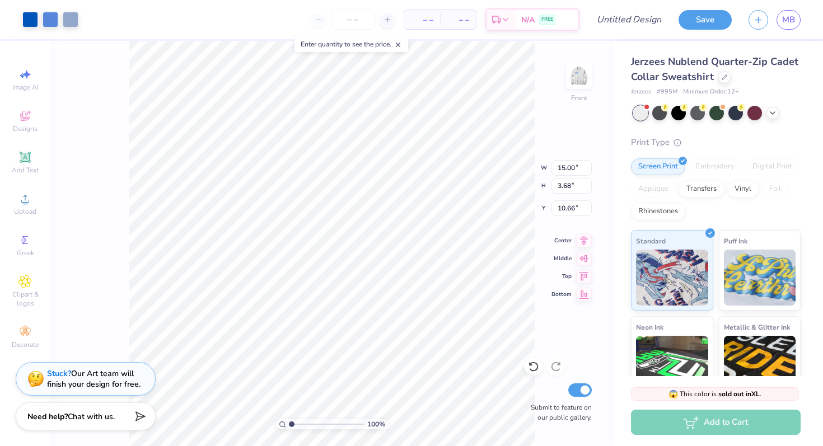
type input "18.95"
click at [499, 167] on div "100 % Front W 15.00 15.00 " H 3.68 3.68 " Y 18.95 18.95 " Center Middle Top Bot…" at bounding box center [331, 243] width 562 height 405
type input "11.38"
type input "10.02"
type input "6.61"
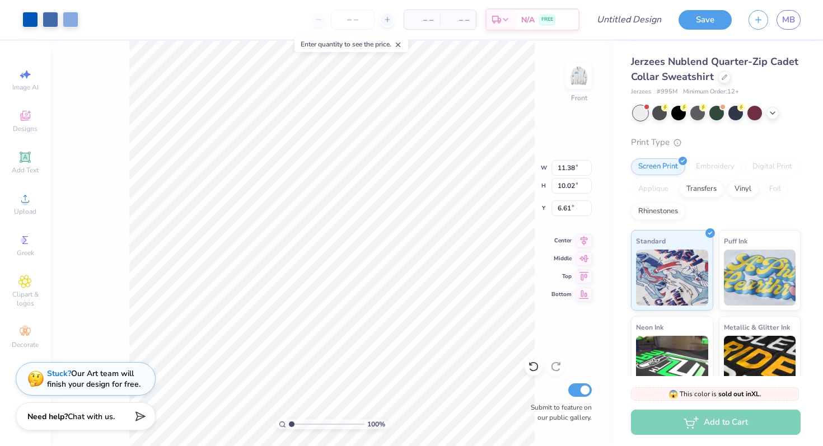
type input "15.00"
type input "3.68"
type input "18.95"
type input "12.61"
type input "3.09"
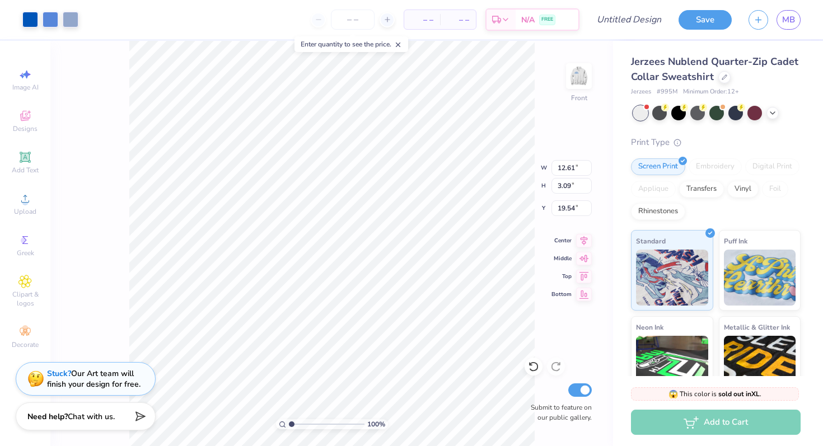
type input "17.48"
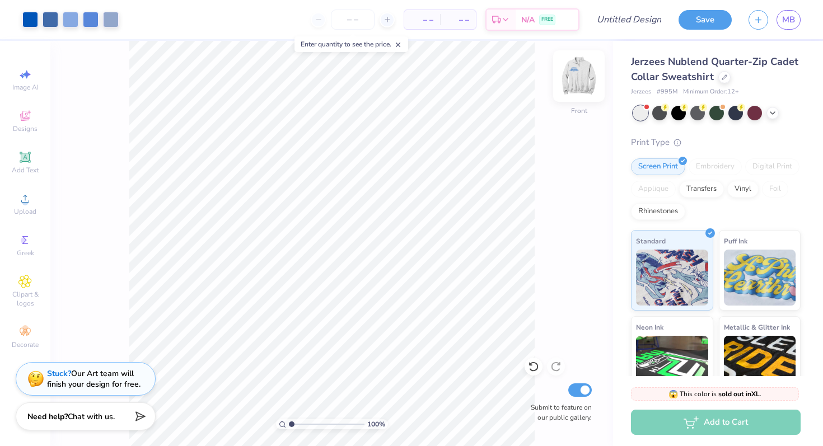
click at [588, 72] on img at bounding box center [578, 76] width 45 height 45
click at [27, 162] on icon at bounding box center [24, 157] width 13 height 13
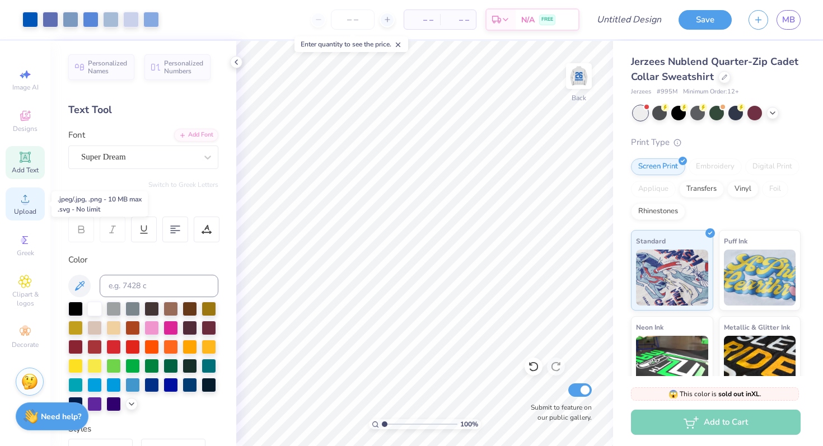
click at [27, 199] on icon at bounding box center [24, 198] width 13 height 13
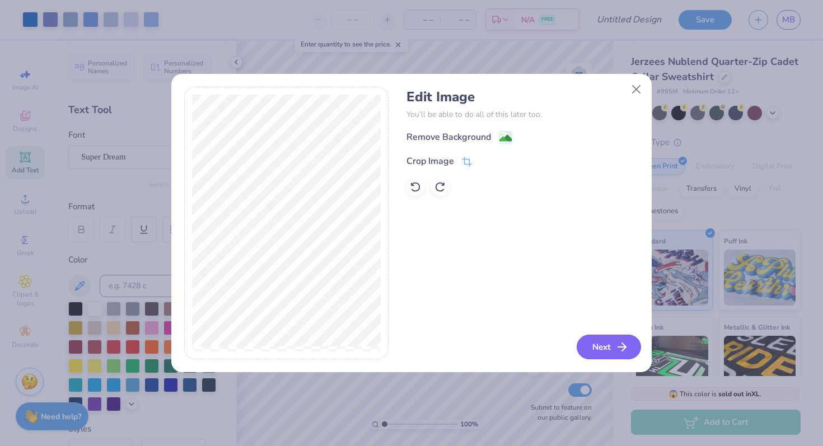
click at [618, 351] on icon "button" at bounding box center [621, 346] width 13 height 13
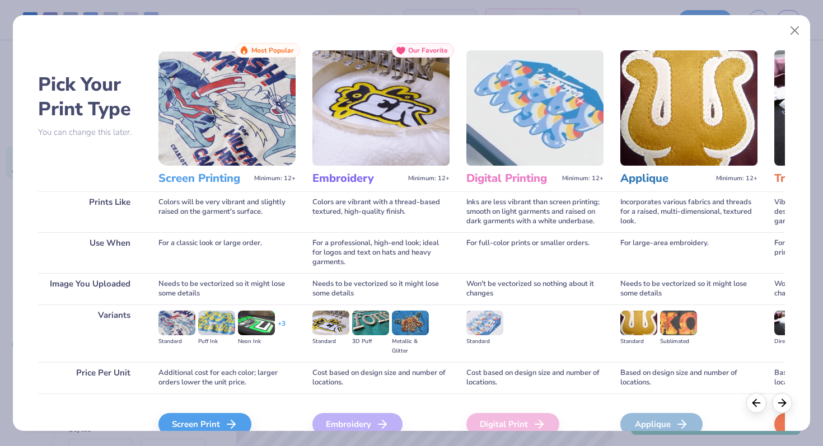
click at [191, 434] on div "Pick Your Print Type You can change this later. Prints Like Use When Image You …" at bounding box center [411, 223] width 823 height 446
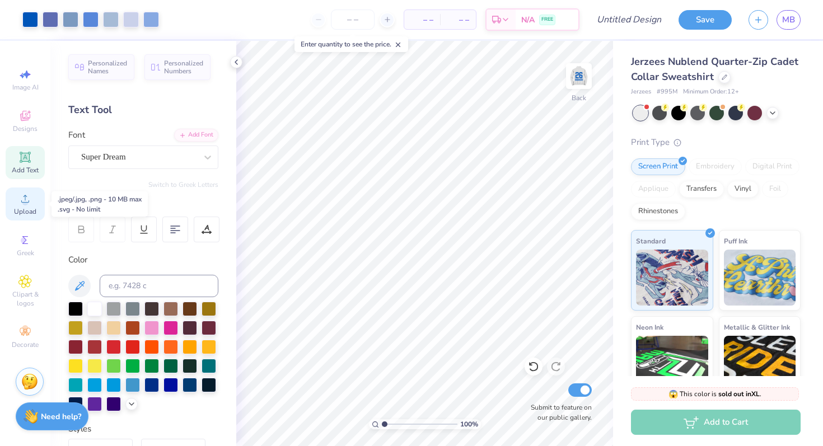
click at [29, 210] on span "Upload" at bounding box center [25, 211] width 22 height 9
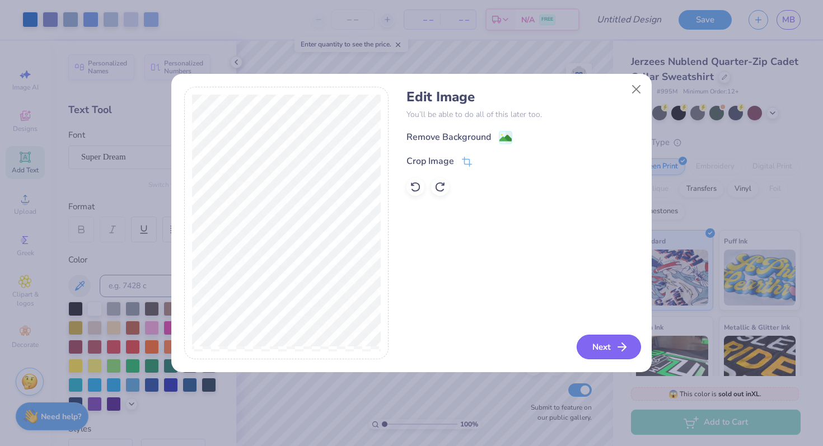
click at [590, 345] on button "Next" at bounding box center [608, 347] width 64 height 25
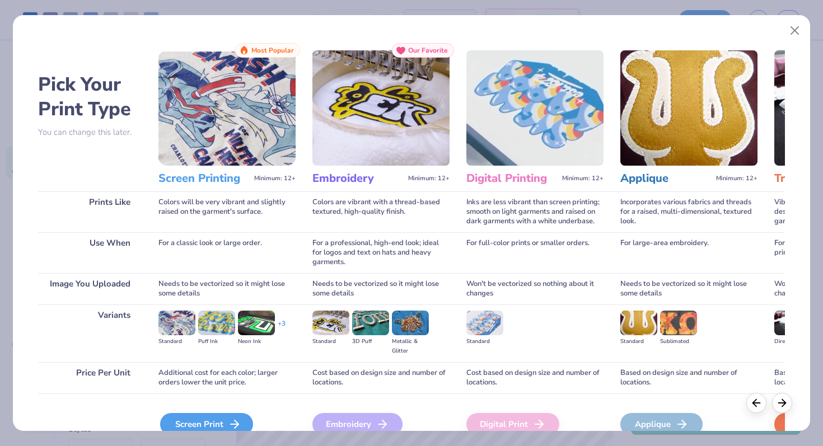
click at [187, 421] on div "Screen Print" at bounding box center [206, 424] width 93 height 22
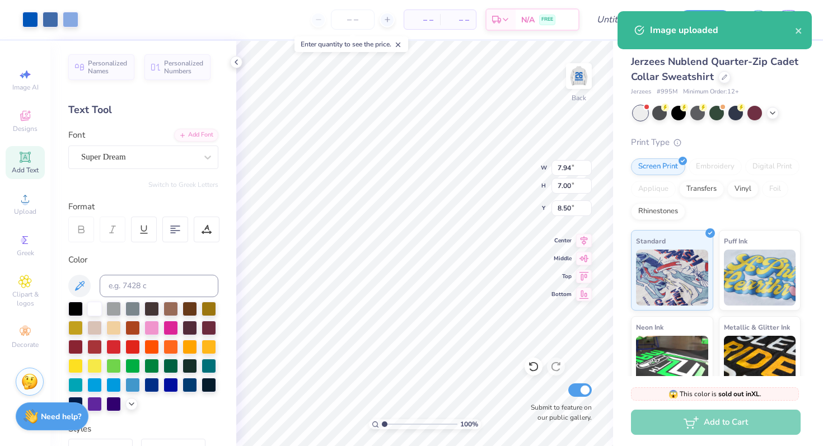
type input "4.32"
type input "3.80"
type input "11.69"
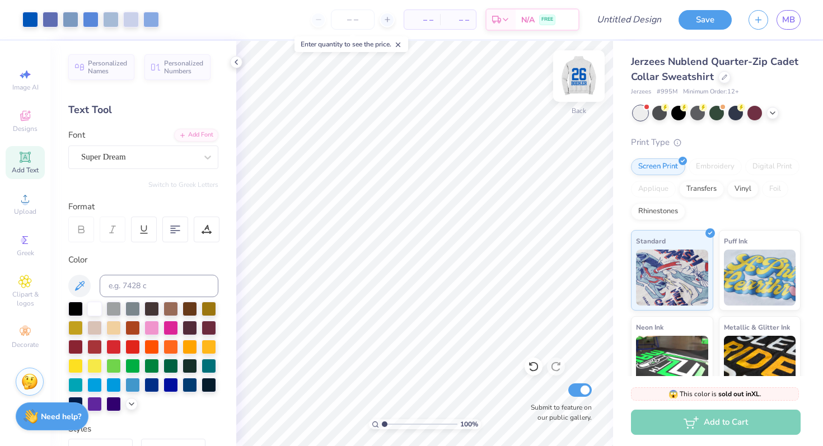
click at [576, 74] on img at bounding box center [578, 76] width 45 height 45
click at [585, 77] on img at bounding box center [578, 76] width 45 height 45
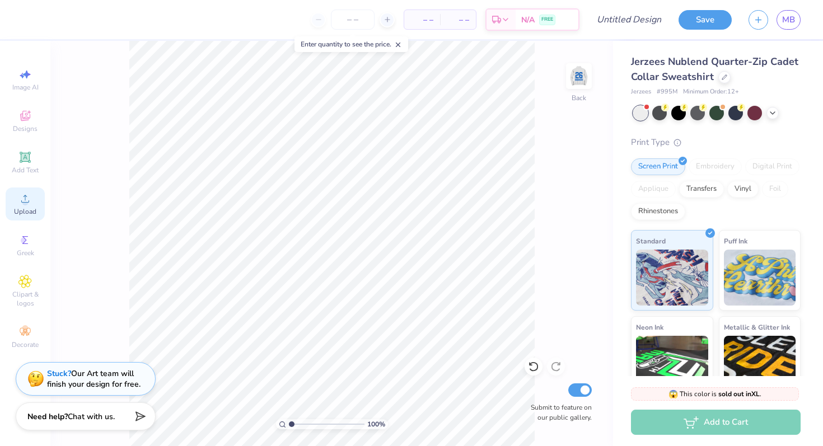
click at [29, 195] on icon at bounding box center [24, 198] width 13 height 13
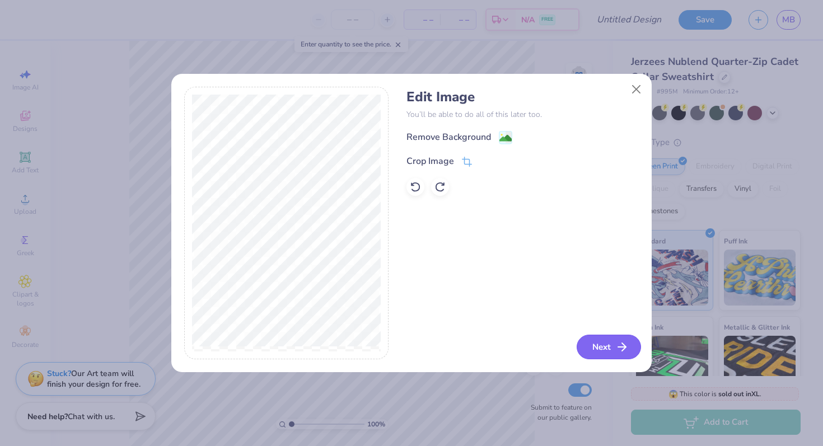
click at [599, 350] on button "Next" at bounding box center [608, 347] width 64 height 25
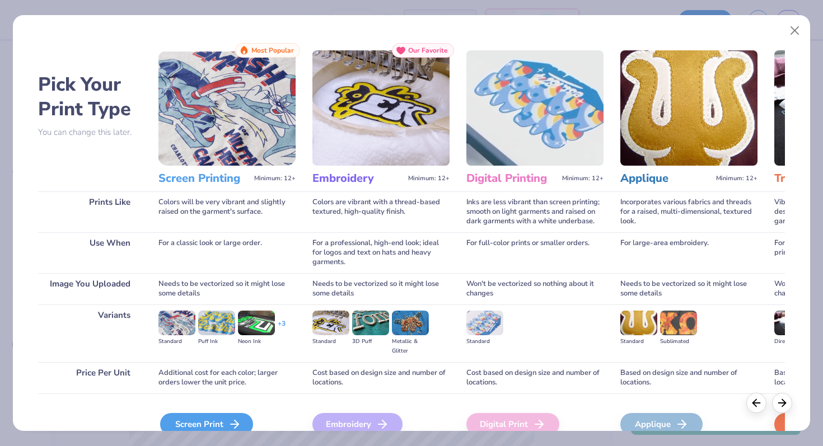
click at [208, 427] on div "Screen Print" at bounding box center [206, 424] width 93 height 22
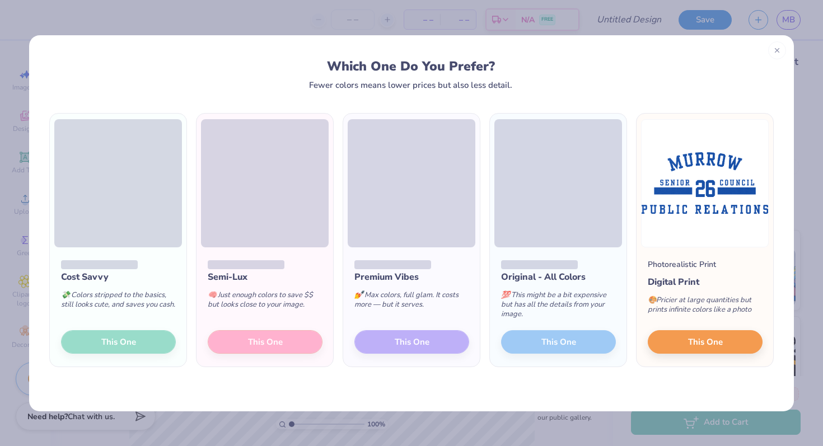
click at [223, 338] on div "Semi-Lux 🧠 Just enough colors to save $$ but looks close to your image. This One" at bounding box center [264, 307] width 137 height 120
click at [259, 339] on div "Semi-Lux 🧠 Just enough colors to save $$ but looks close to your image. This One" at bounding box center [264, 307] width 137 height 120
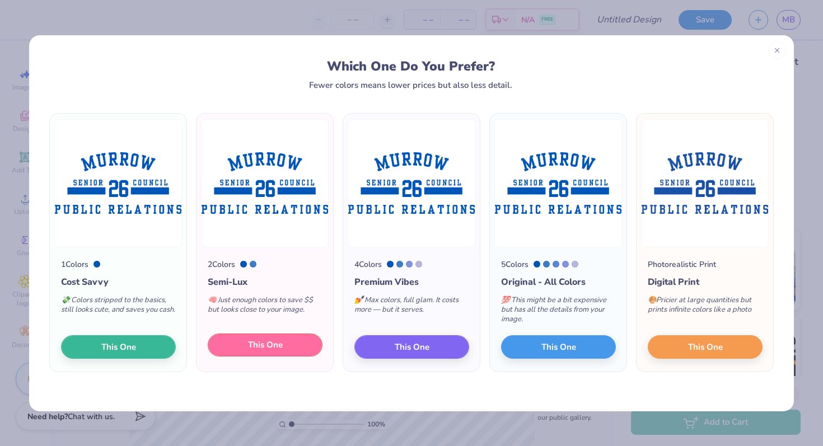
click at [285, 343] on button "This One" at bounding box center [265, 346] width 115 height 24
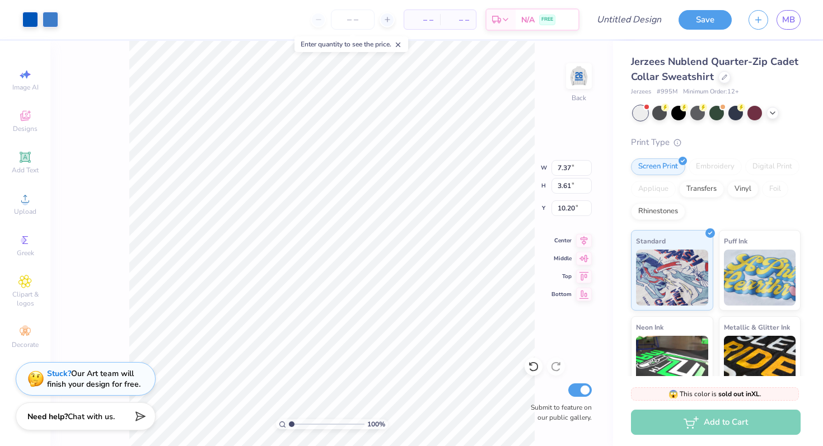
type input "4.37"
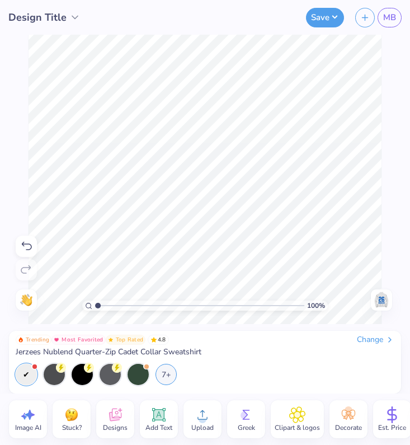
click at [376, 303] on img at bounding box center [382, 300] width 18 height 18
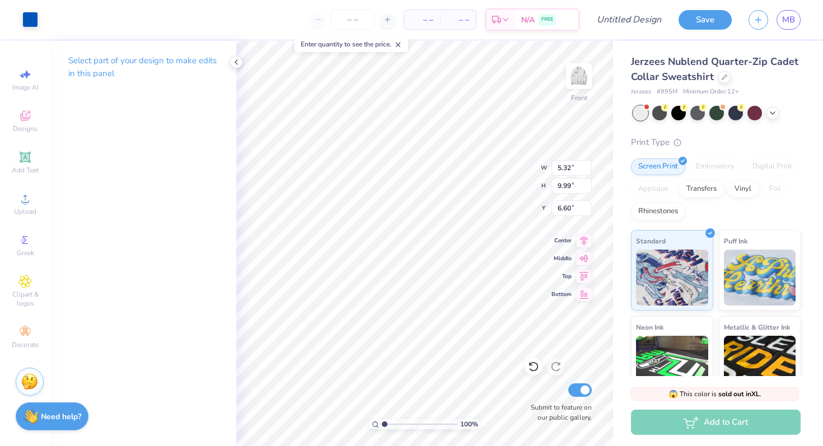
click at [195, 110] on div "Select part of your design to make edits in this panel" at bounding box center [143, 243] width 186 height 405
click at [235, 64] on icon at bounding box center [236, 62] width 9 height 9
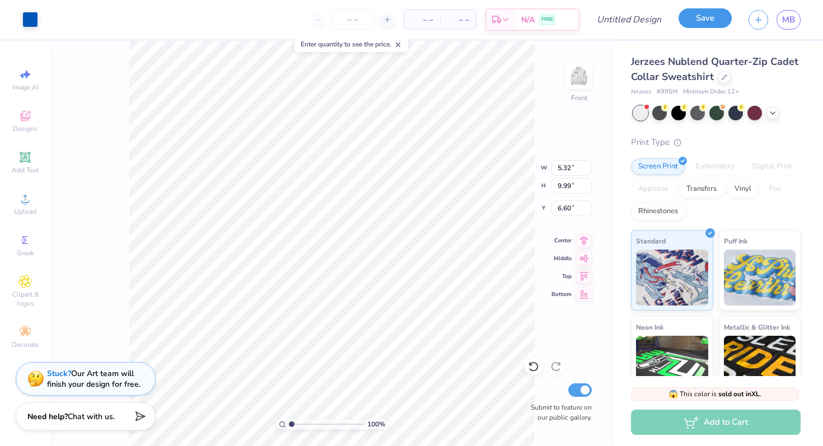
click at [710, 13] on button "Save" at bounding box center [704, 18] width 53 height 20
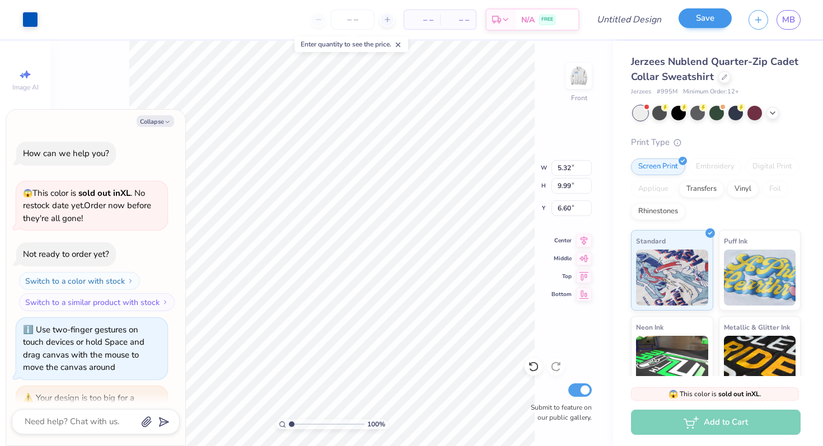
scroll to position [603, 0]
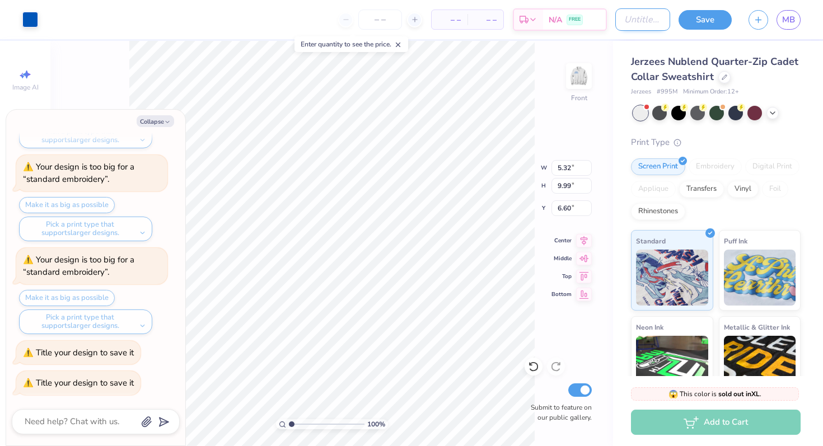
click at [655, 21] on input "Design Title" at bounding box center [642, 19] width 55 height 22
type textarea "x"
type input "my"
type textarea "x"
type input "m"
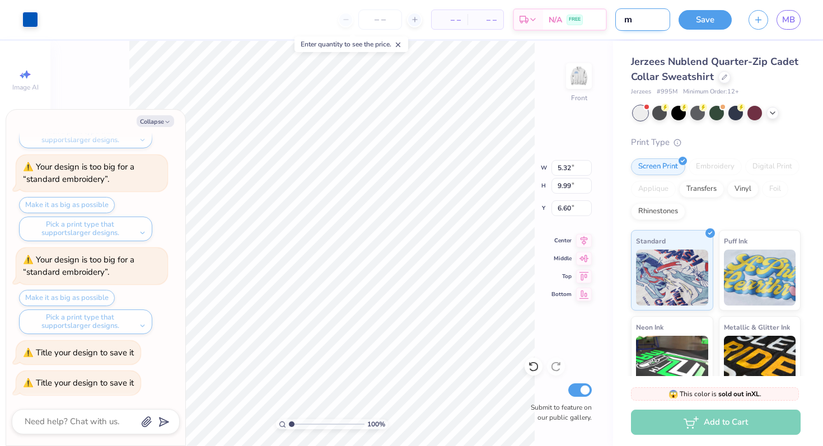
type textarea "x"
type input "mu"
type textarea "x"
type input "mur"
type textarea "x"
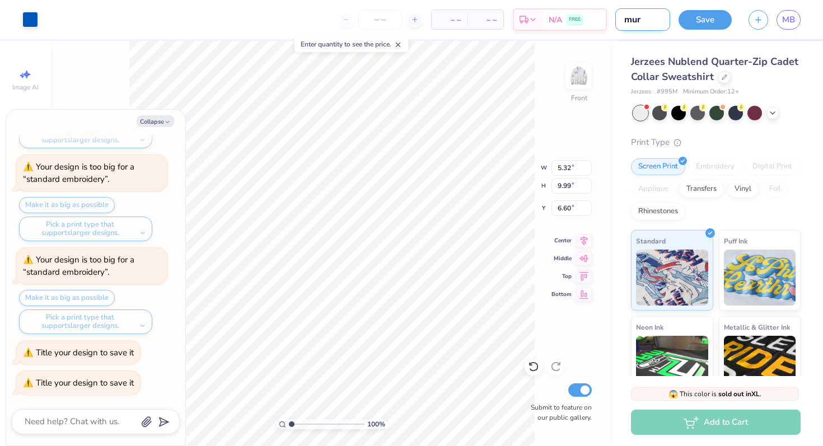
type input "murr"
type textarea "x"
type input "murro"
type textarea "x"
type input "murrow"
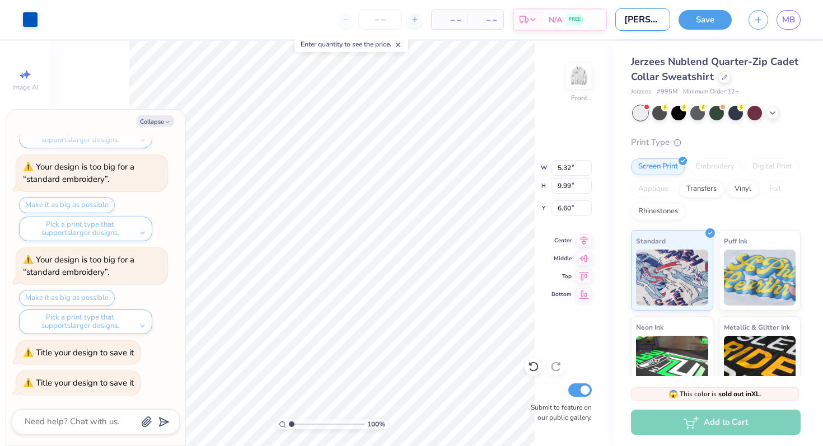
type textarea "x"
type input "murrow"
type textarea "x"
type input "murrow S"
type textarea "x"
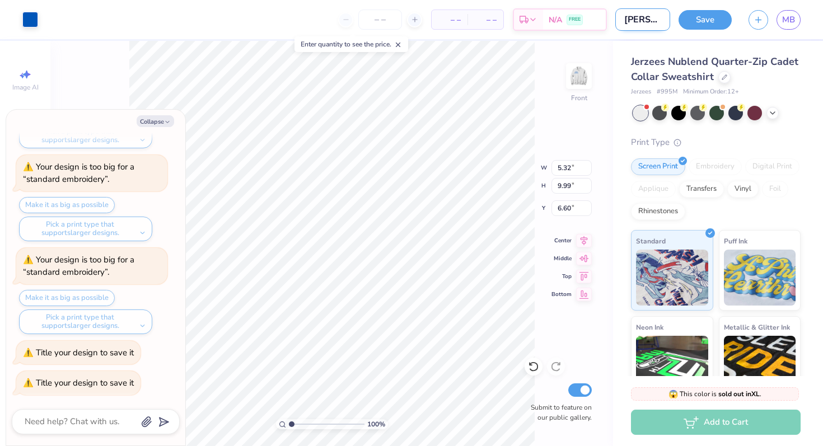
type input "murrow Sc"
type textarea "x"
type input "murrow S"
type textarea "x"
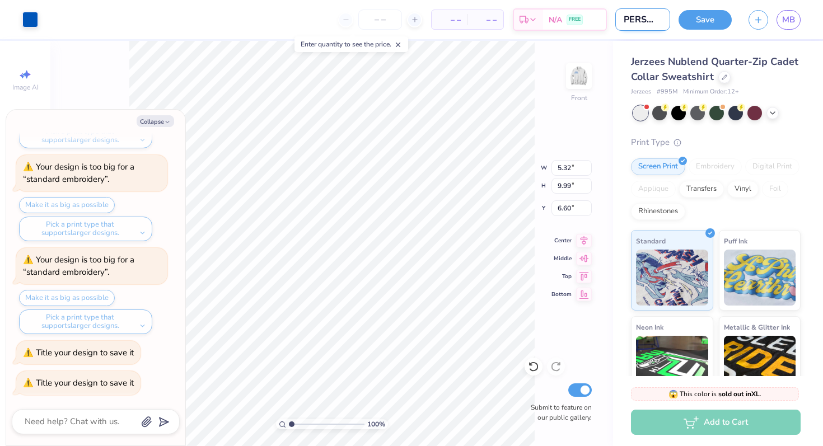
type input "murrow SC"
type textarea "x"
type input "murrow SC"
type textarea "x"
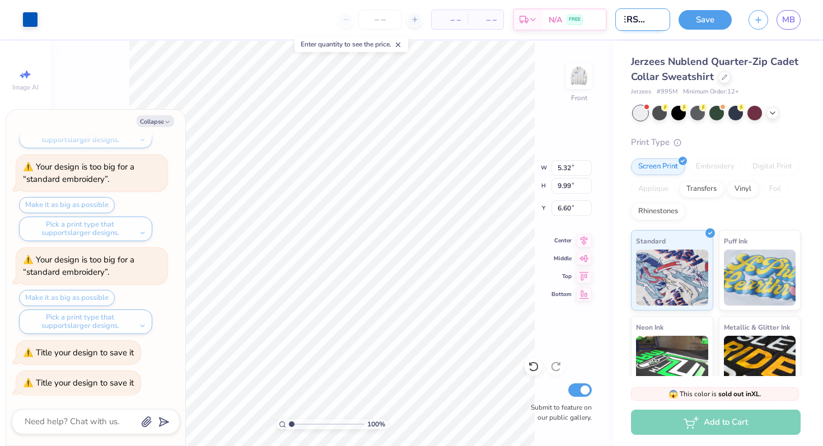
type input "murrow SC #"
type textarea "x"
type input "murrow SC #2"
click at [716, 20] on button "Save" at bounding box center [704, 18] width 53 height 20
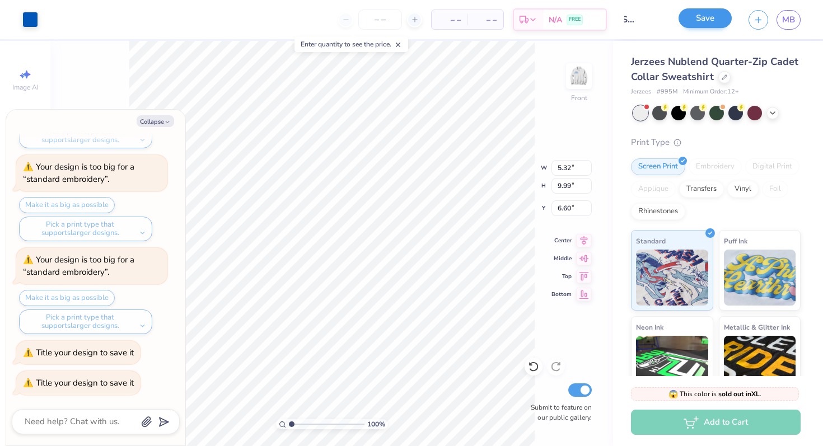
scroll to position [0, 0]
click at [786, 21] on span "MB" at bounding box center [788, 19] width 13 height 13
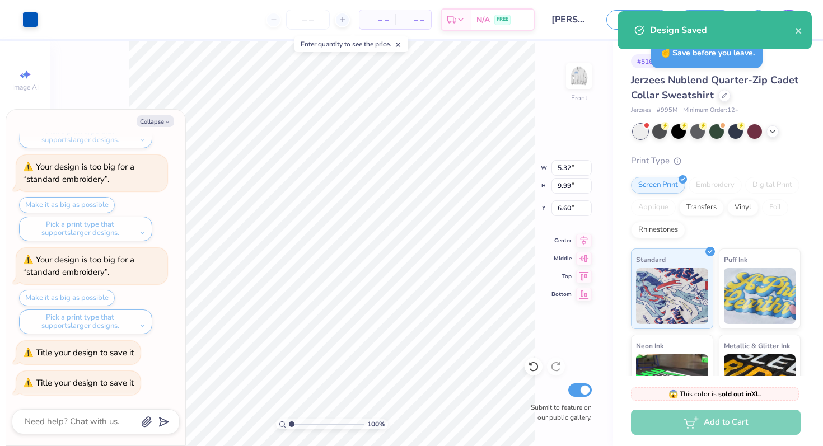
type textarea "x"
